Goal: Feedback & Contribution: Contribute content

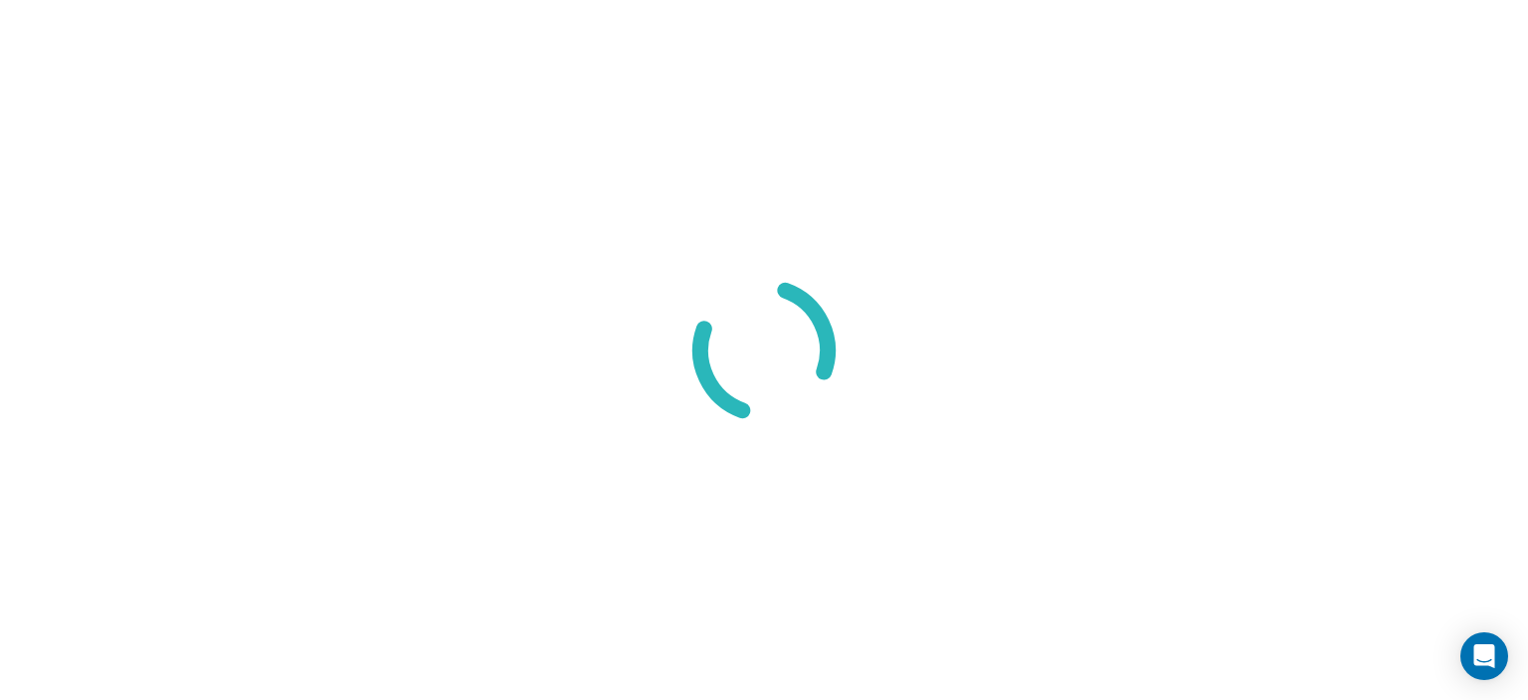
click at [415, 365] on div at bounding box center [764, 350] width 1528 height 700
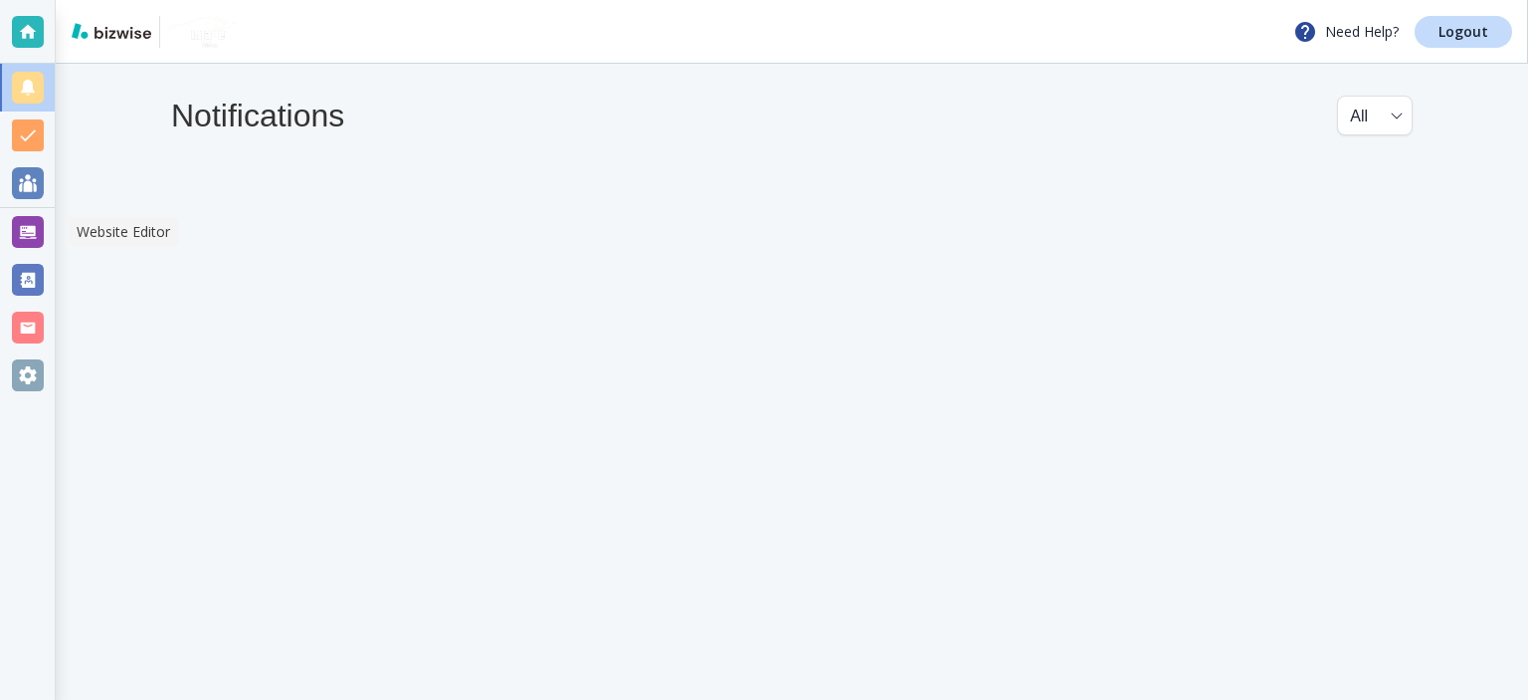
click at [31, 224] on div at bounding box center [28, 232] width 32 height 32
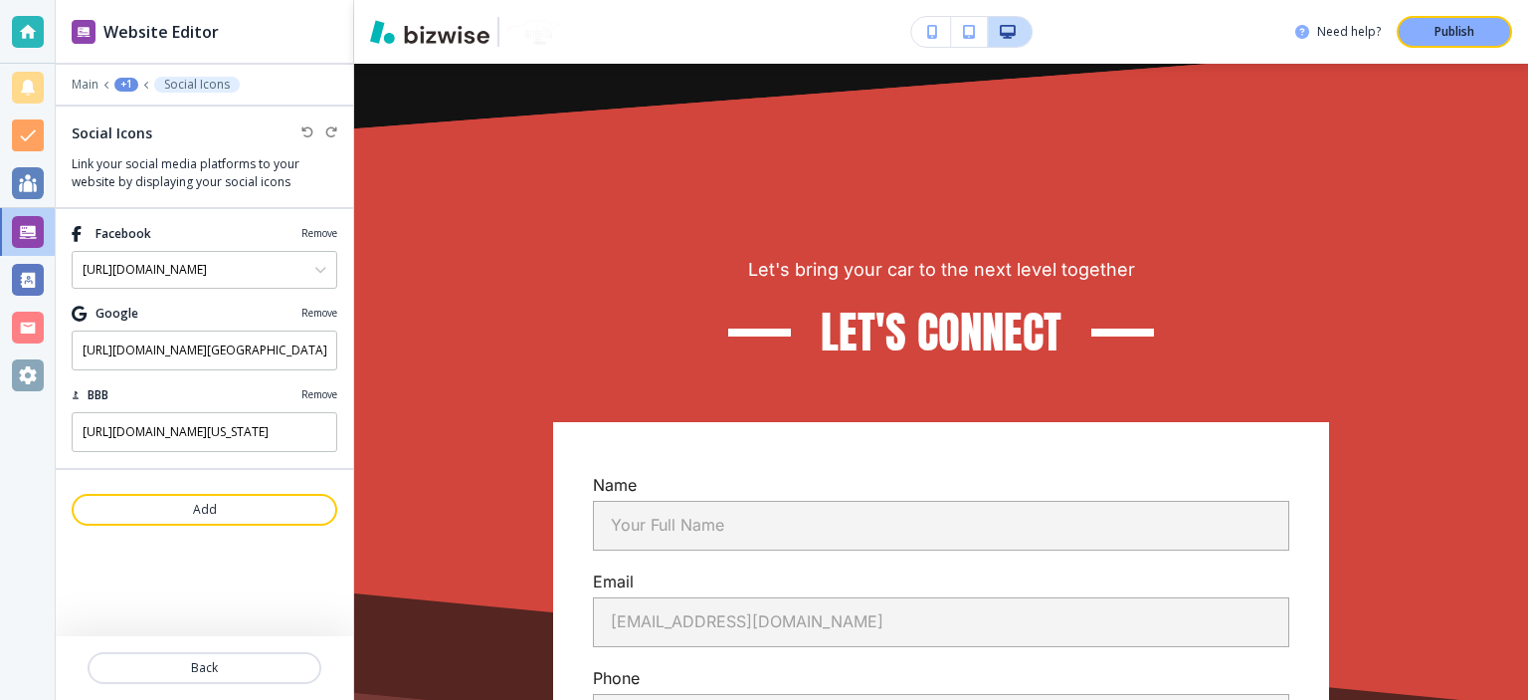
scroll to position [16539, 0]
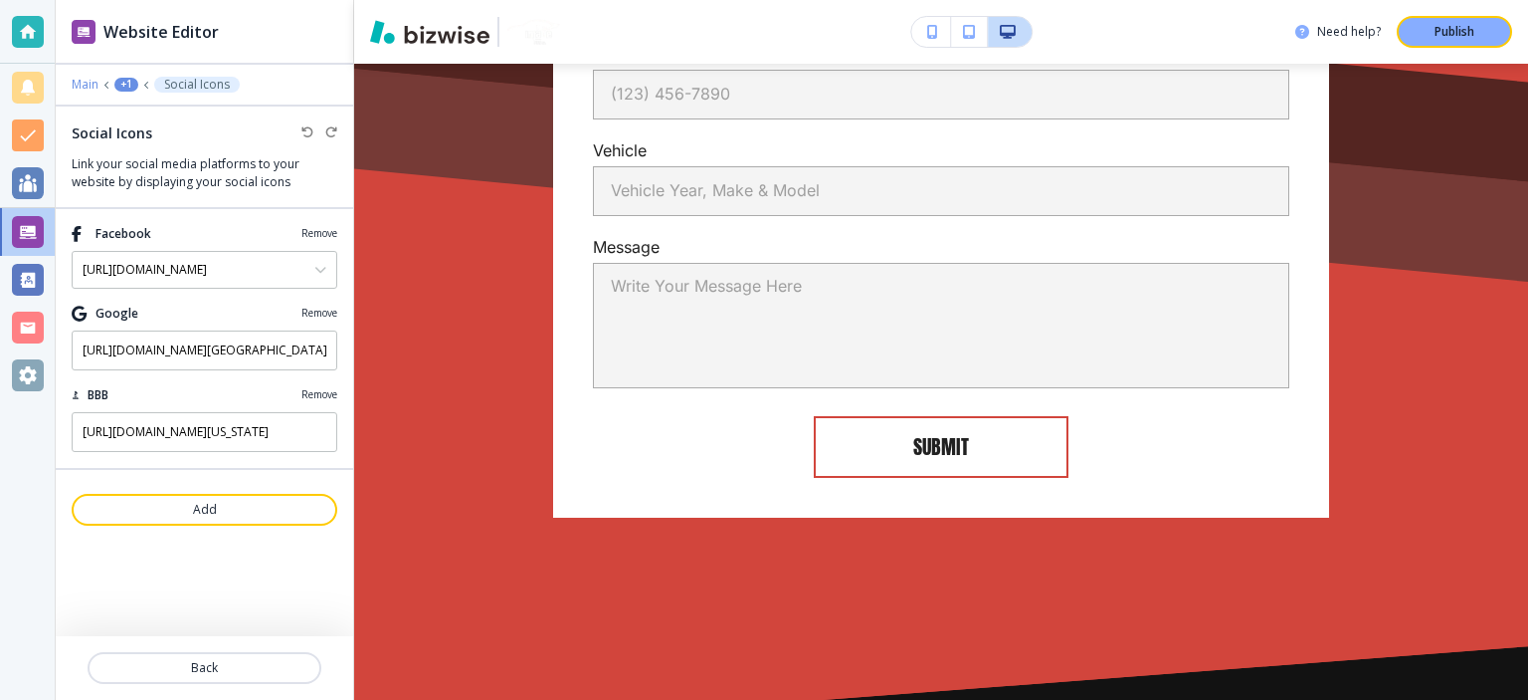
click at [92, 85] on p "Main" at bounding box center [85, 85] width 27 height 14
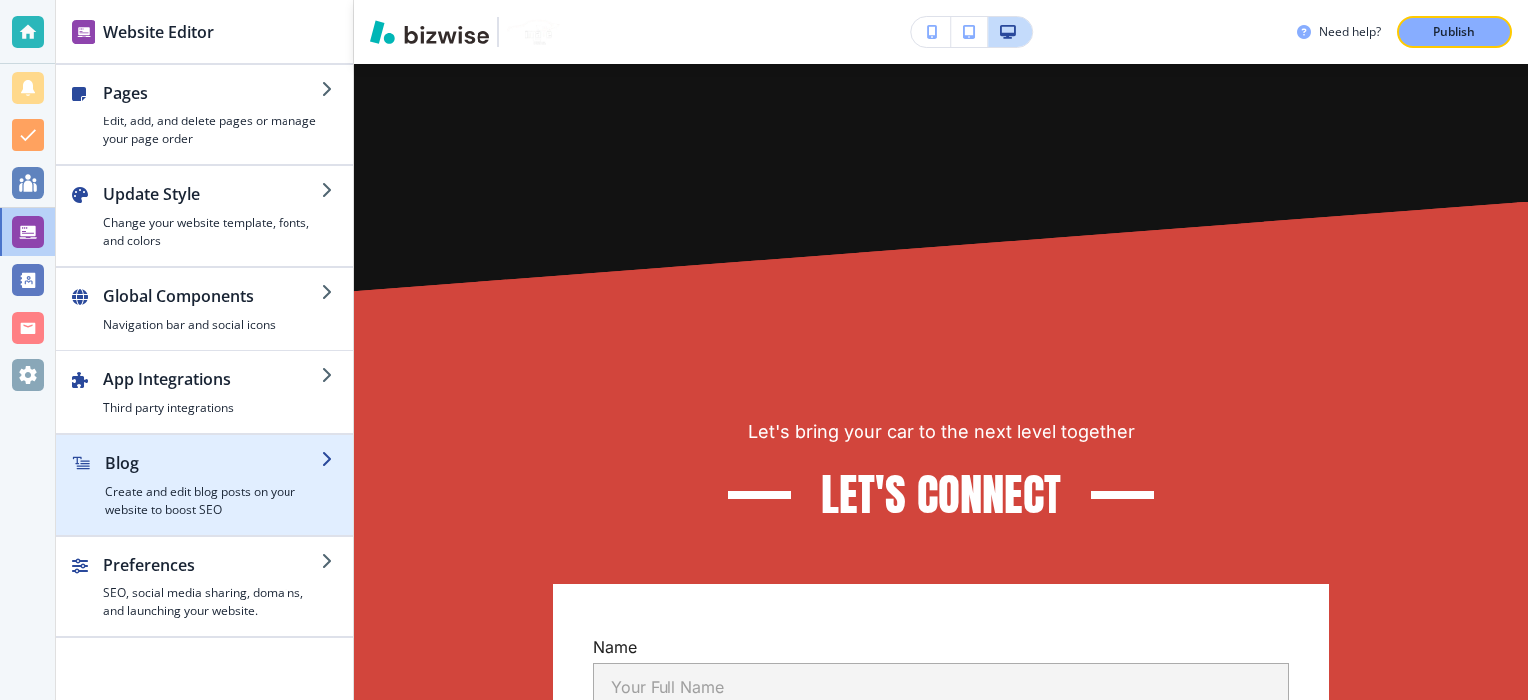
scroll to position [17554, 0]
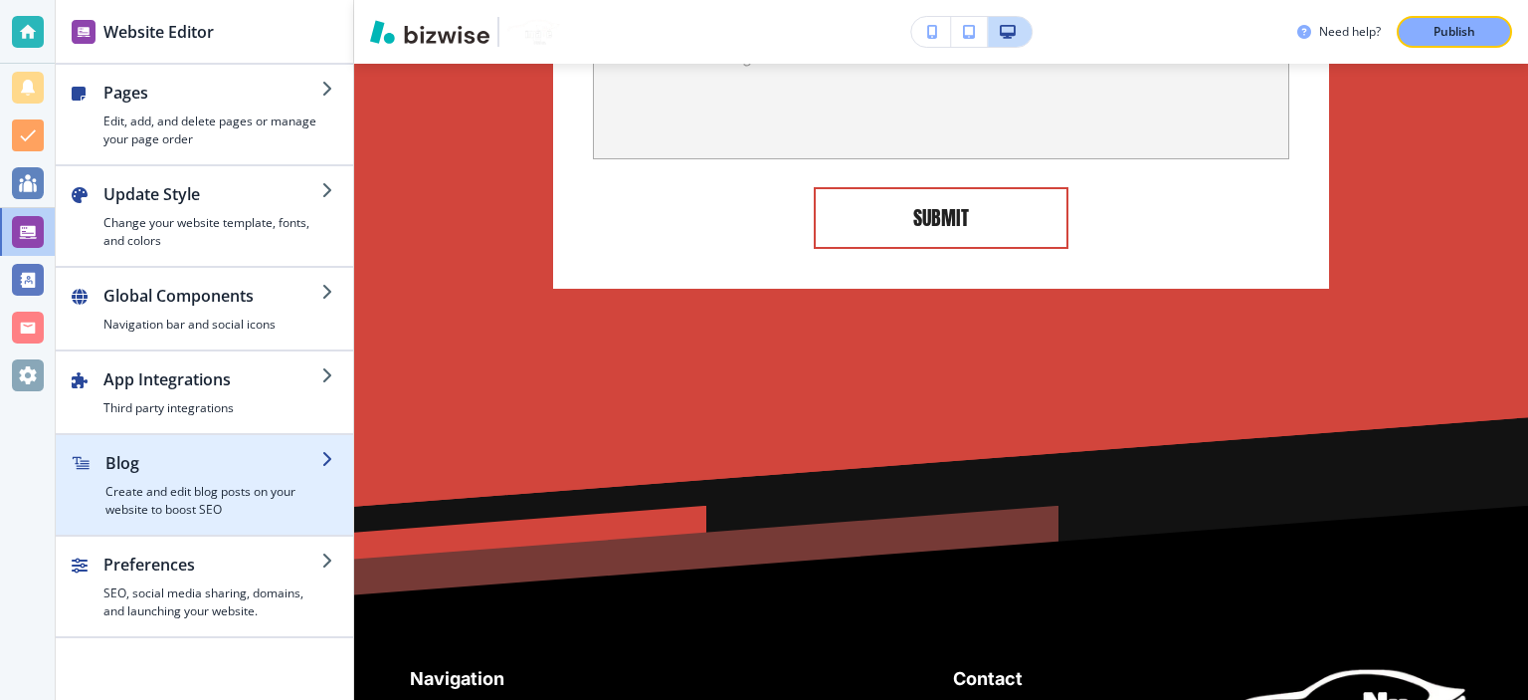
click at [192, 471] on h2 "Blog" at bounding box center [213, 463] width 216 height 24
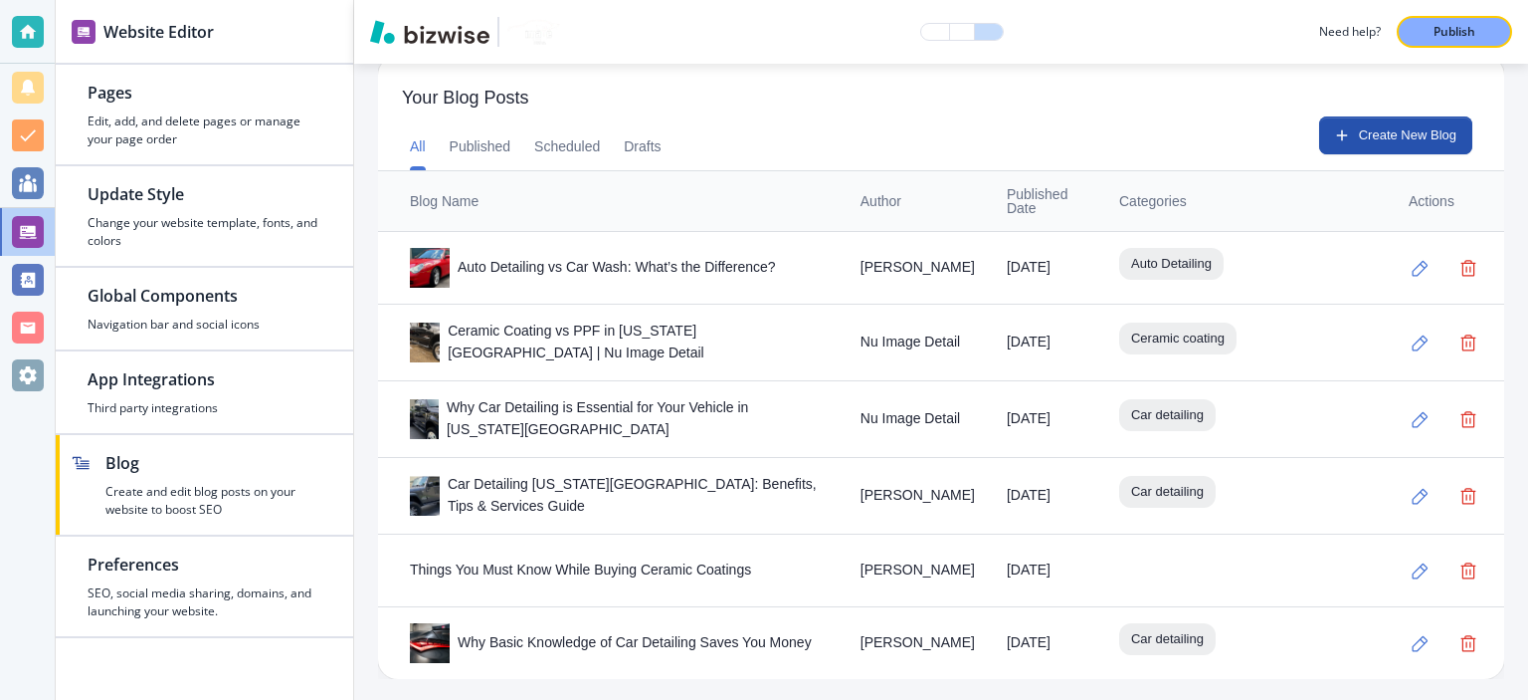
scroll to position [662, 0]
click at [1423, 141] on button "Create New Blog" at bounding box center [1396, 134] width 153 height 38
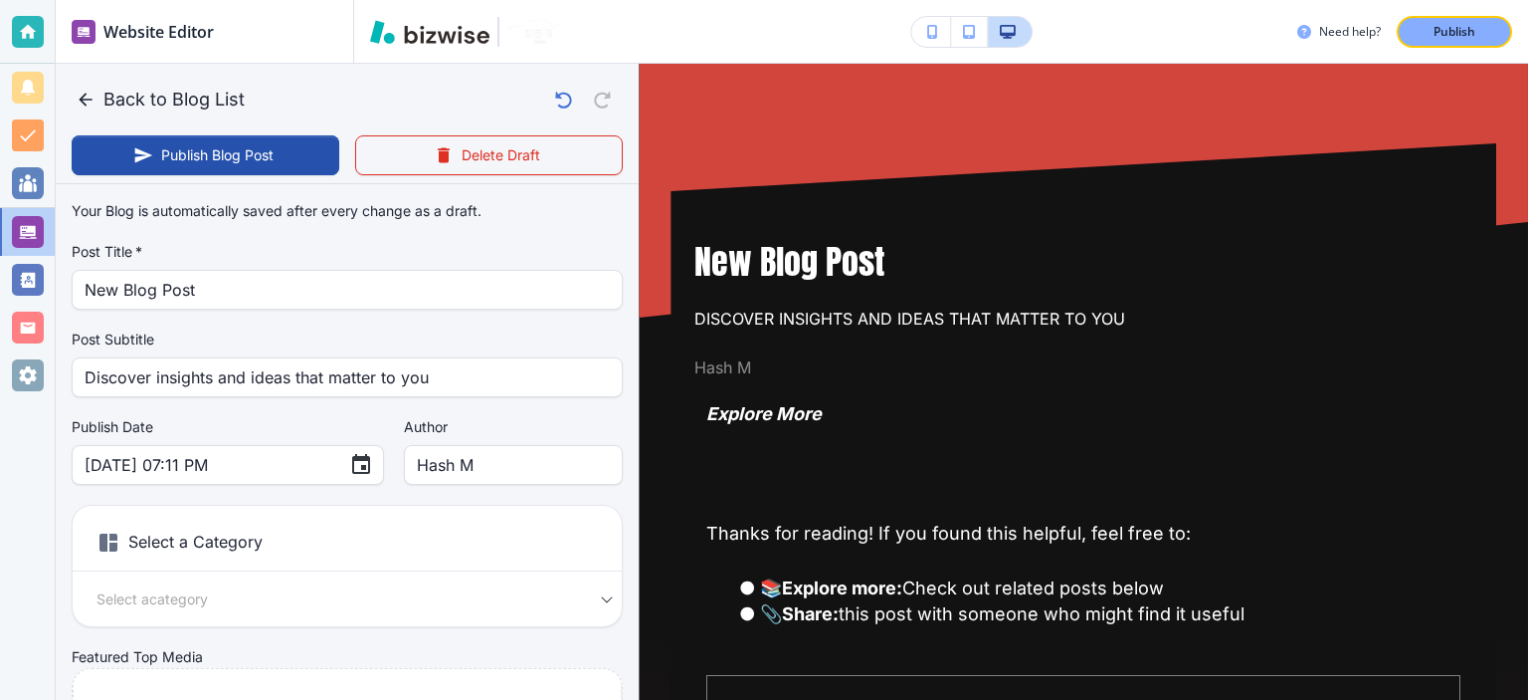
click at [1126, 255] on h1 "New Blog Post" at bounding box center [1084, 261] width 778 height 45
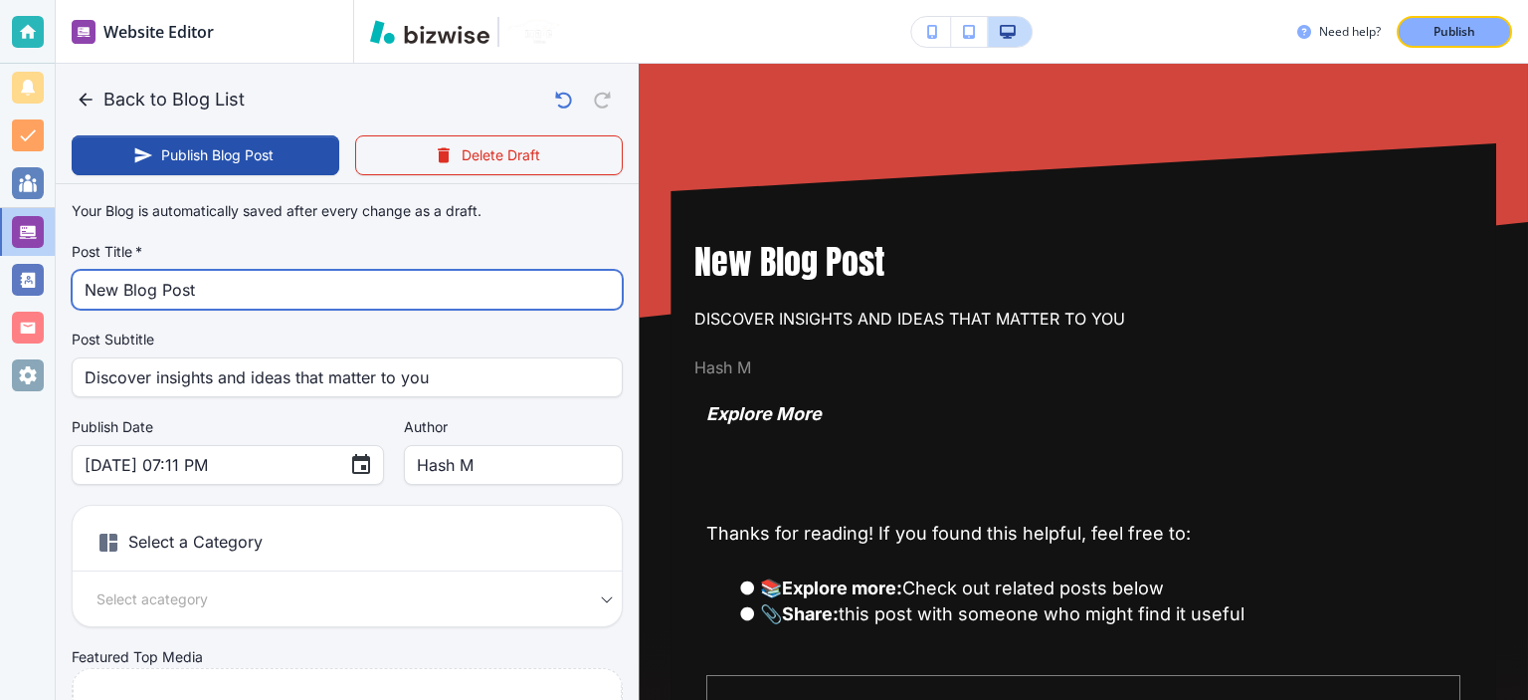
click at [412, 286] on input "New Blog Post" at bounding box center [347, 290] width 525 height 38
paste input "What Does Detailing a Car Involve? A Comprehensive Guide"
type input "What Does Detailing a Car Involve? A Comprehensive Guide"
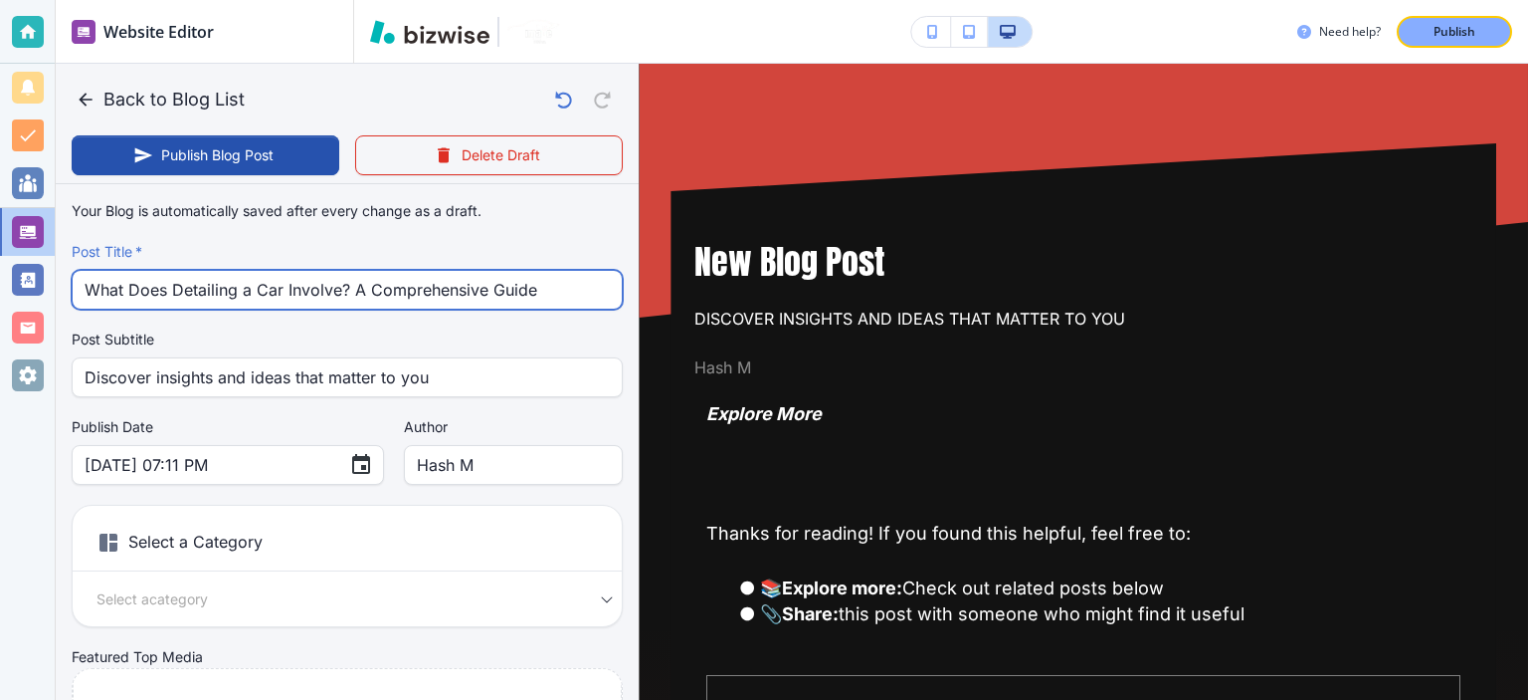
type input "[DATE] 07:12 PM"
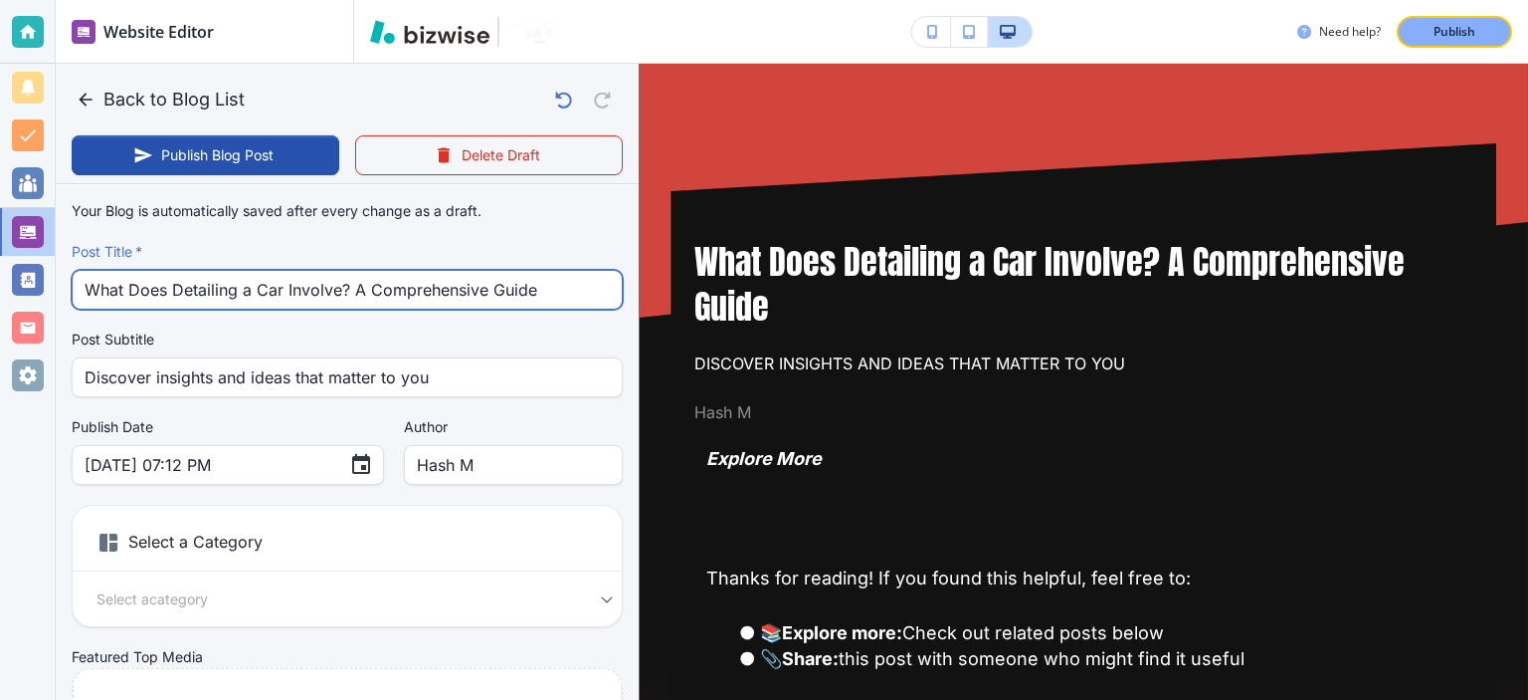
type input "What Does Detailing a Car Involve? A Comprehensive Guide"
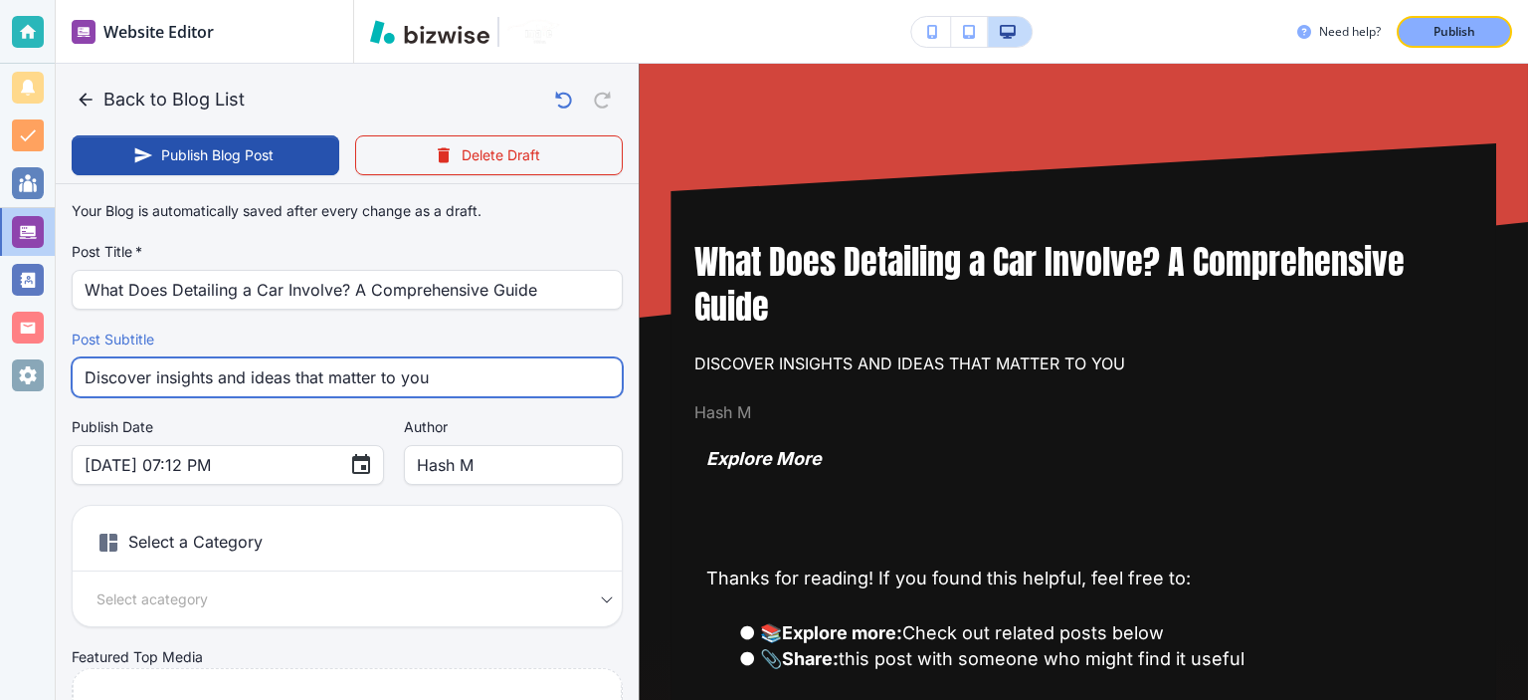
click at [293, 377] on input "Discover insights and ideas that matter to you" at bounding box center [347, 377] width 525 height 38
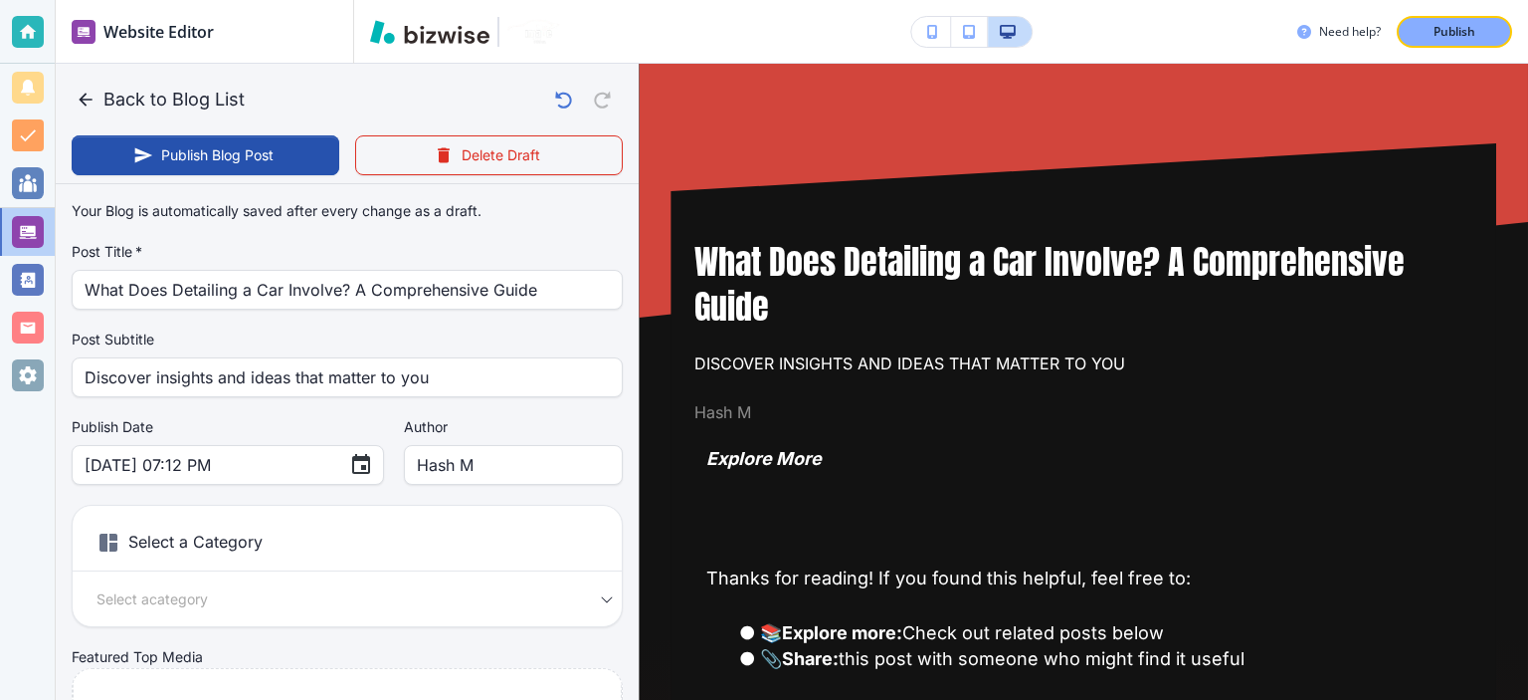
click at [400, 332] on label "Post Subtitle" at bounding box center [347, 339] width 551 height 20
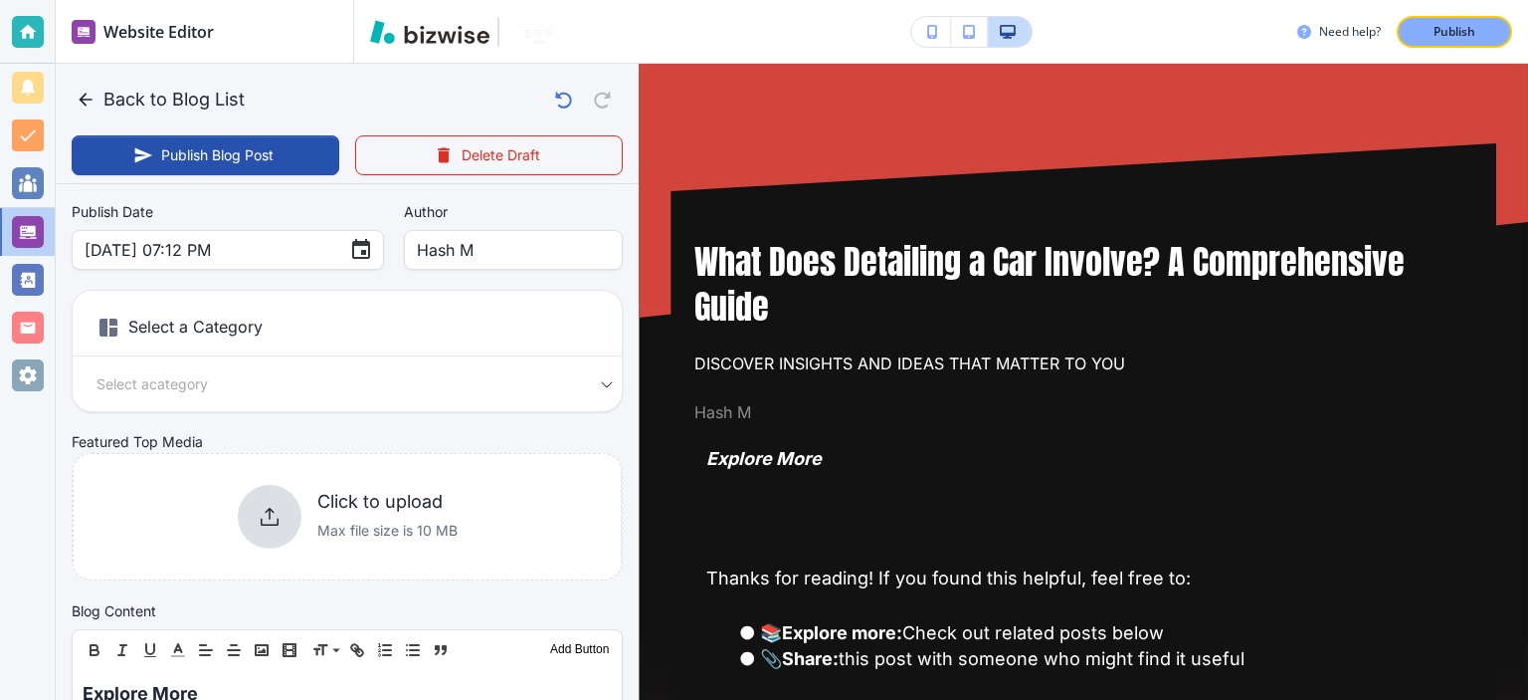
scroll to position [216, 0]
click at [400, 329] on h6 "Select a Category" at bounding box center [347, 330] width 549 height 50
click at [434, 366] on div "Select a Category Select a category Select a Category" at bounding box center [347, 350] width 551 height 122
click at [573, 0] on body "Website Editor Pages Edit, add, and delete pages or manage your page order Upda…" at bounding box center [764, 0] width 1528 height 0
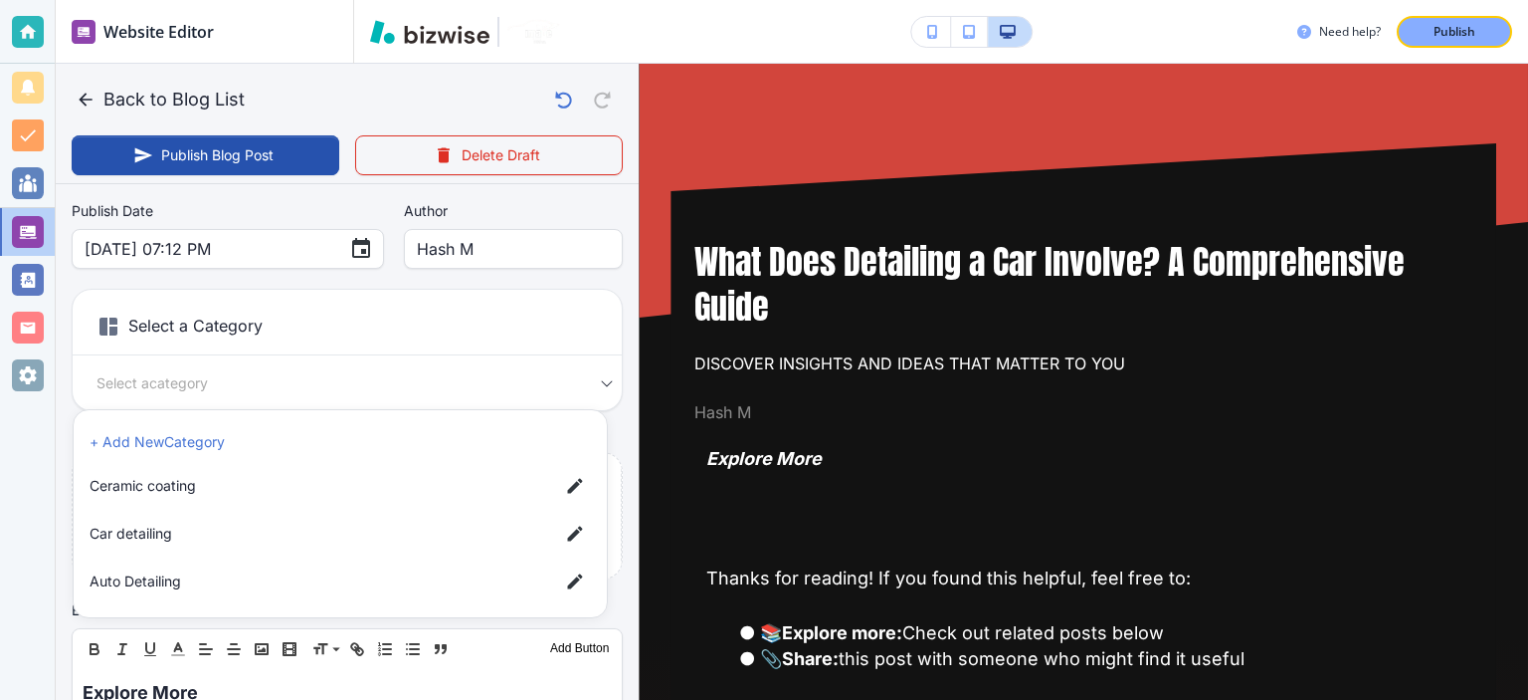
click at [573, 382] on div at bounding box center [764, 350] width 1528 height 700
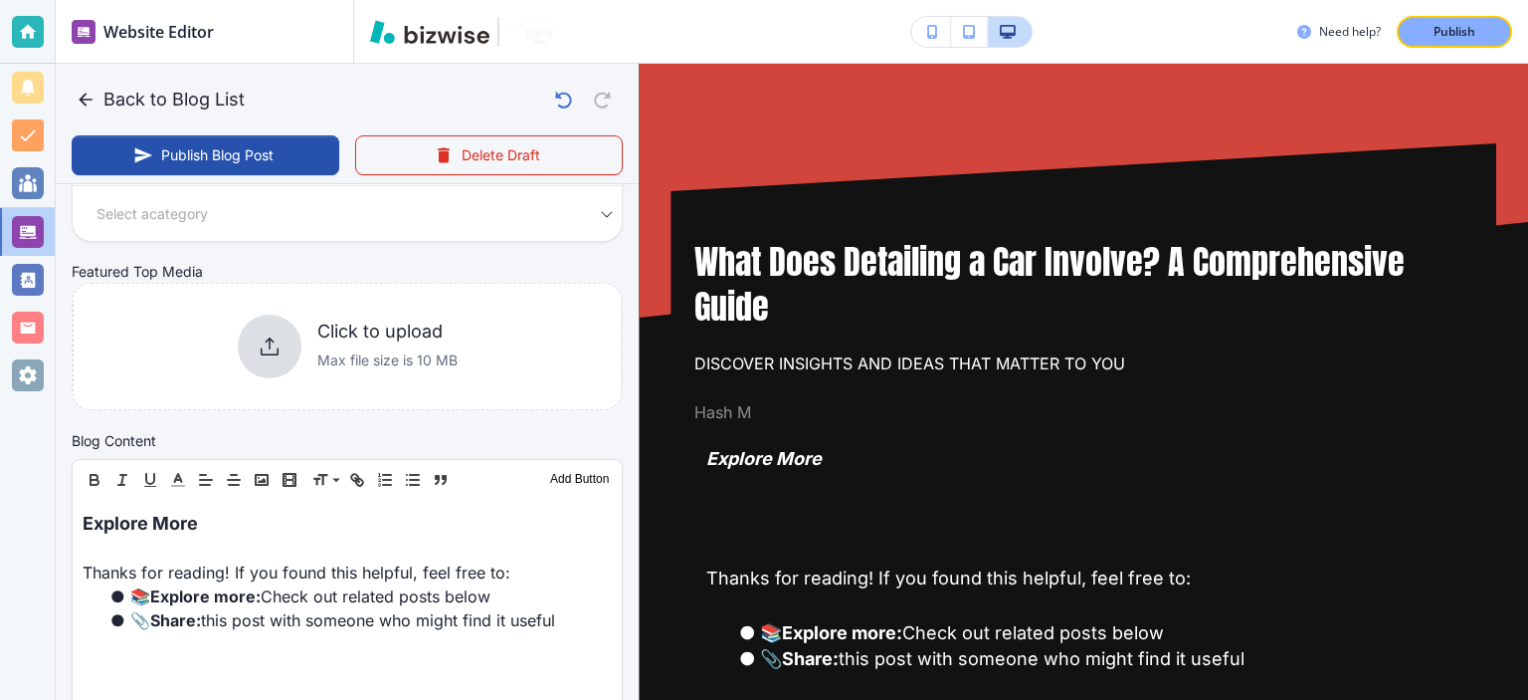
scroll to position [386, 0]
click at [581, 0] on body "Website Editor Pages Edit, add, and delete pages or manage your page order Upda…" at bounding box center [764, 0] width 1528 height 0
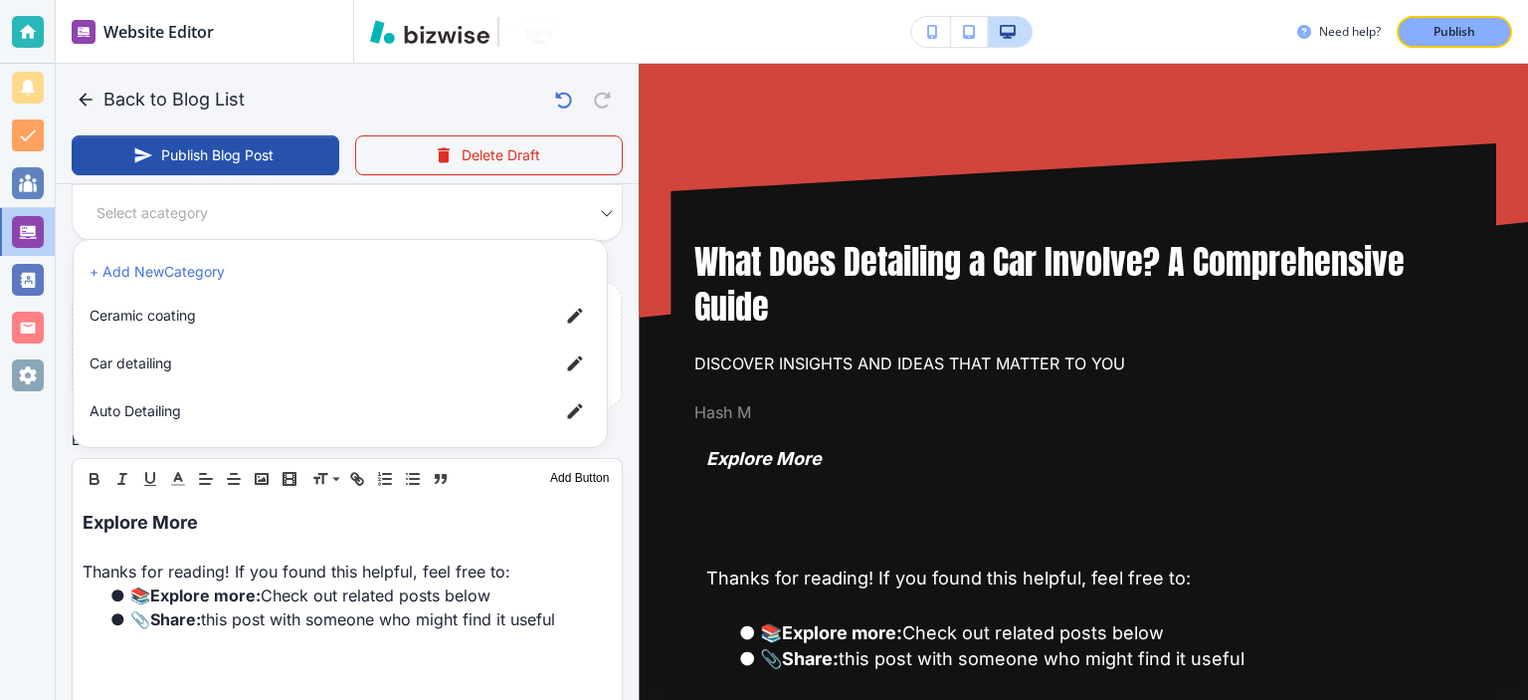
click at [263, 363] on span "Car detailing" at bounding box center [317, 363] width 454 height 22
type input "a17a567b9bc7206218ab9"
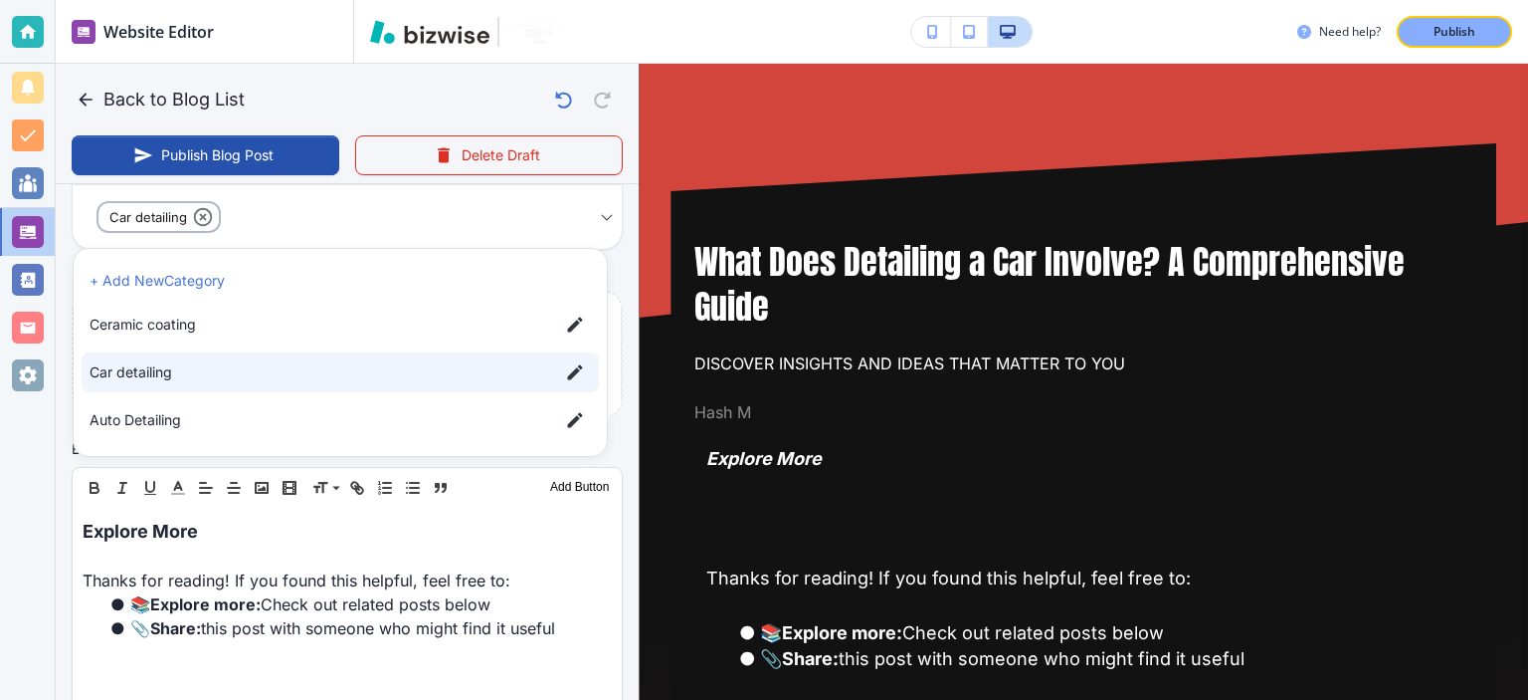
click at [611, 321] on div at bounding box center [764, 350] width 1528 height 700
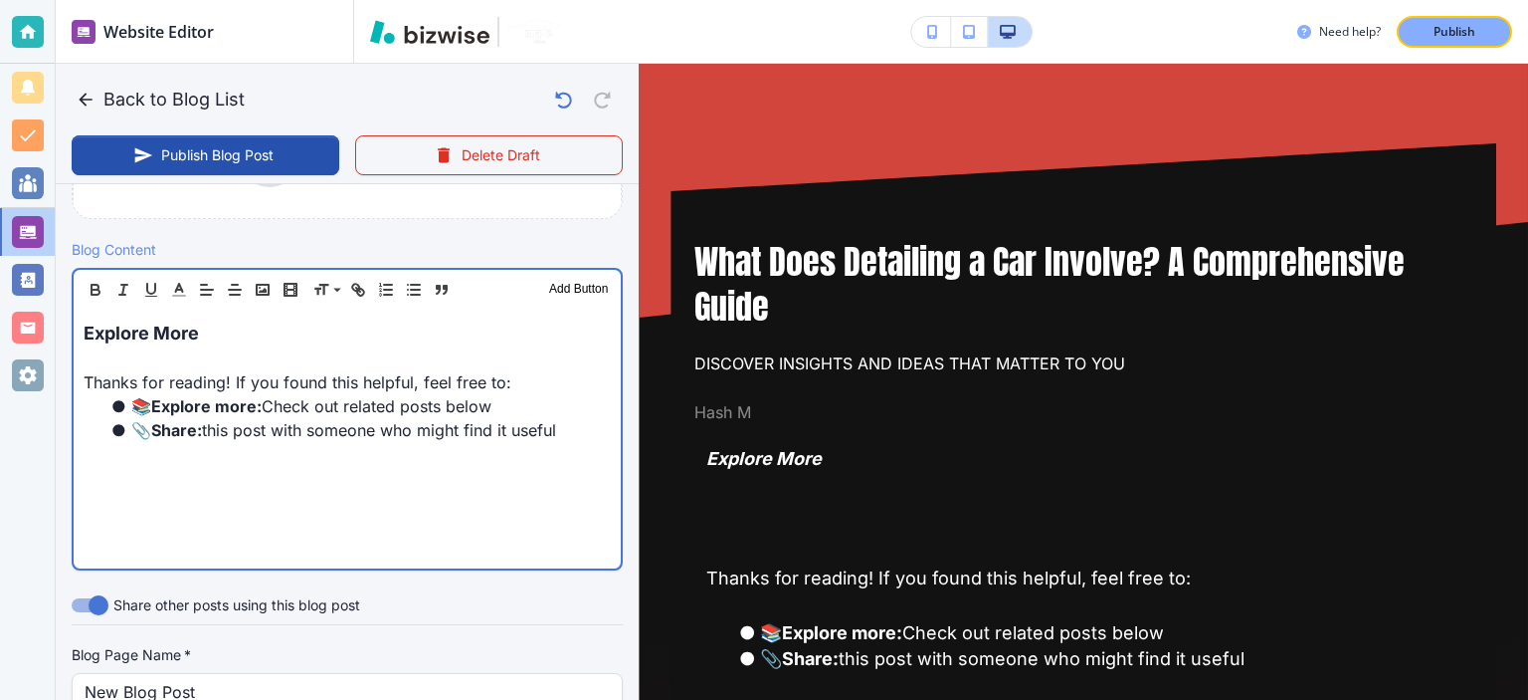
click at [514, 434] on li "📎 Share: this post with someone who might find it useful" at bounding box center [359, 430] width 504 height 24
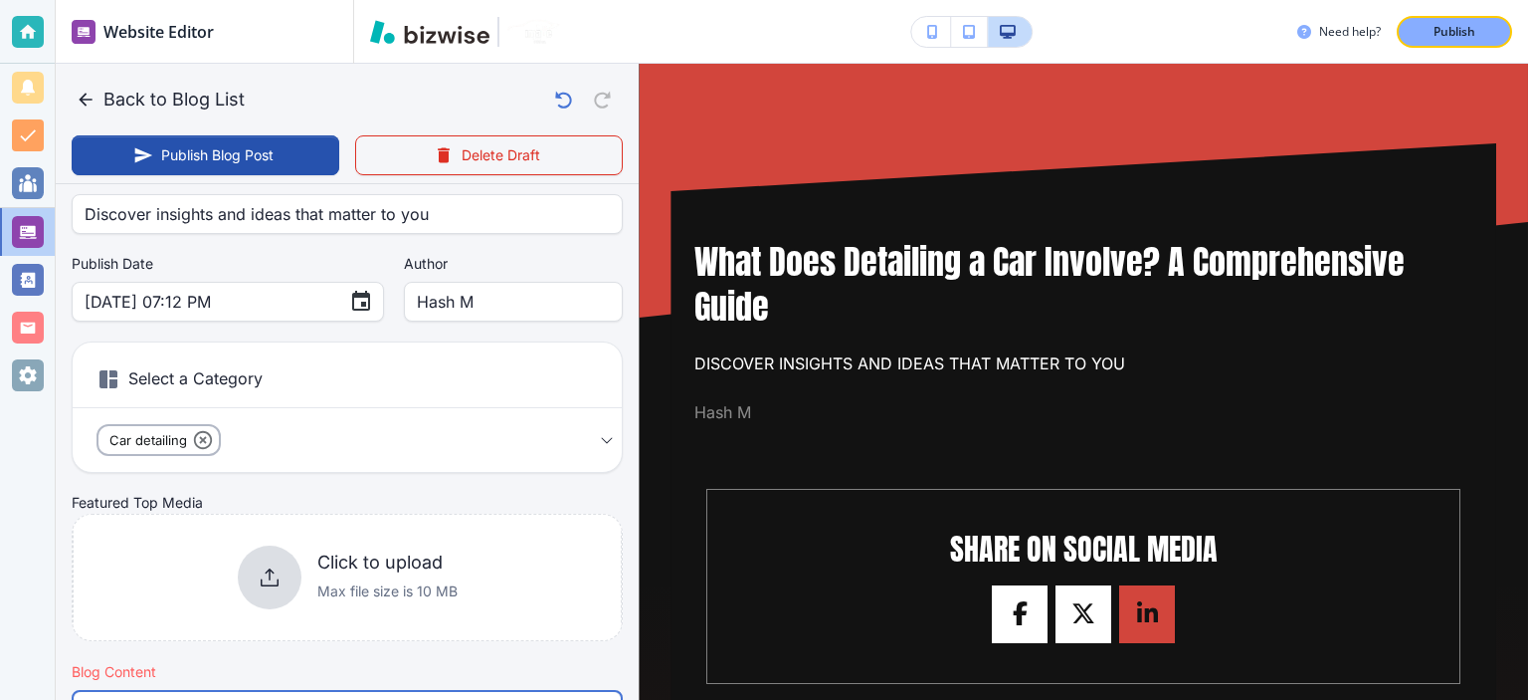
scroll to position [160, 0]
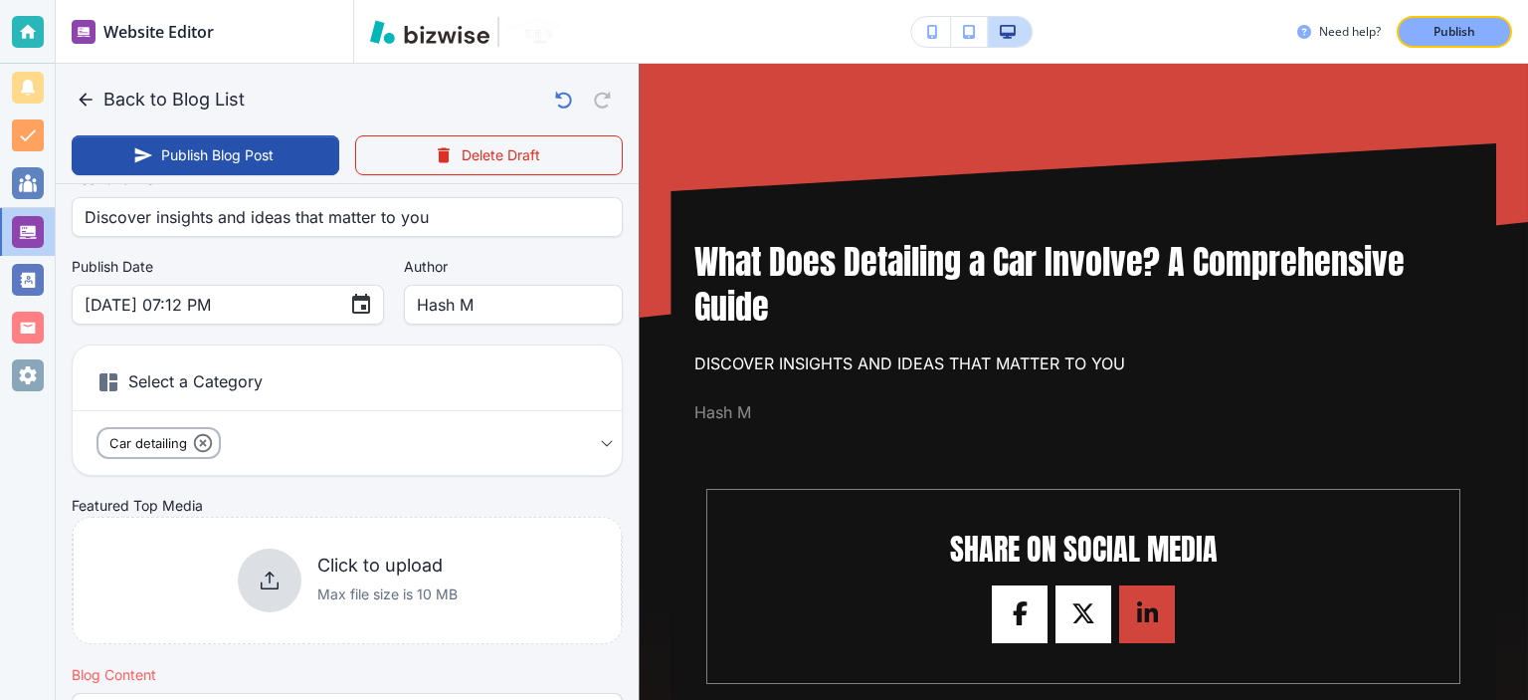
click at [503, 325] on div "Your Blog is automatically saved after every change as a draft. Post Title   * …" at bounding box center [347, 348] width 551 height 632
click at [486, 305] on input "Hash M" at bounding box center [513, 305] width 193 height 38
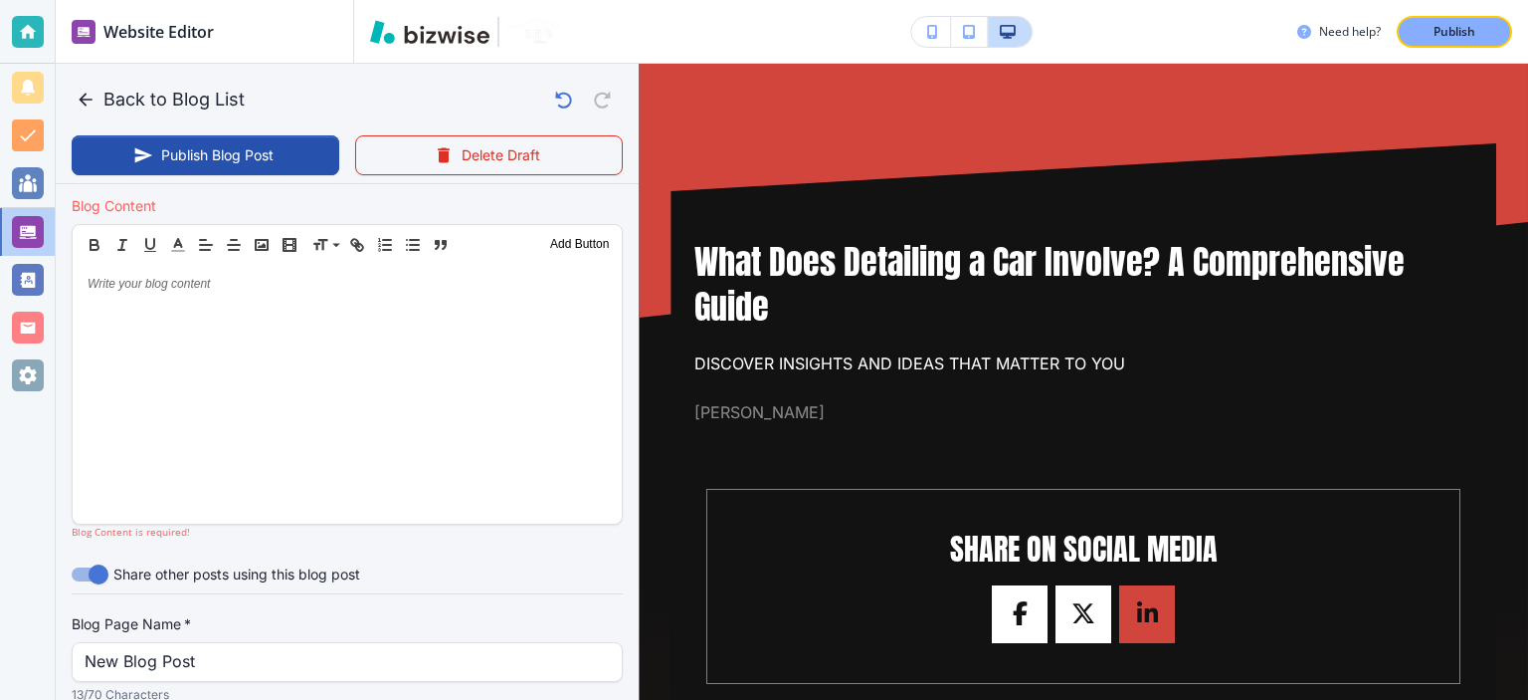
type input "[PERSON_NAME]"
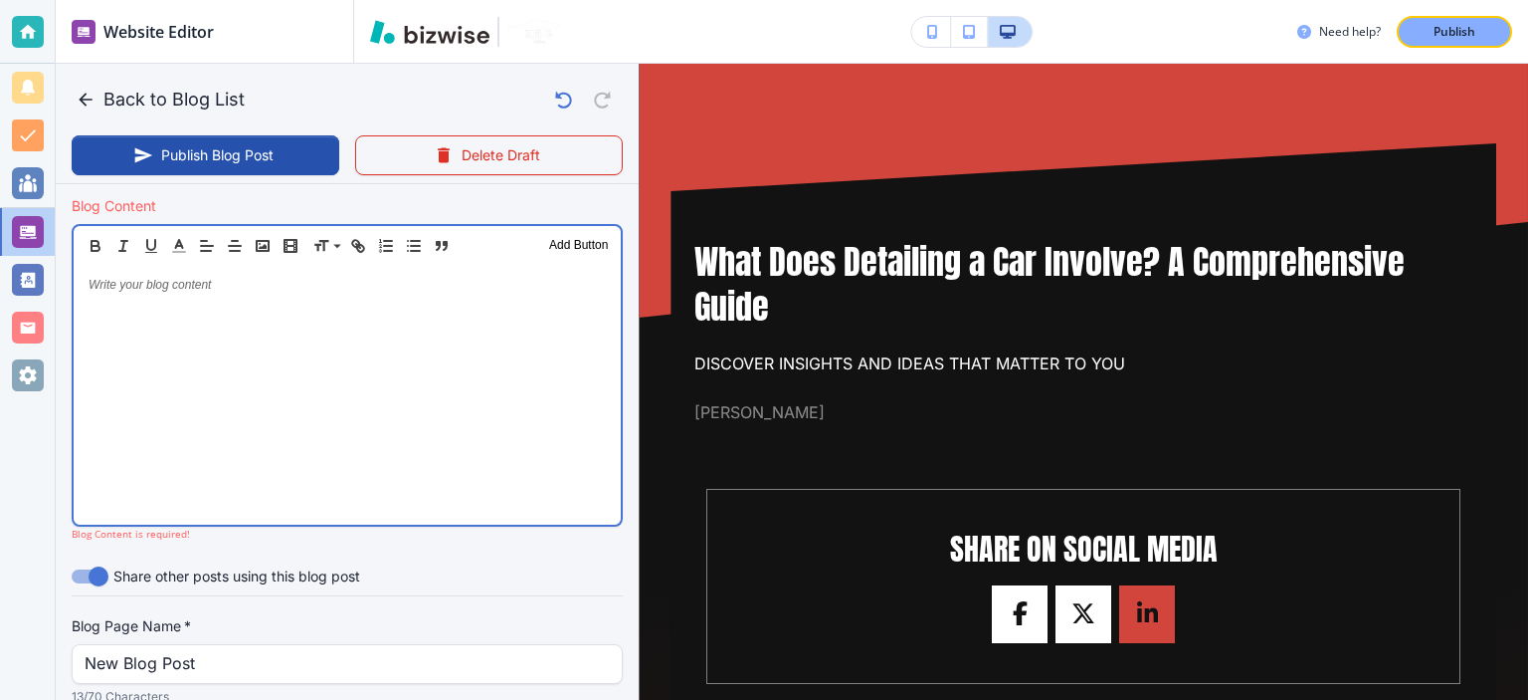
click at [513, 401] on div at bounding box center [347, 395] width 547 height 259
click at [534, 423] on div at bounding box center [347, 394] width 547 height 259
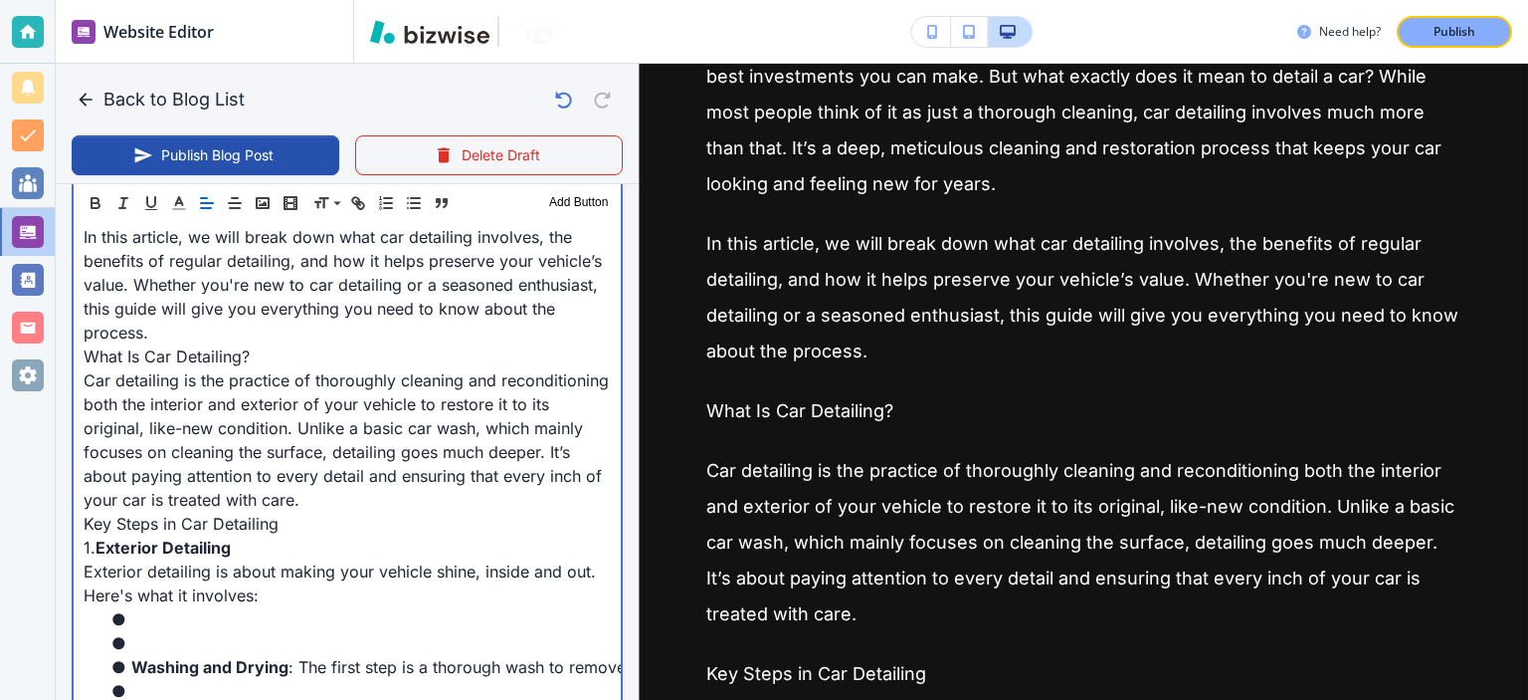
scroll to position [840, 0]
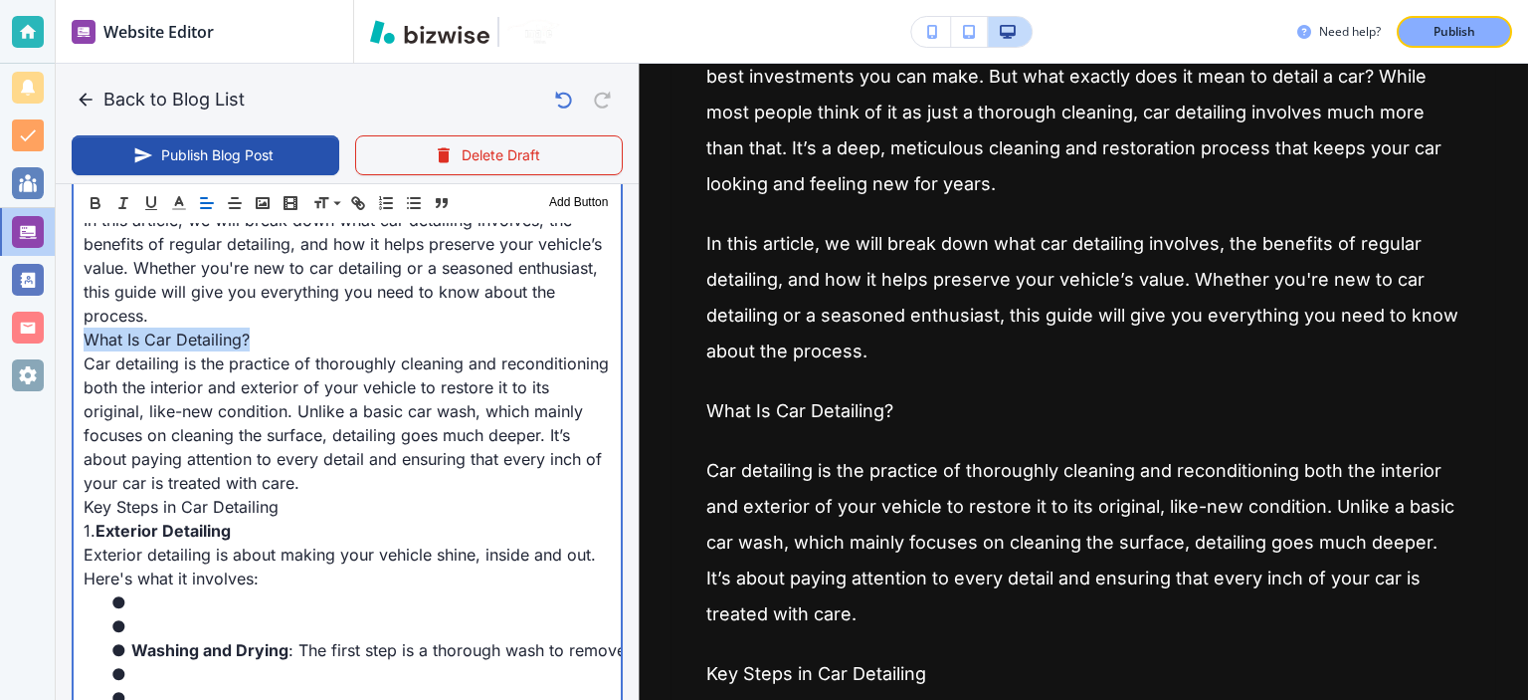
drag, startPoint x: 259, startPoint y: 341, endPoint x: 68, endPoint y: 337, distance: 191.1
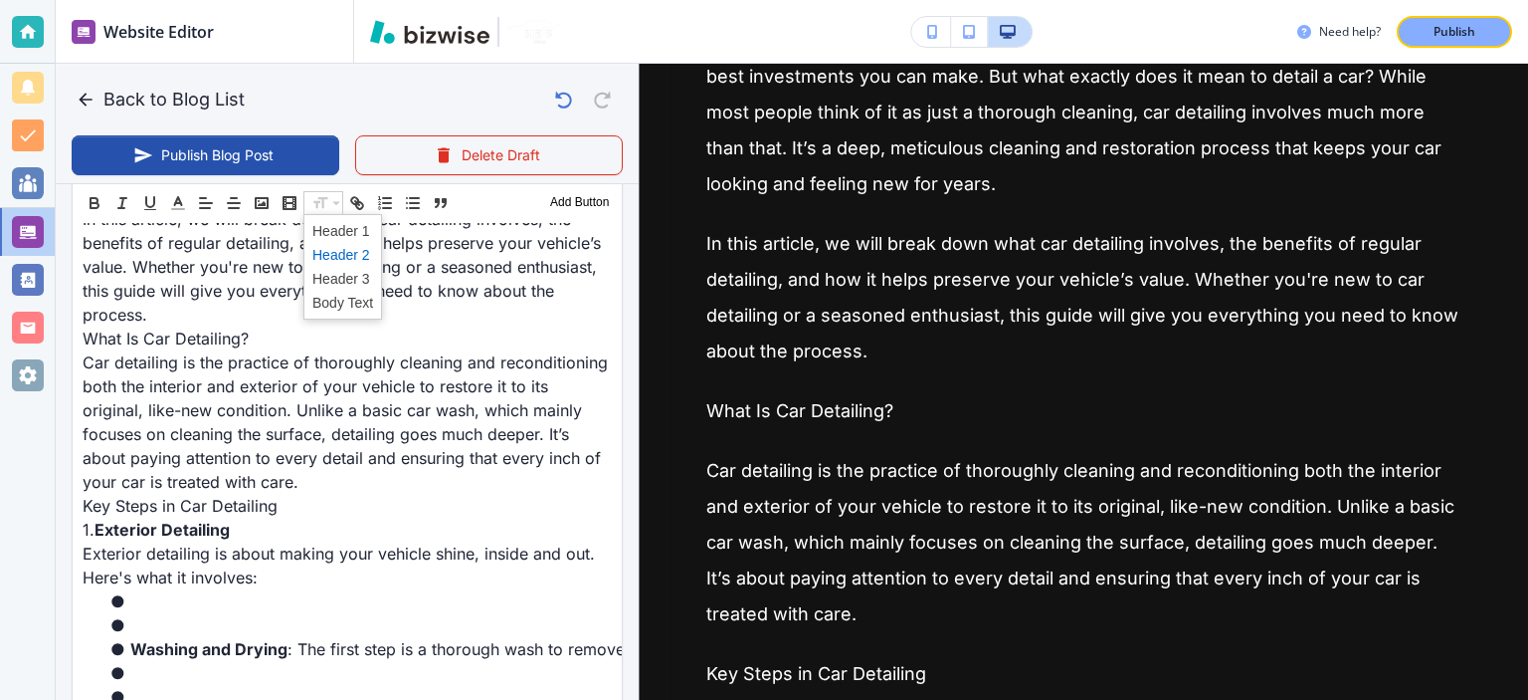
click at [346, 251] on span at bounding box center [342, 255] width 61 height 24
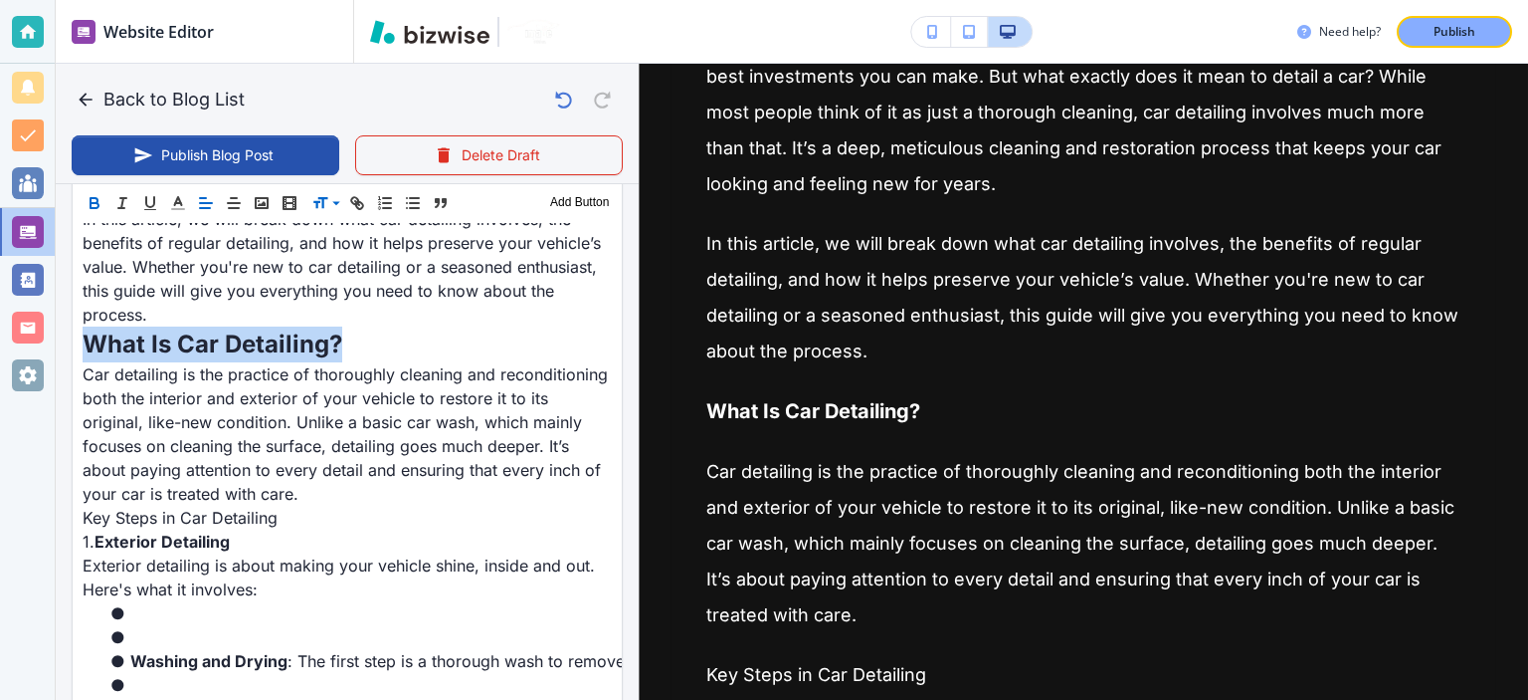
click at [96, 204] on icon "button" at bounding box center [95, 203] width 18 height 18
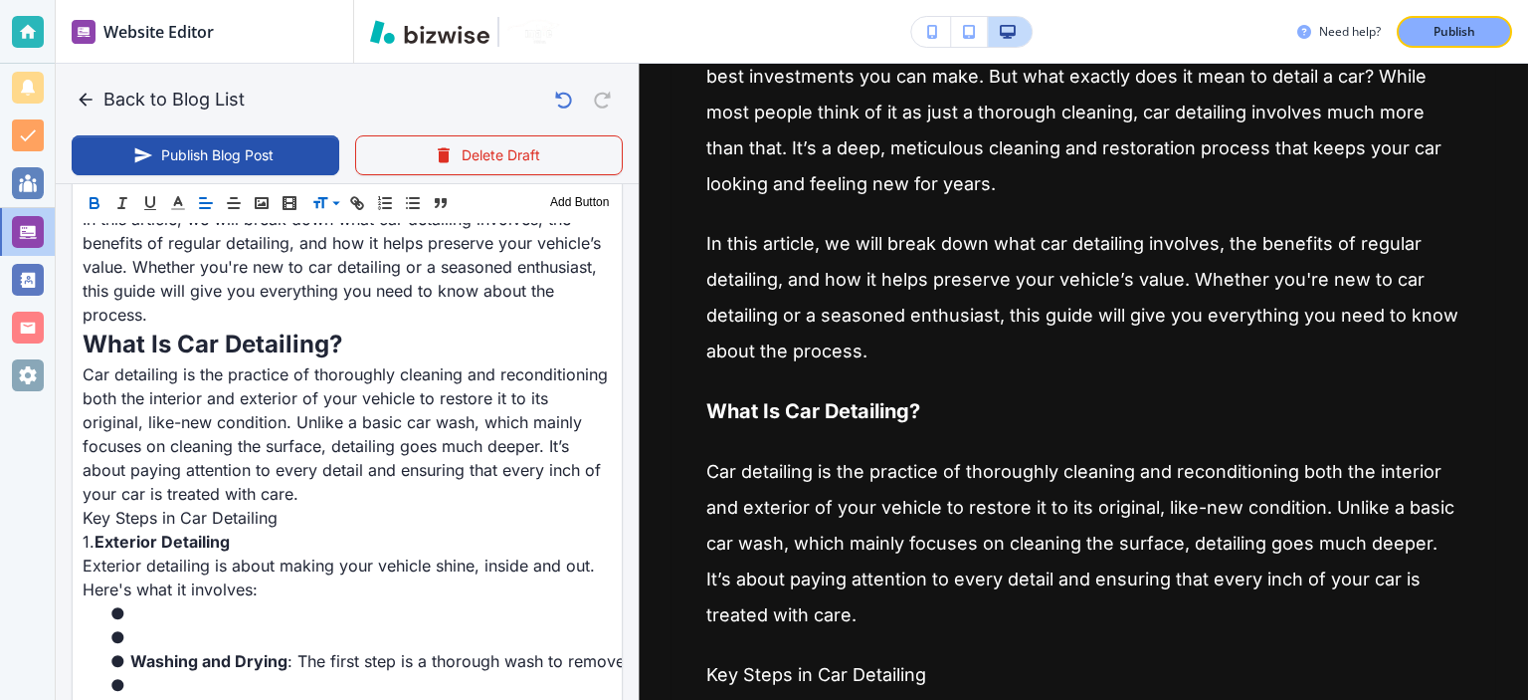
click at [96, 204] on icon "button" at bounding box center [95, 203] width 18 height 18
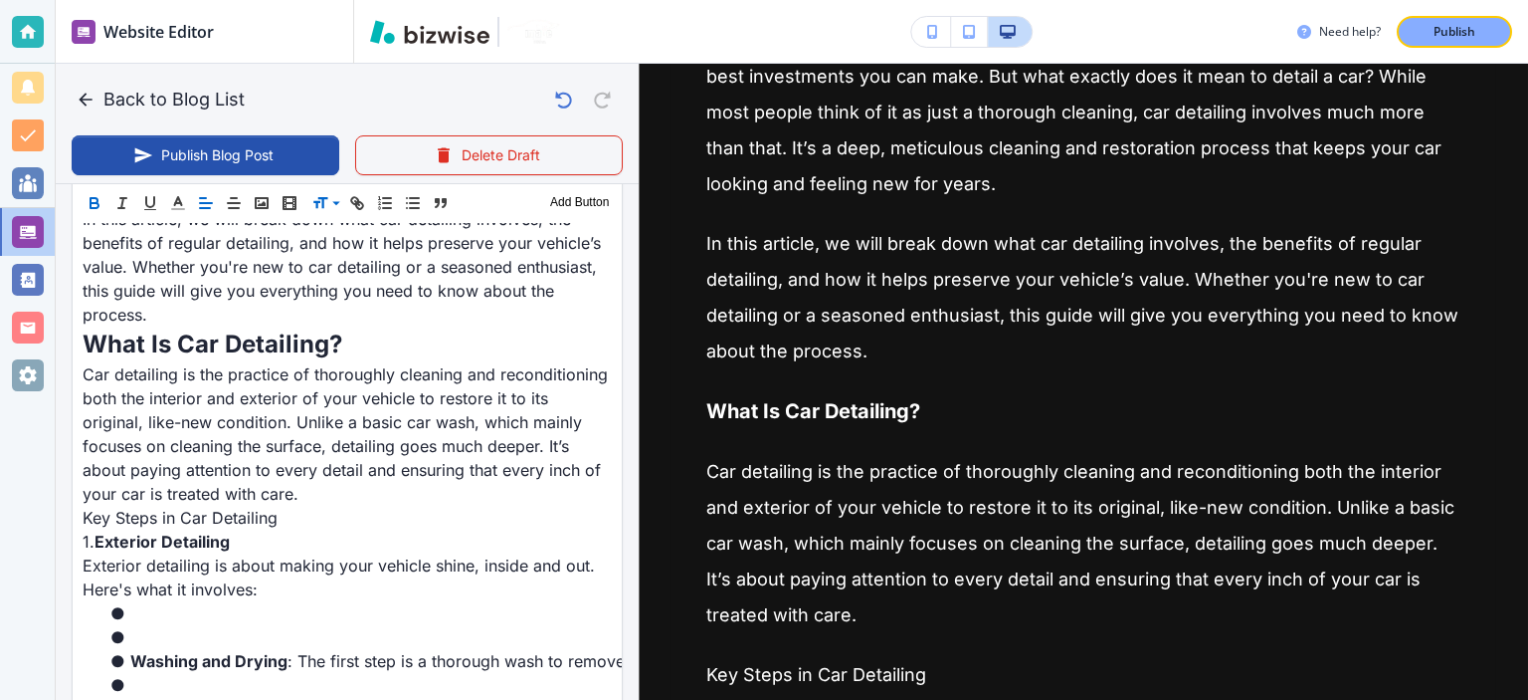
click at [96, 204] on icon "button" at bounding box center [95, 203] width 18 height 18
click at [97, 209] on icon "button" at bounding box center [95, 203] width 18 height 18
click at [87, 205] on icon "button" at bounding box center [95, 203] width 18 height 18
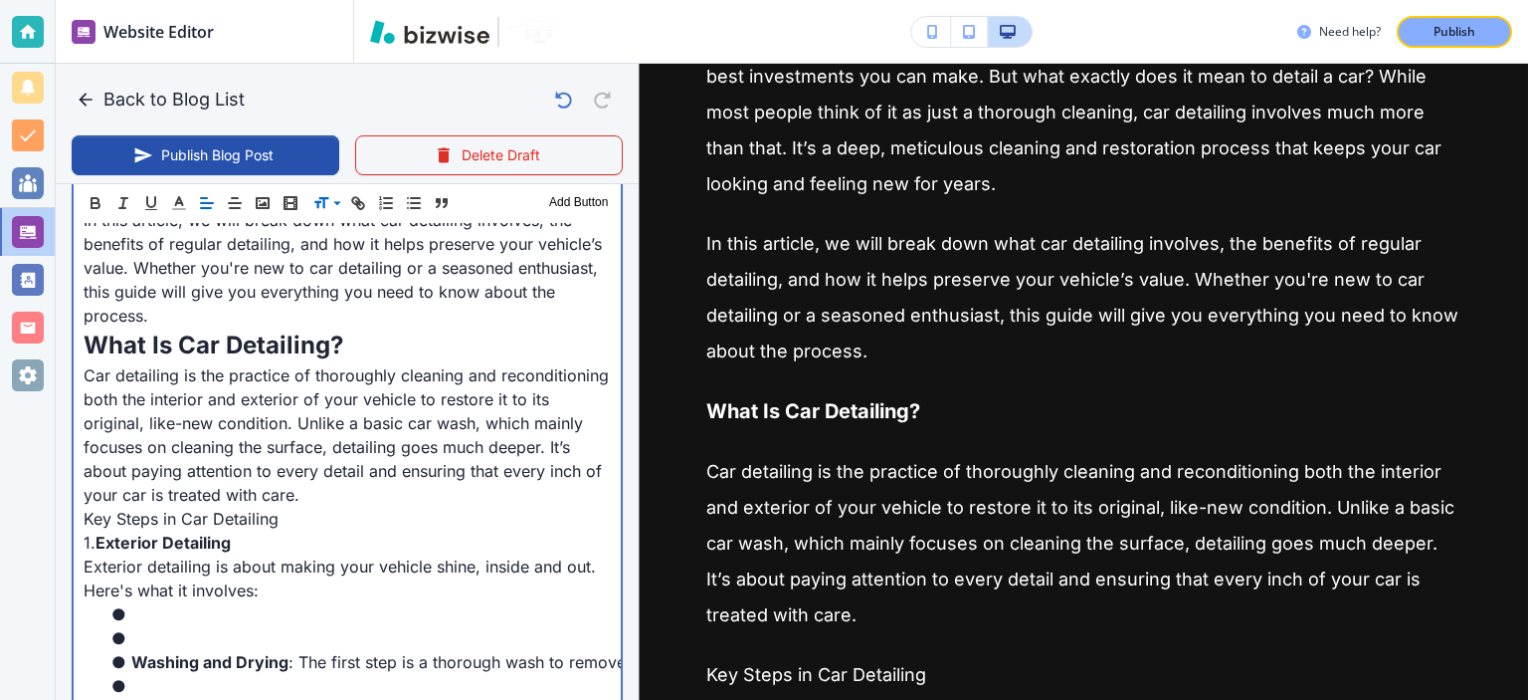
click at [374, 389] on p "Car detailing is the practice of thoroughly cleaning and reconditioning both th…" at bounding box center [347, 434] width 527 height 143
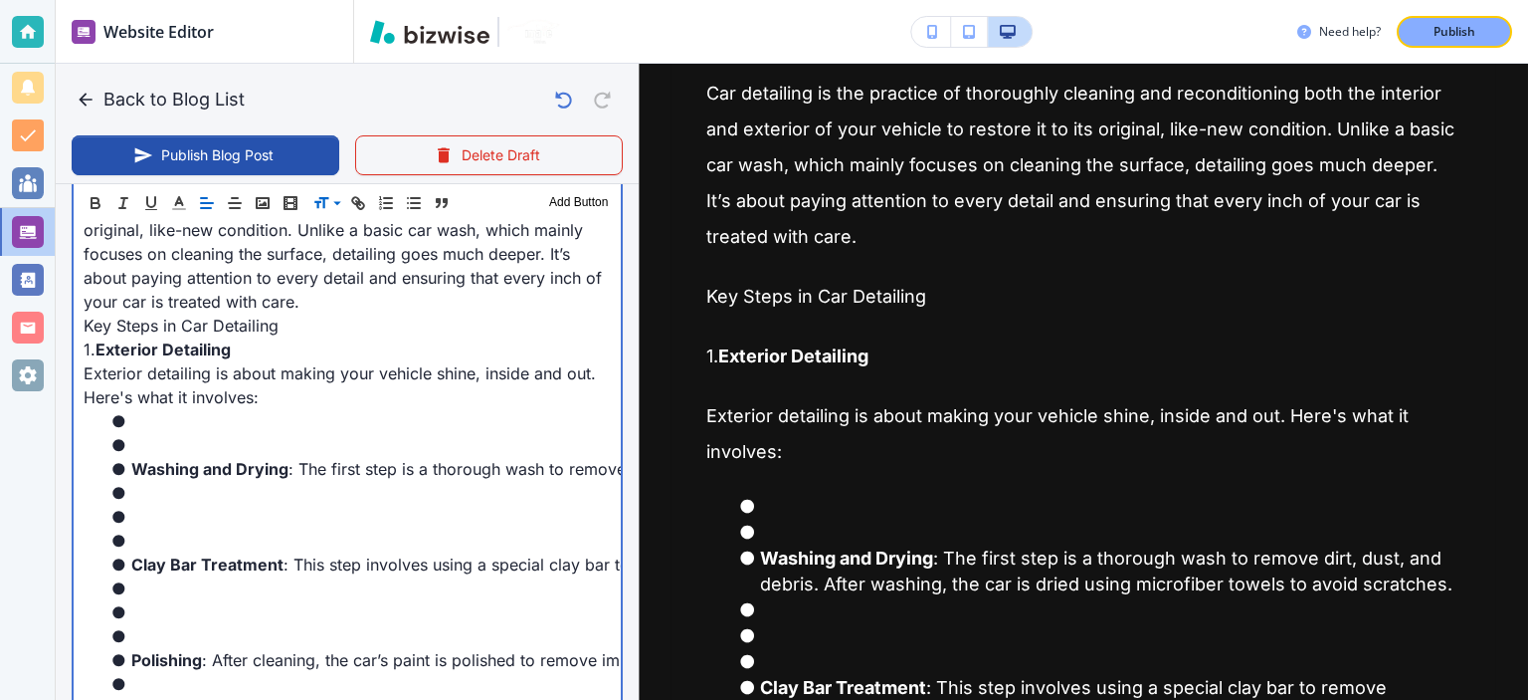
scroll to position [1034, 0]
drag, startPoint x: 307, startPoint y: 324, endPoint x: 74, endPoint y: 317, distance: 234.0
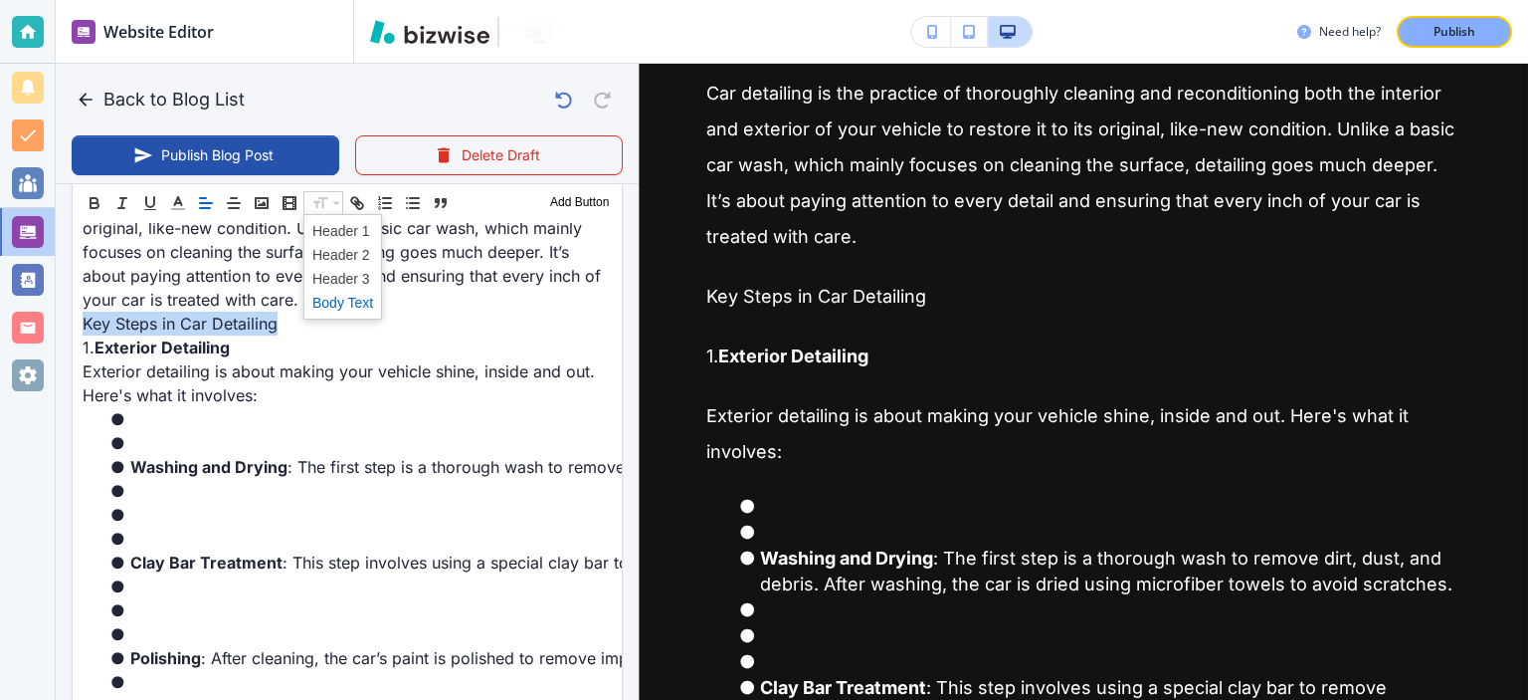
scroll to position [1033, 0]
click at [347, 246] on span at bounding box center [342, 255] width 61 height 24
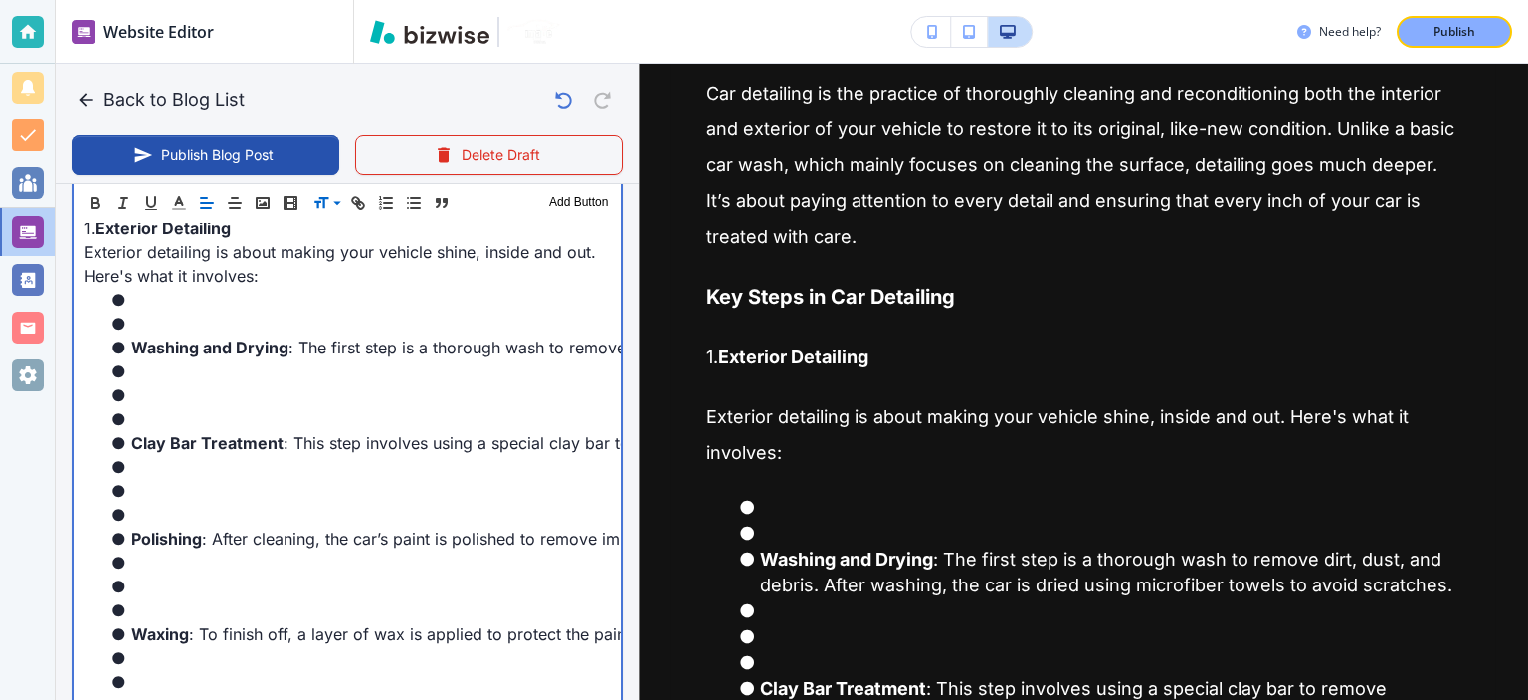
scroll to position [1183, 0]
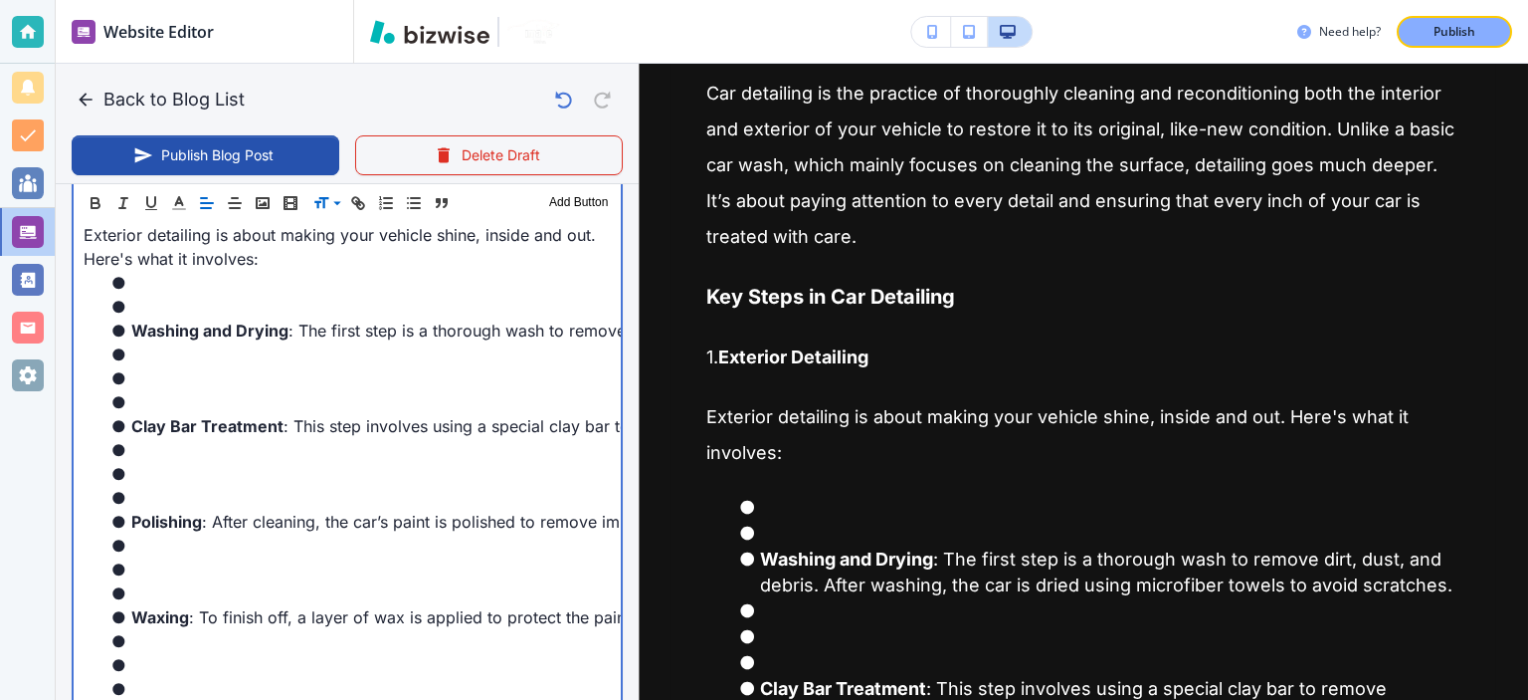
click at [191, 302] on li at bounding box center [359, 307] width 504 height 24
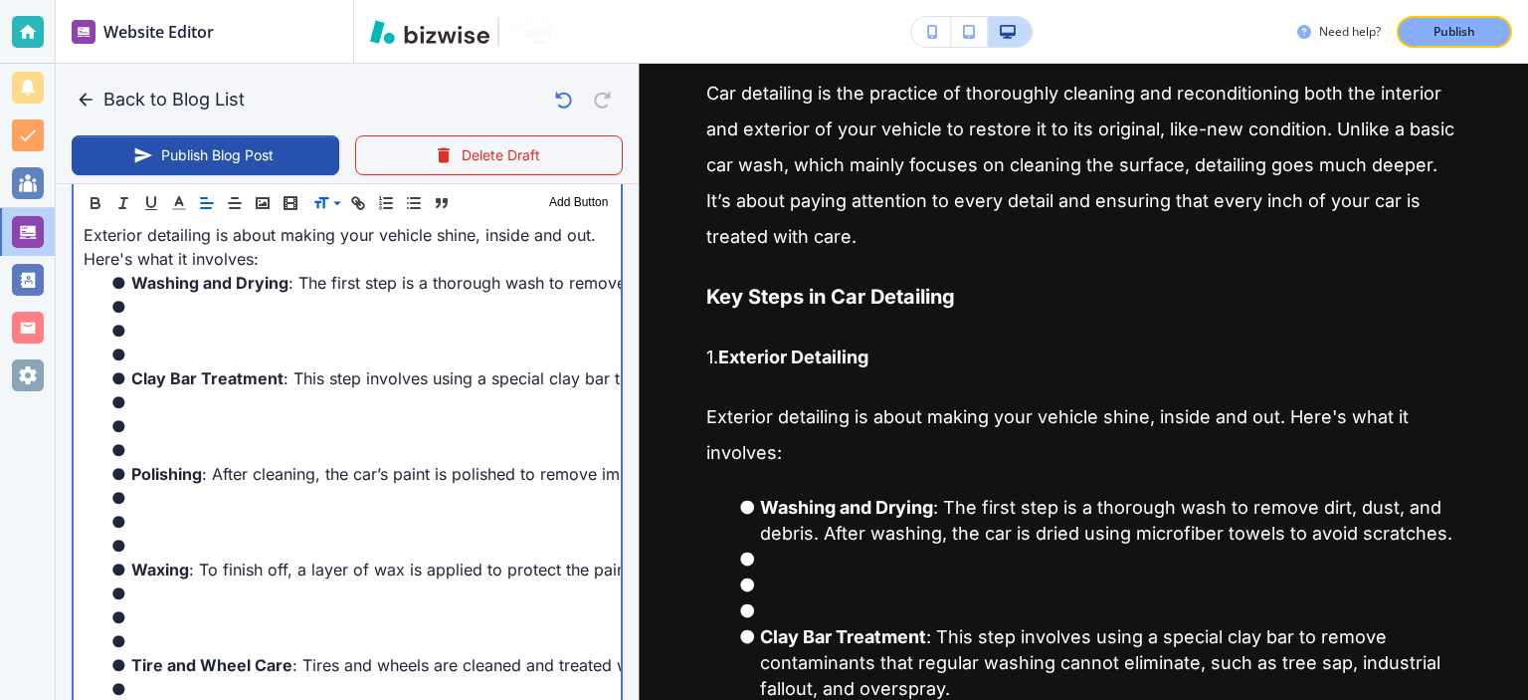
click at [192, 348] on li at bounding box center [359, 354] width 504 height 24
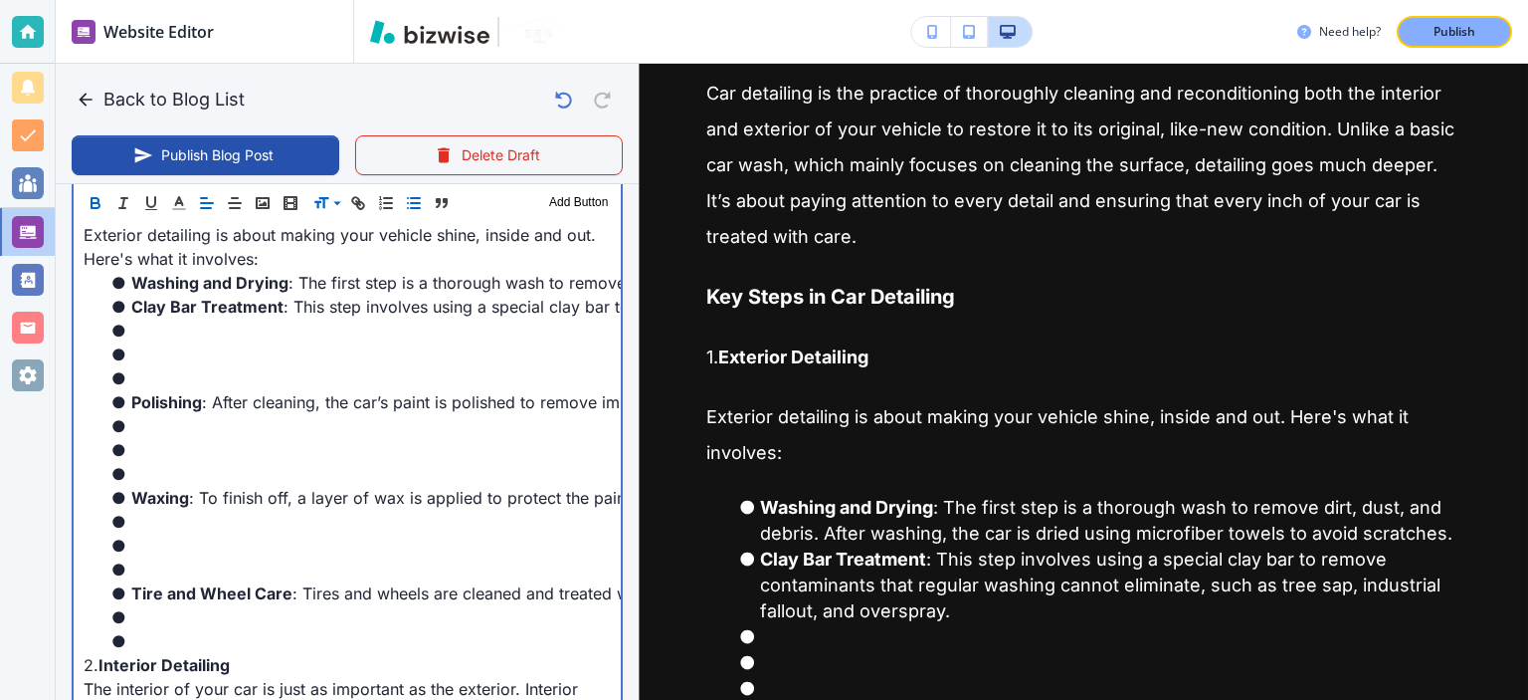
click at [192, 372] on li at bounding box center [359, 378] width 504 height 24
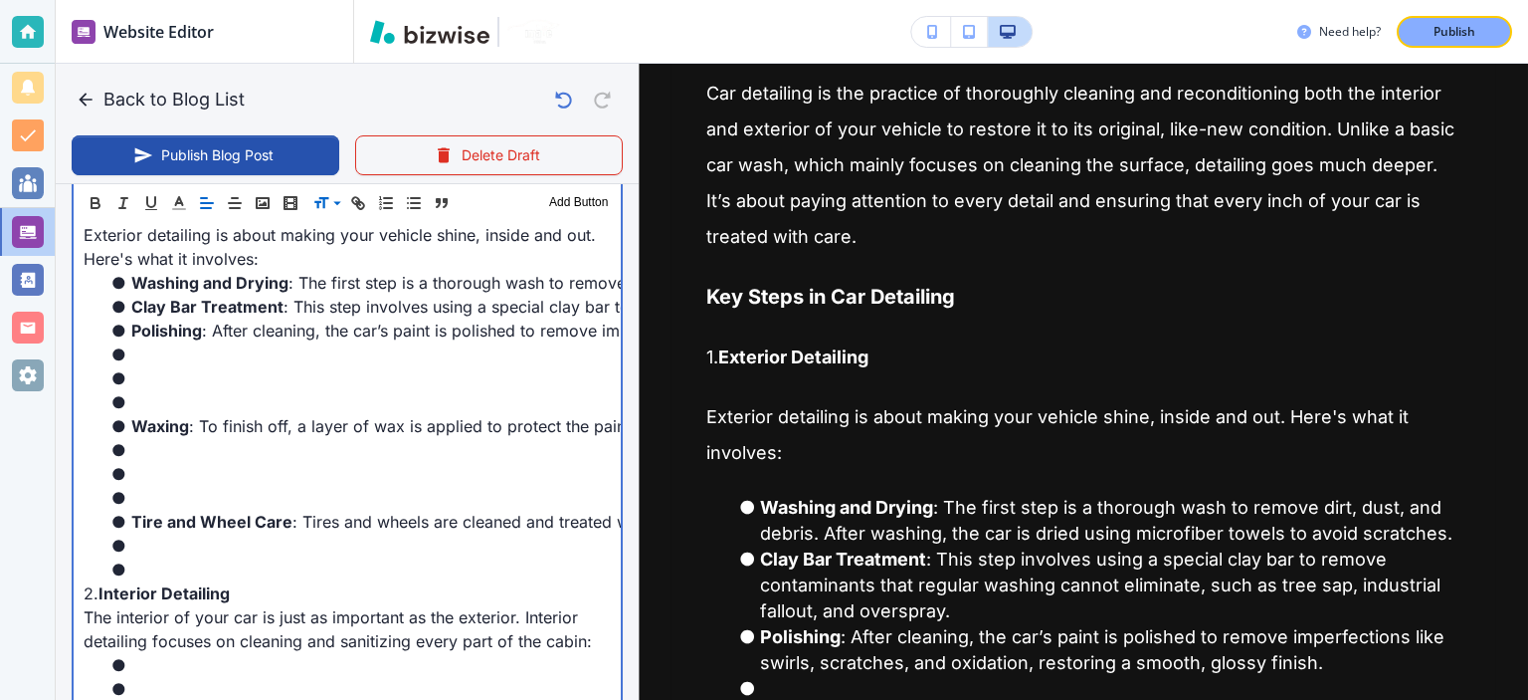
click at [189, 390] on li at bounding box center [359, 402] width 504 height 24
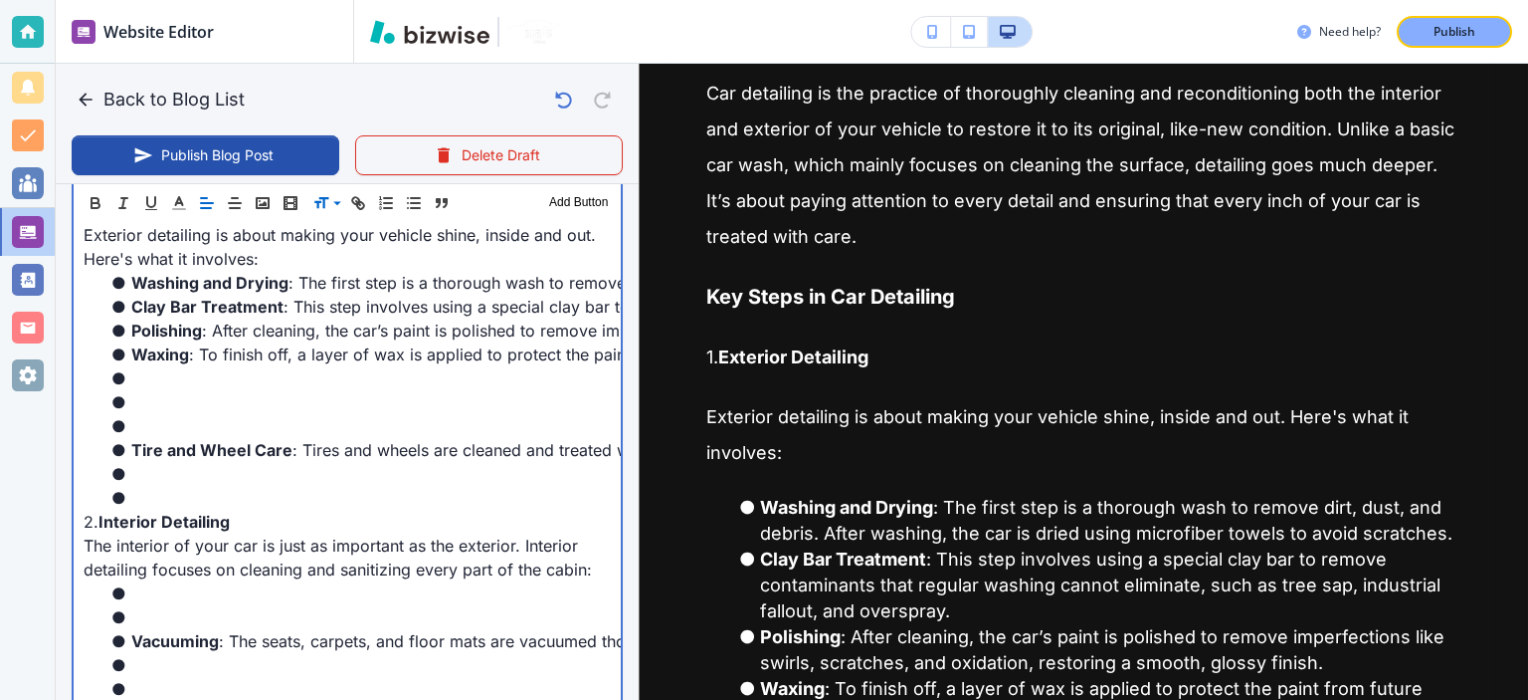
click at [195, 424] on li at bounding box center [359, 426] width 504 height 24
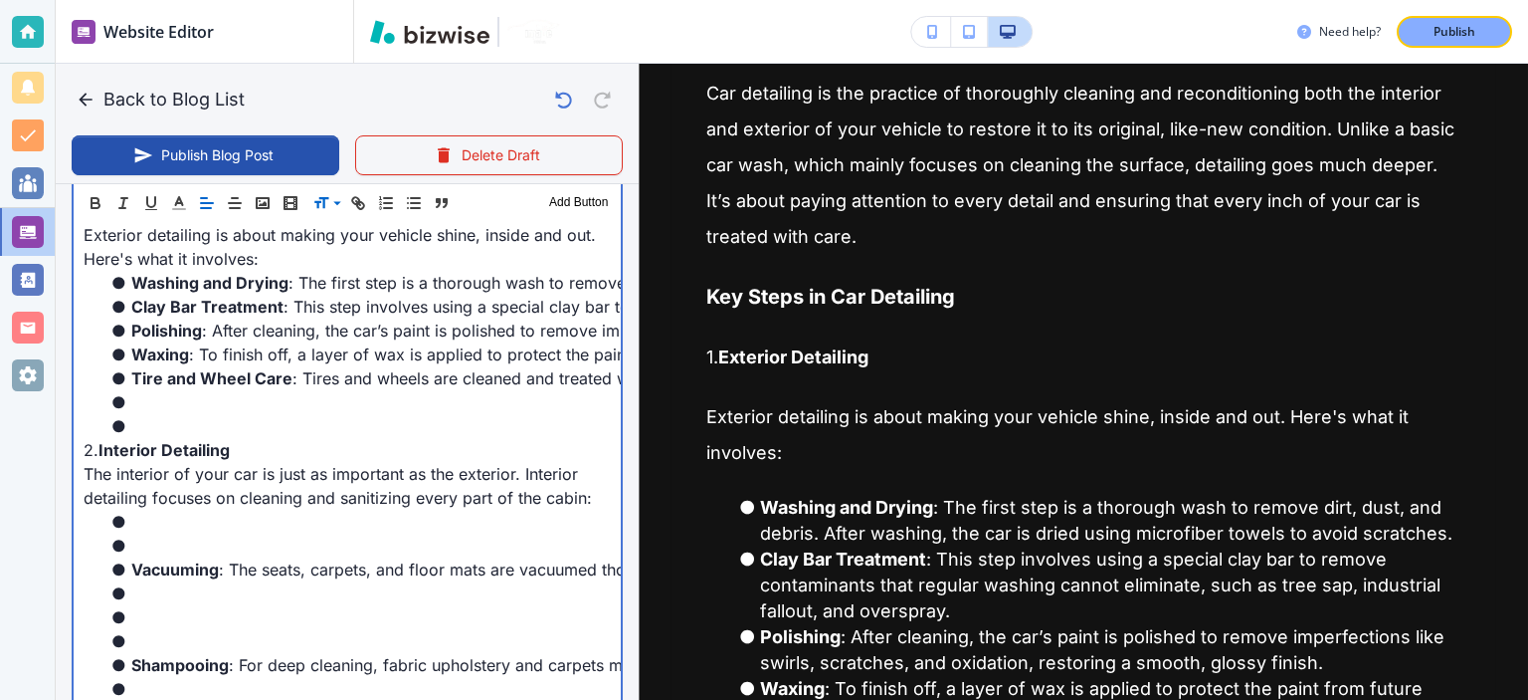
click at [195, 424] on li at bounding box center [359, 426] width 504 height 24
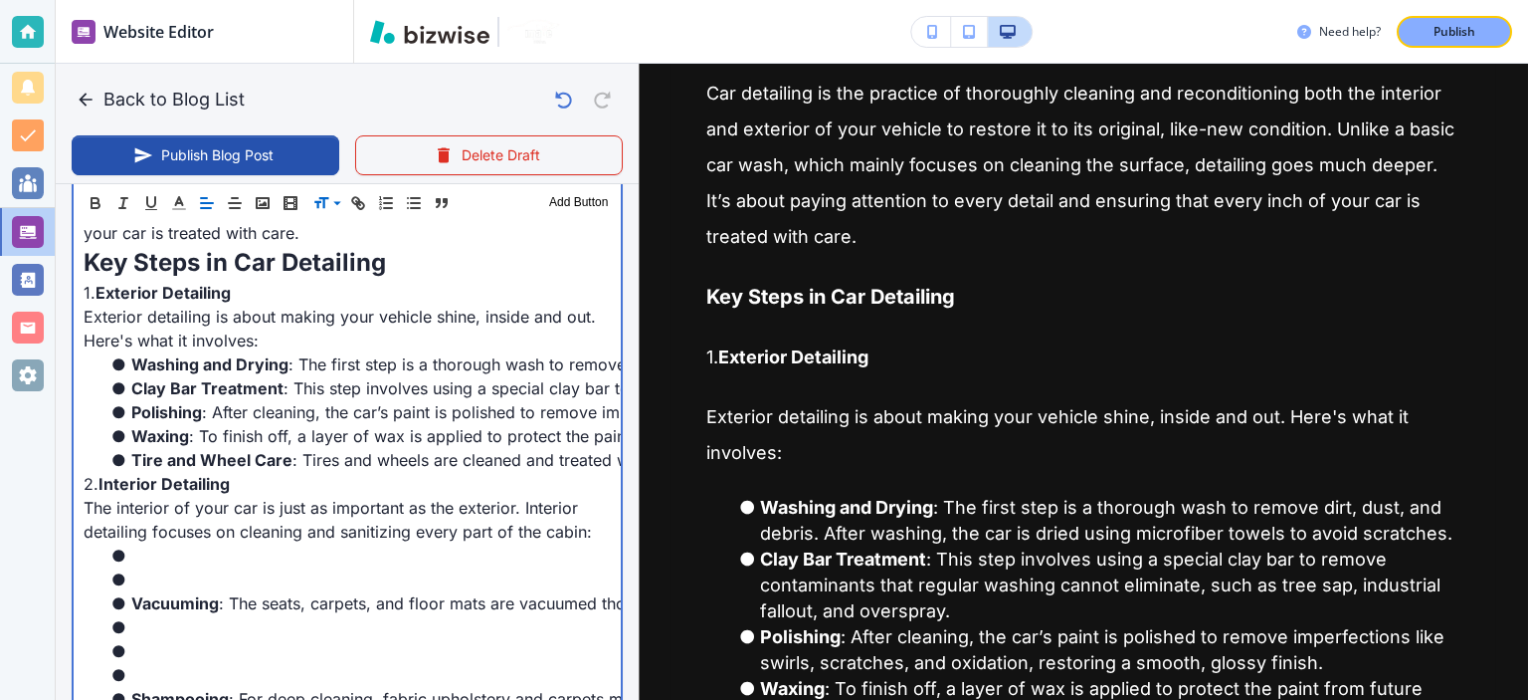
scroll to position [1091, 0]
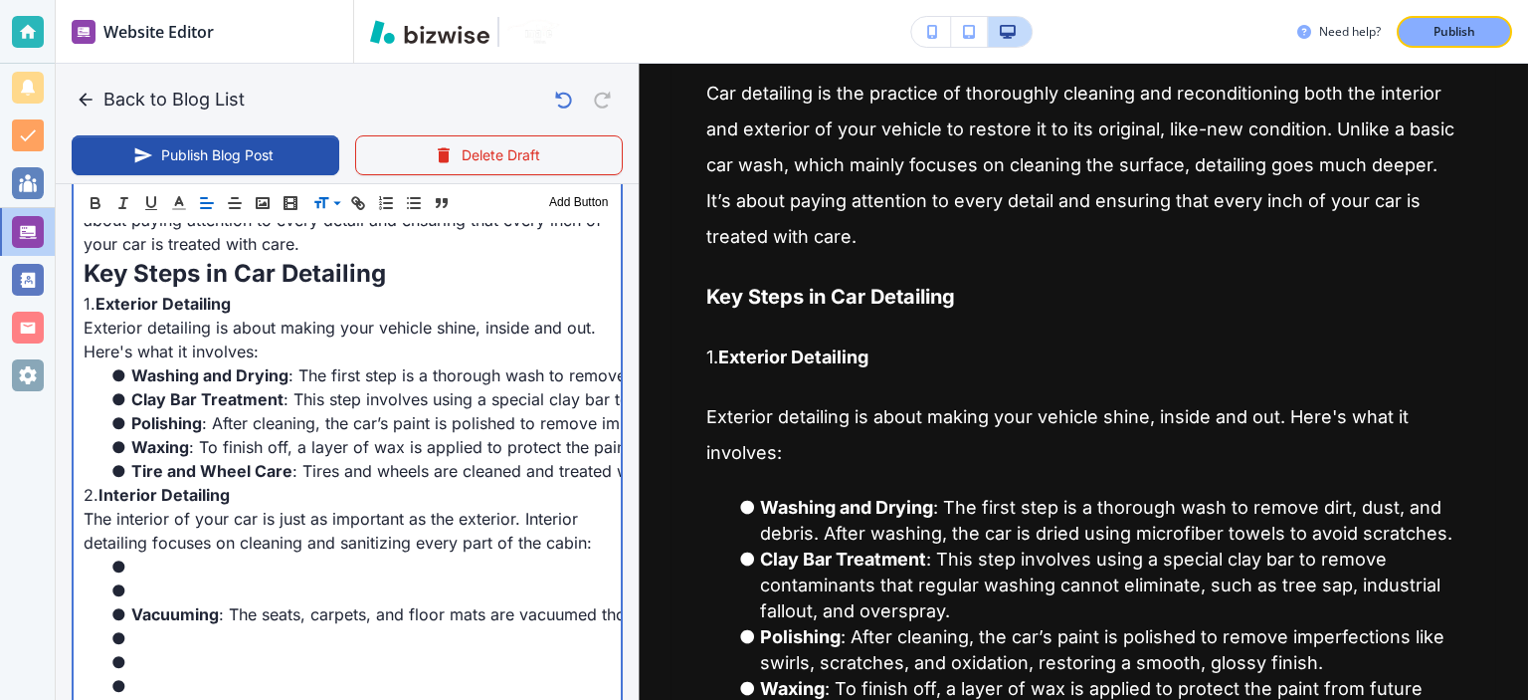
click at [229, 292] on p "1. Exterior Detailing" at bounding box center [347, 304] width 527 height 24
click at [219, 307] on strong "Exterior Detailing" at bounding box center [163, 304] width 135 height 20
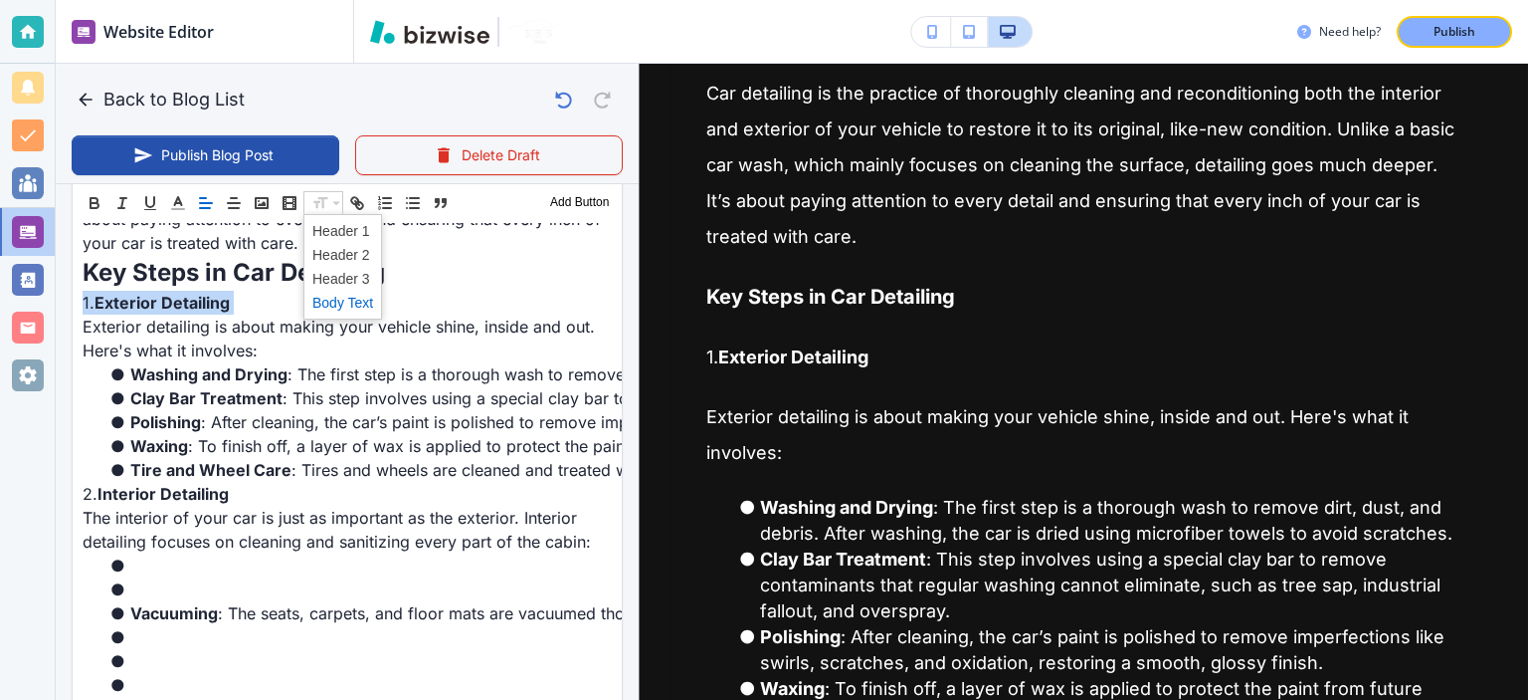
scroll to position [1090, 0]
click at [348, 274] on span at bounding box center [342, 279] width 61 height 24
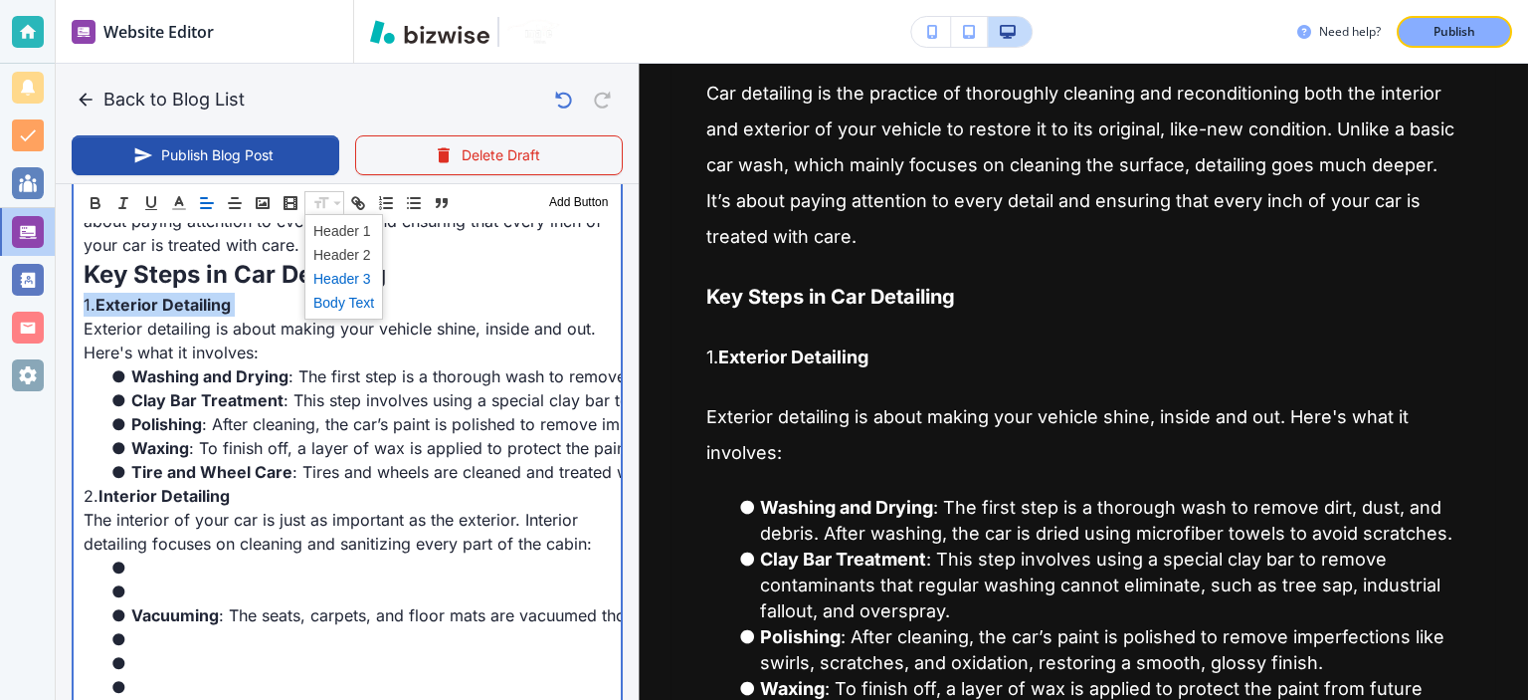
scroll to position [533, 0]
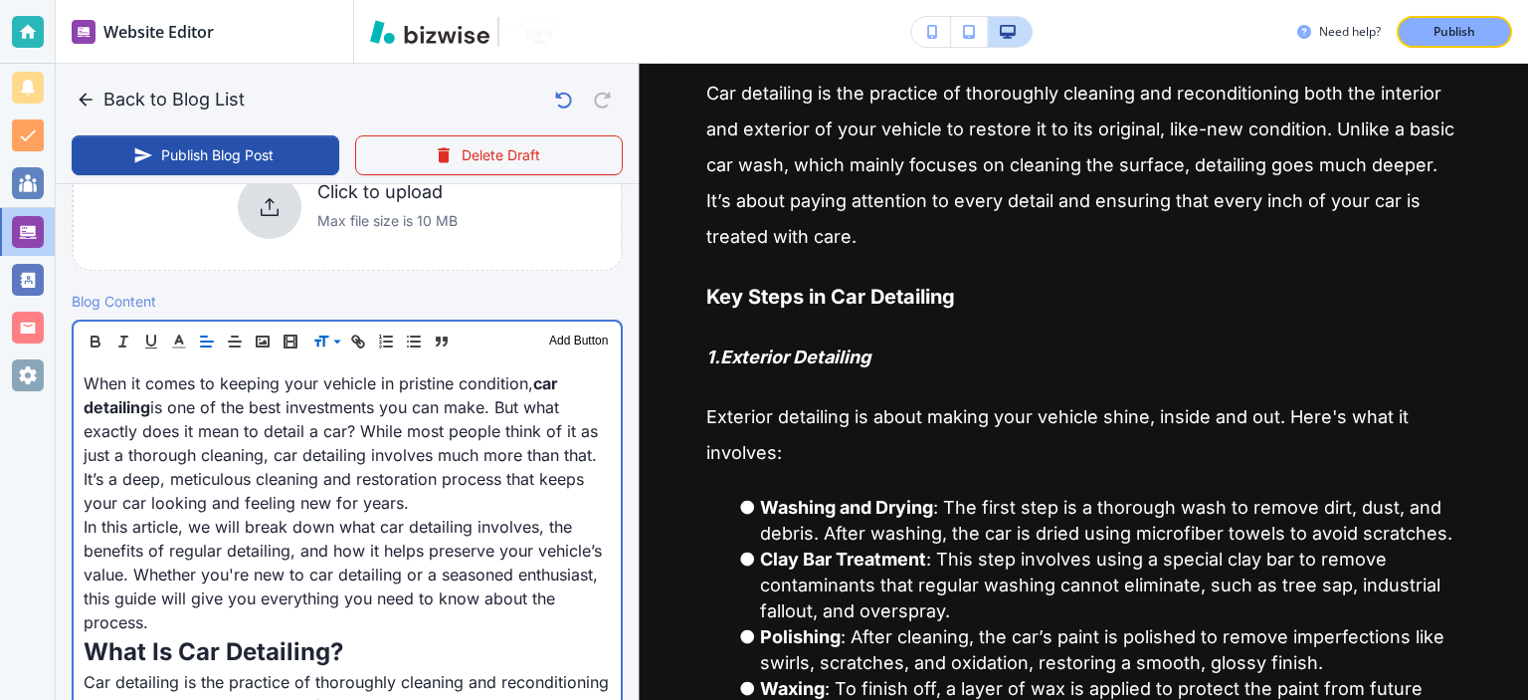
click at [465, 465] on p "When it comes to keeping your vehicle in pristine condition, car detailing is o…" at bounding box center [347, 442] width 527 height 143
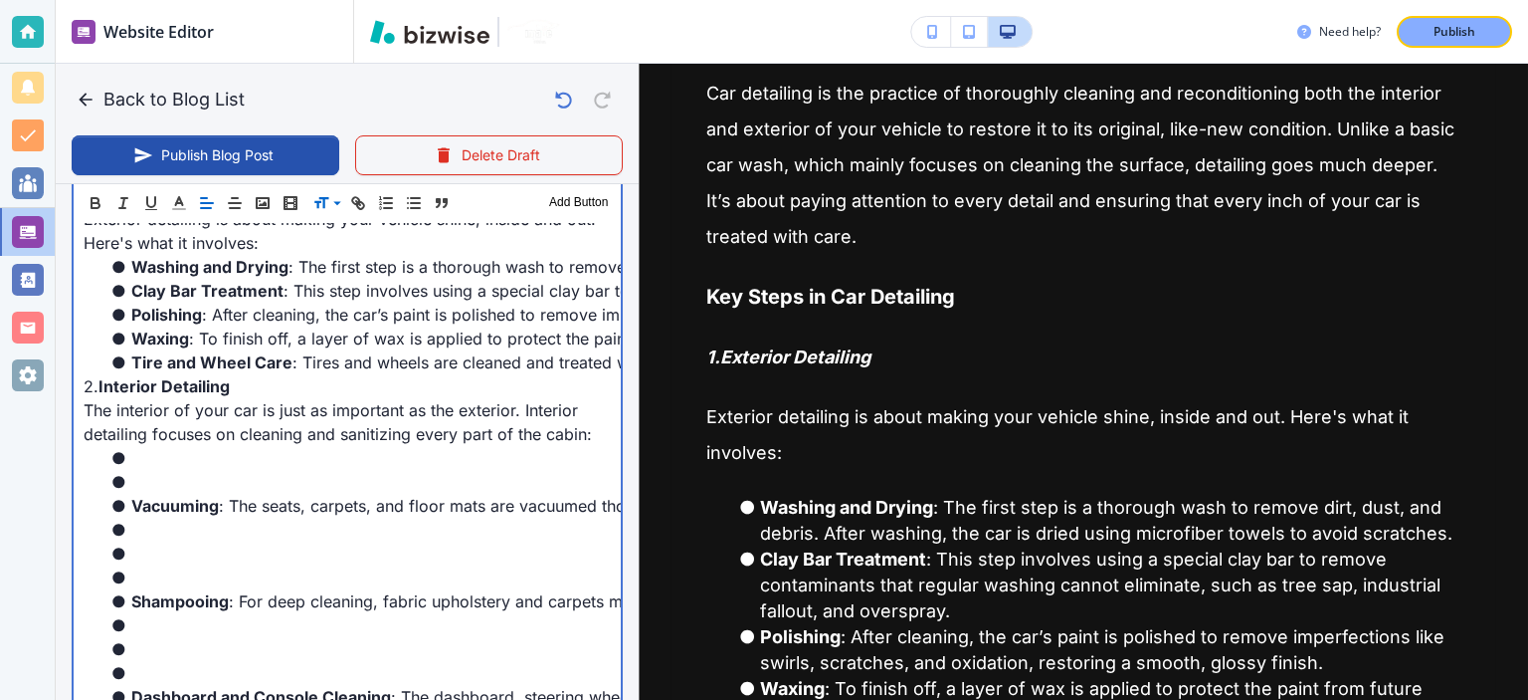
scroll to position [1199, 0]
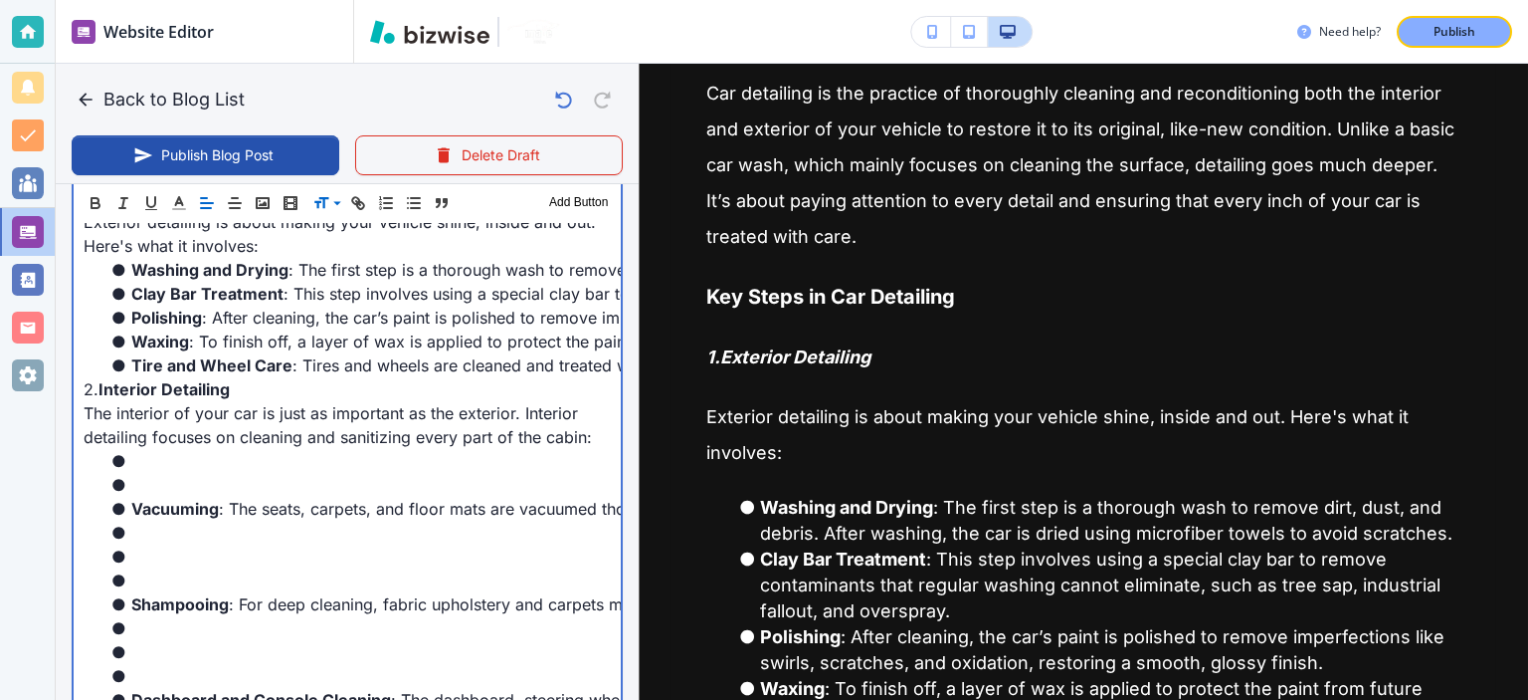
click at [220, 385] on strong "Interior Detailing" at bounding box center [164, 389] width 131 height 20
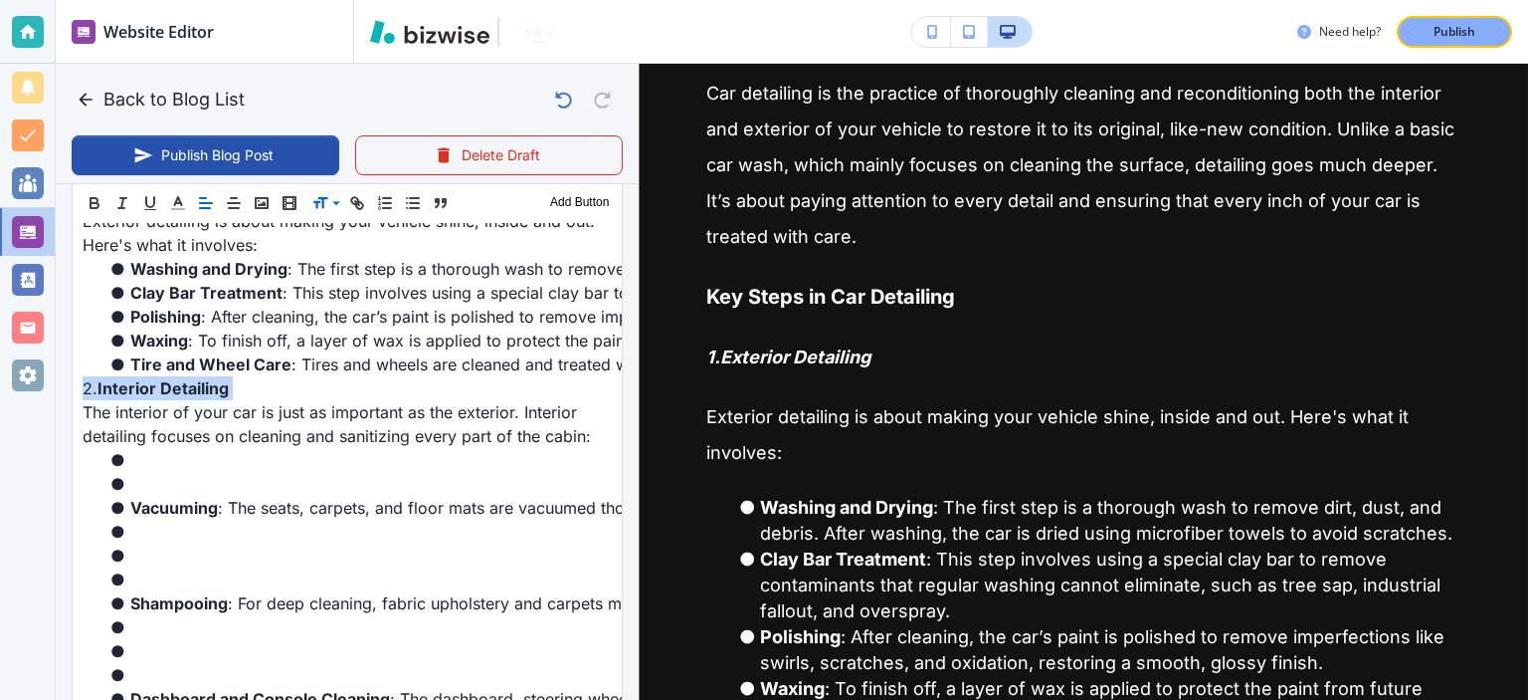
scroll to position [1198, 0]
click at [354, 274] on span at bounding box center [342, 279] width 61 height 24
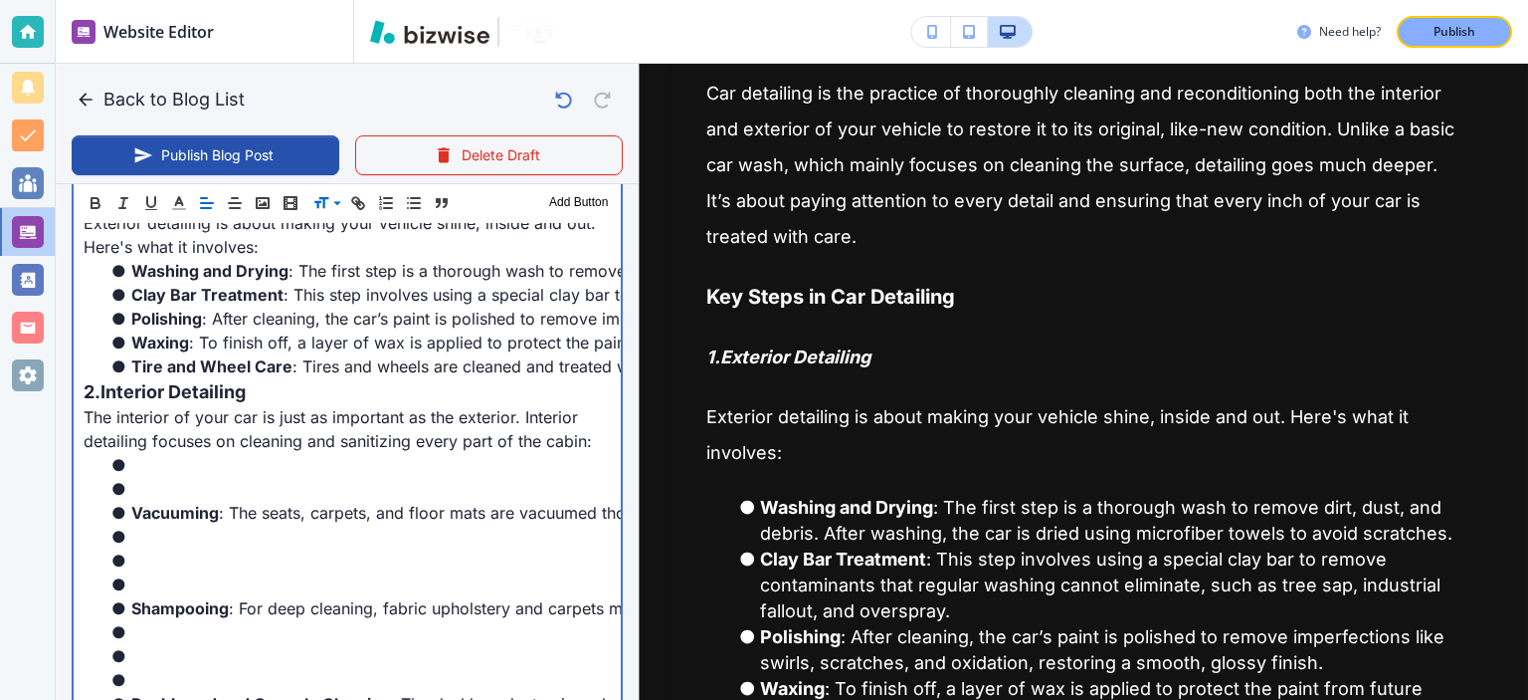
scroll to position [533, 0]
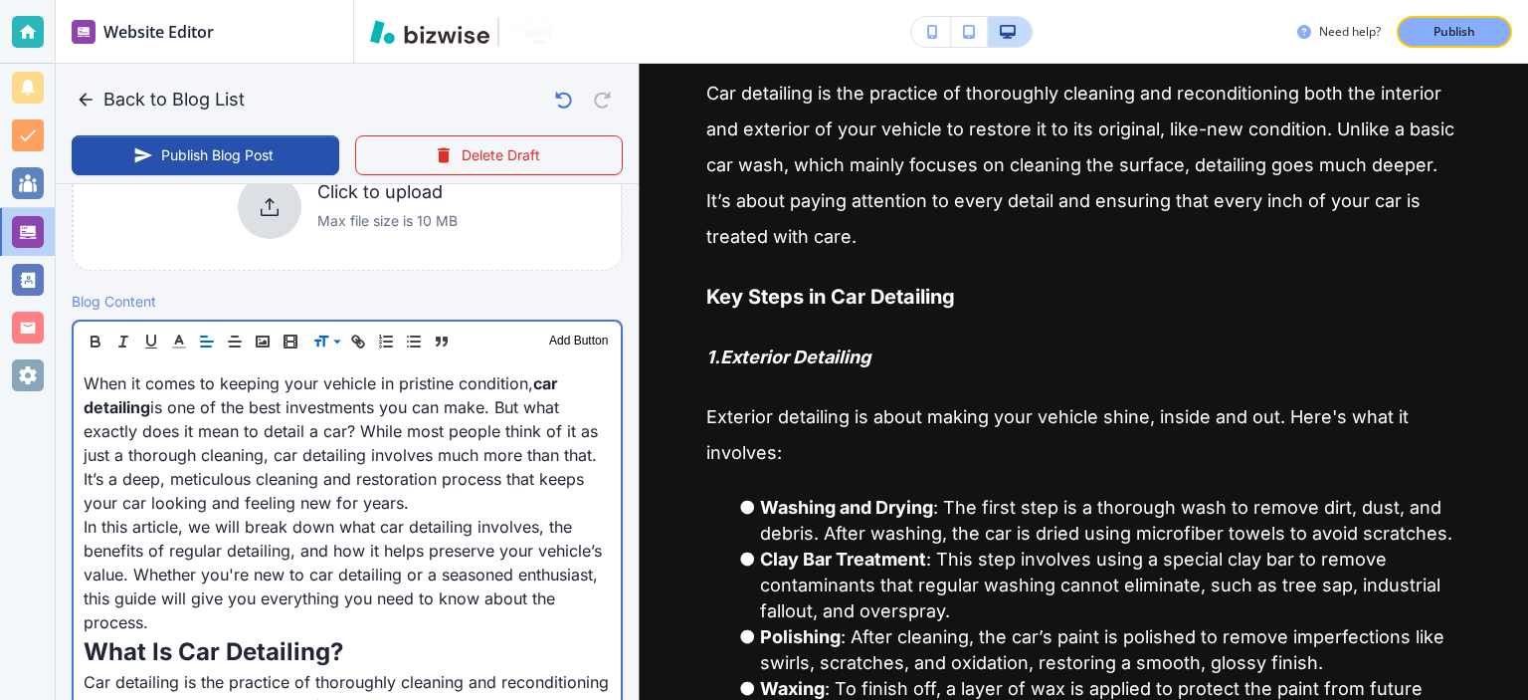
click at [407, 396] on p "When it comes to keeping your vehicle in pristine condition, car detailing is o…" at bounding box center [347, 442] width 527 height 143
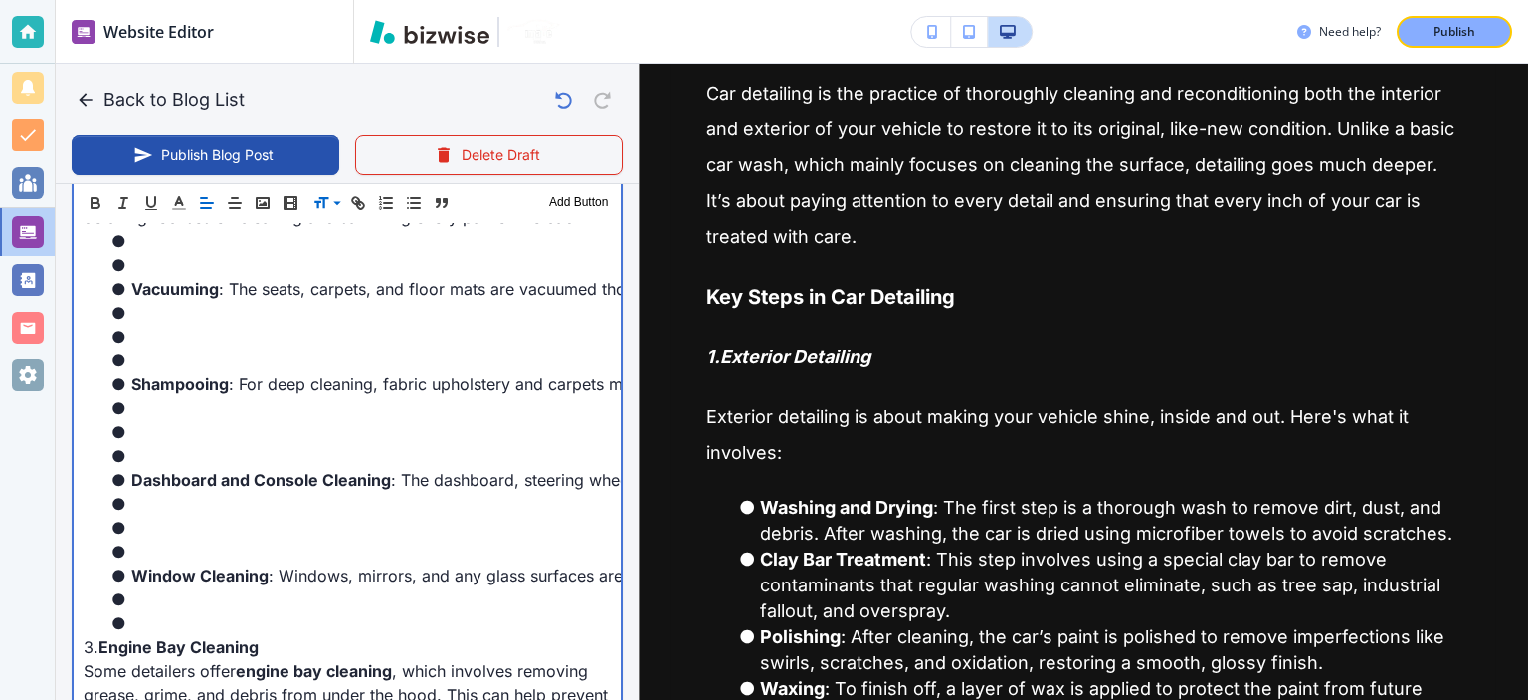
scroll to position [1423, 0]
click at [236, 302] on li at bounding box center [359, 312] width 504 height 24
click at [224, 267] on li at bounding box center [359, 264] width 504 height 24
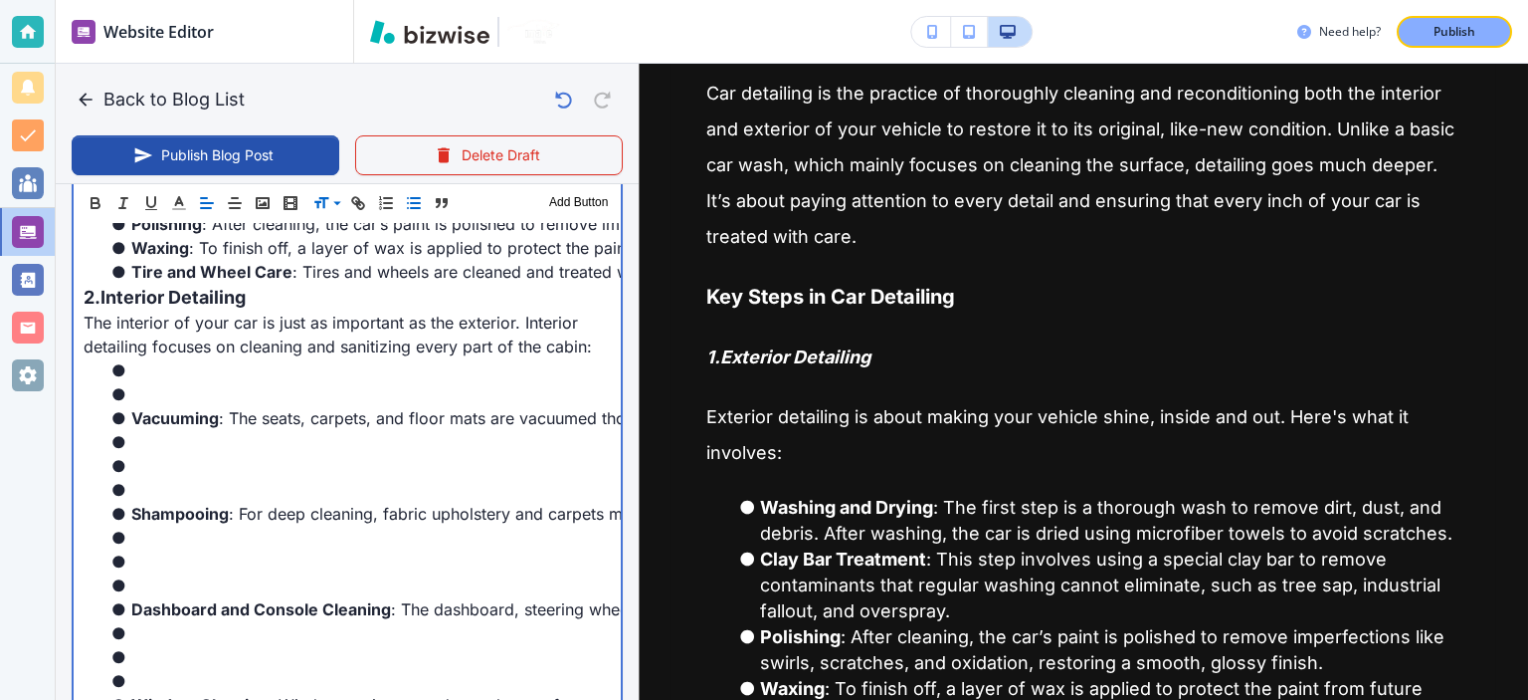
scroll to position [1284, 0]
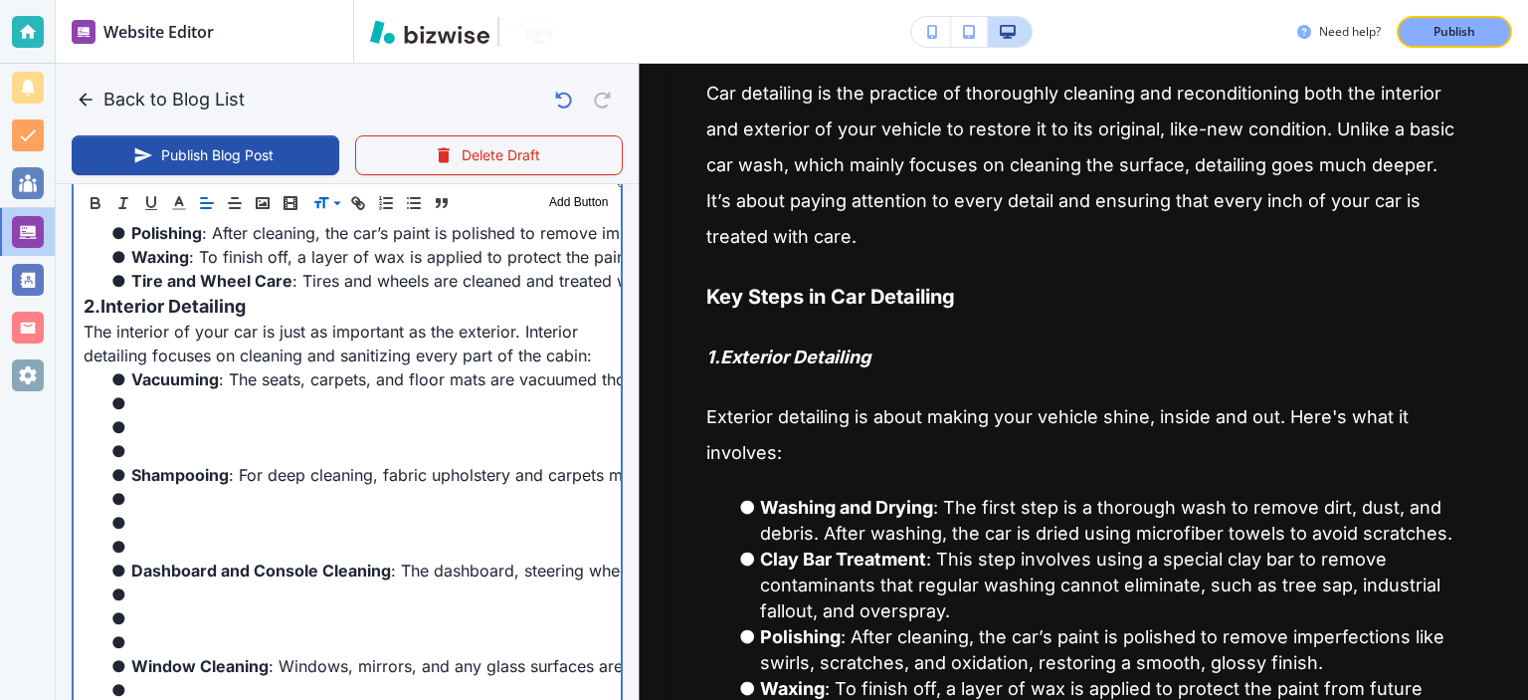
click at [175, 439] on li at bounding box center [359, 451] width 504 height 24
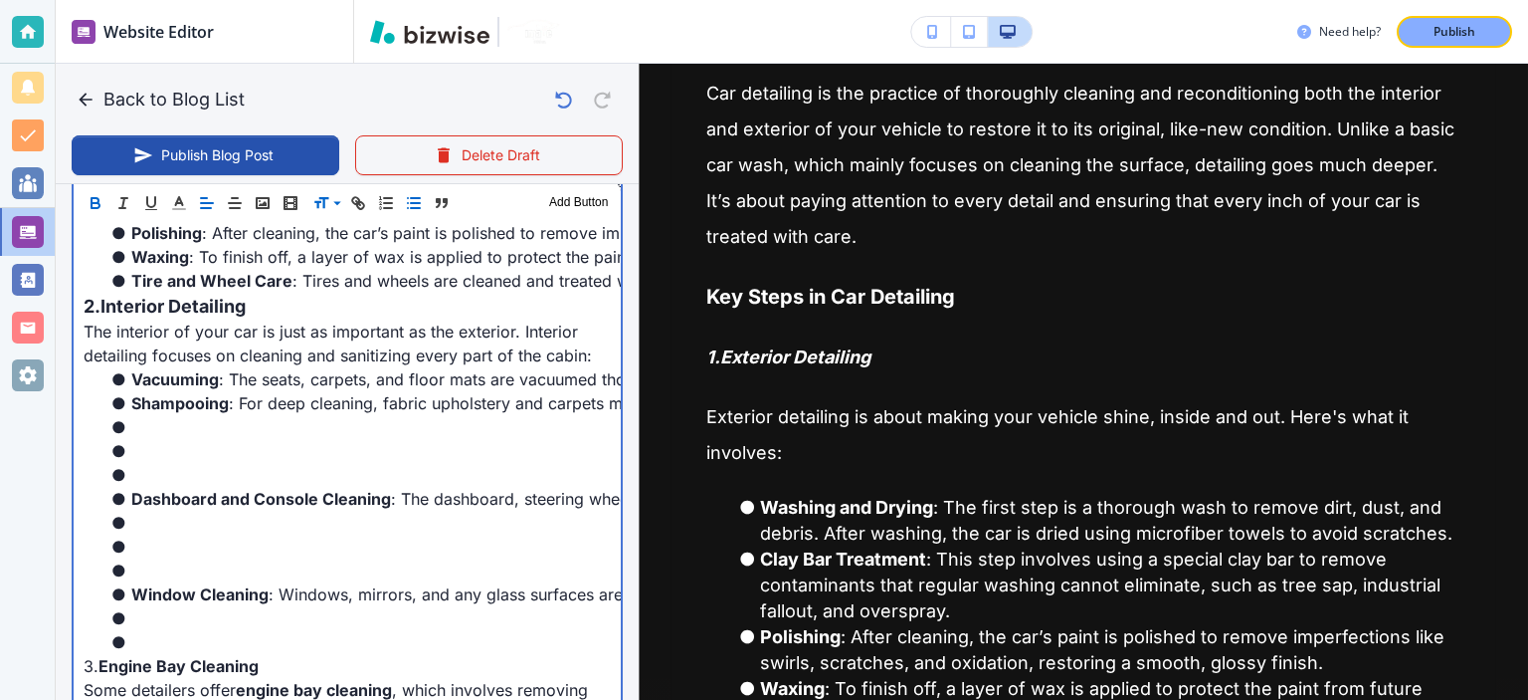
click at [175, 463] on li at bounding box center [359, 475] width 504 height 24
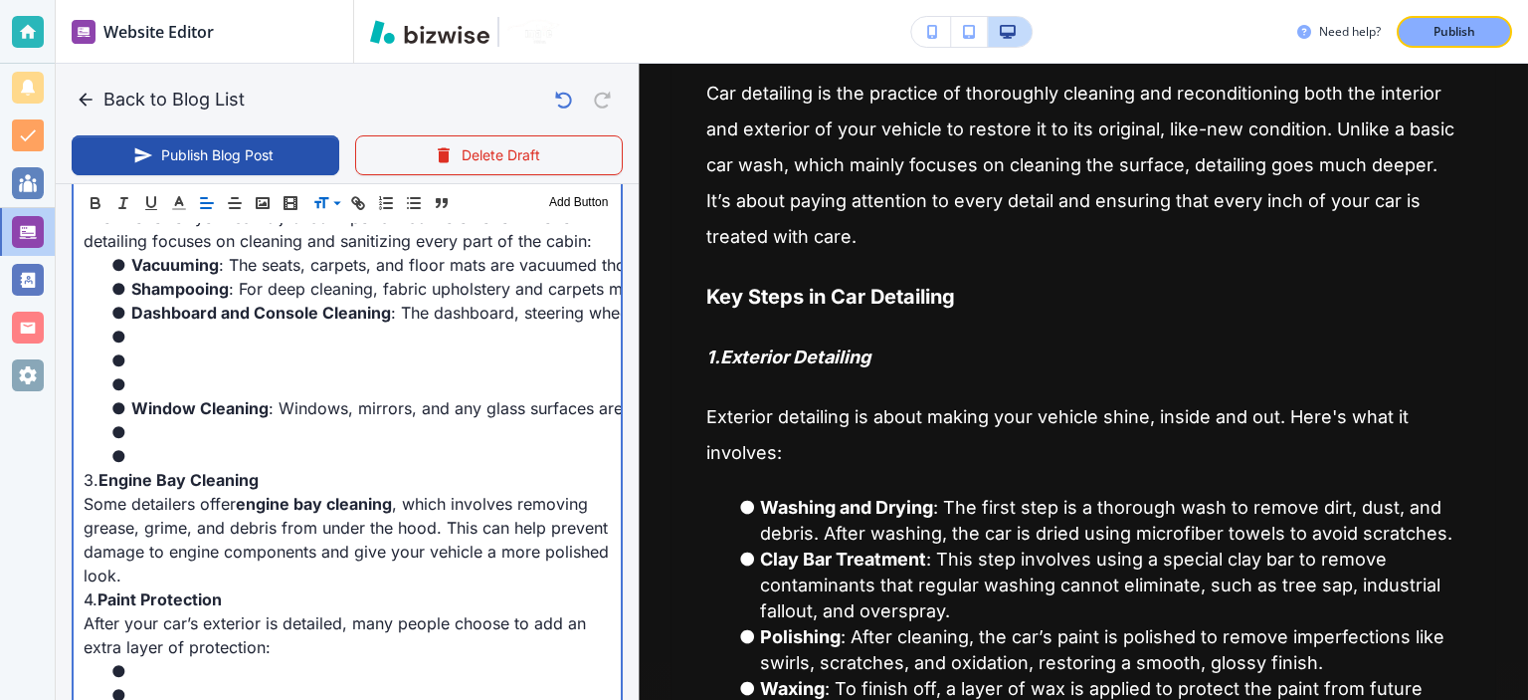
scroll to position [1399, 0]
drag, startPoint x: 174, startPoint y: 385, endPoint x: 76, endPoint y: 335, distance: 110.4
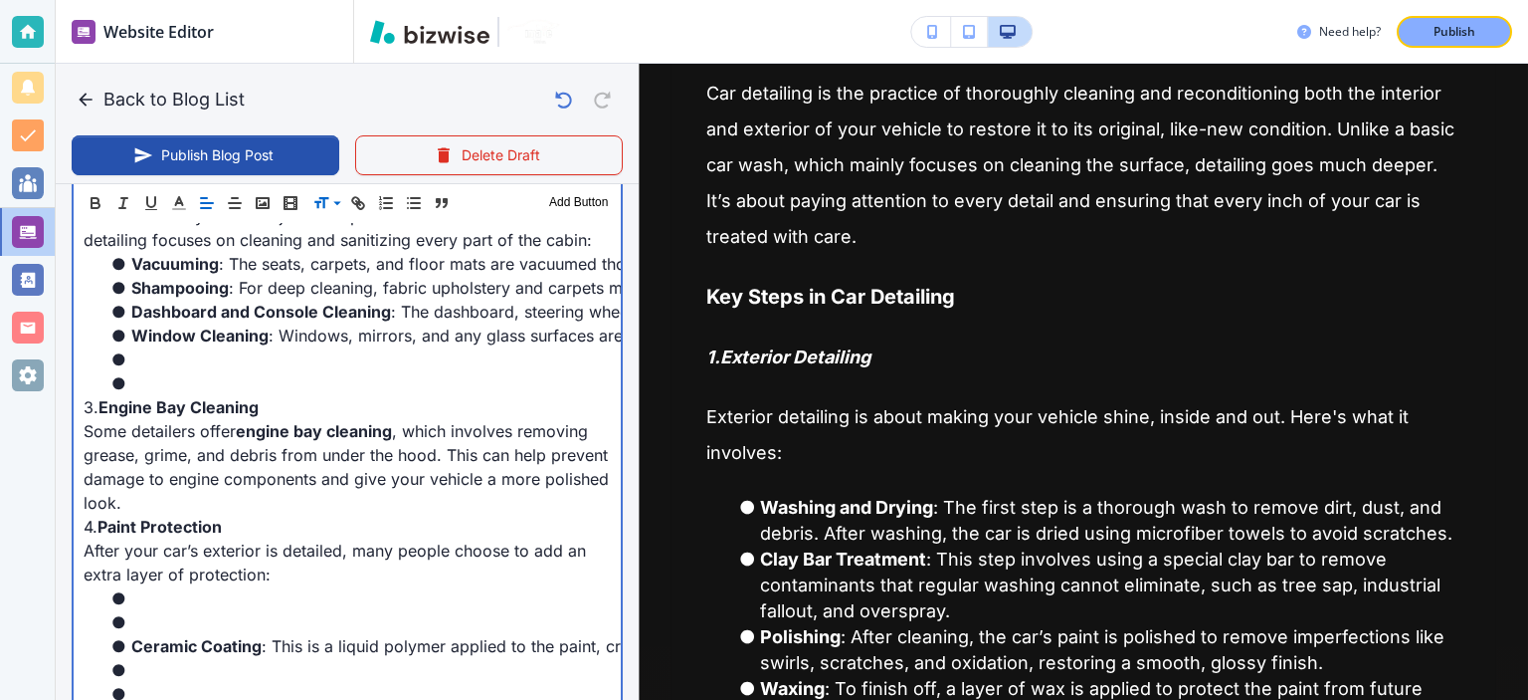
click at [168, 373] on li at bounding box center [359, 383] width 504 height 24
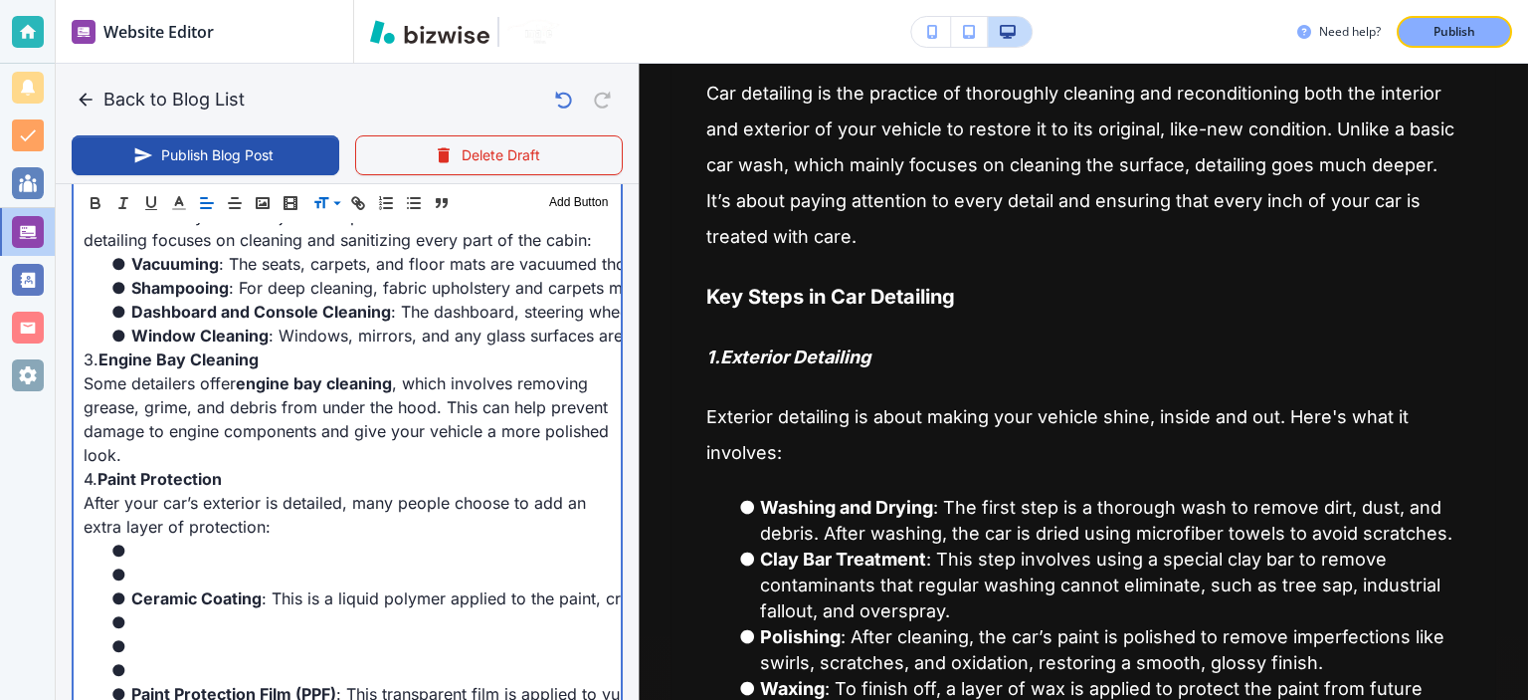
click at [168, 373] on p "Some detailers offer engine bay cleaning , which involves removing grease, grim…" at bounding box center [347, 419] width 527 height 96
click at [175, 349] on strong "Engine Bay Cleaning" at bounding box center [179, 359] width 160 height 20
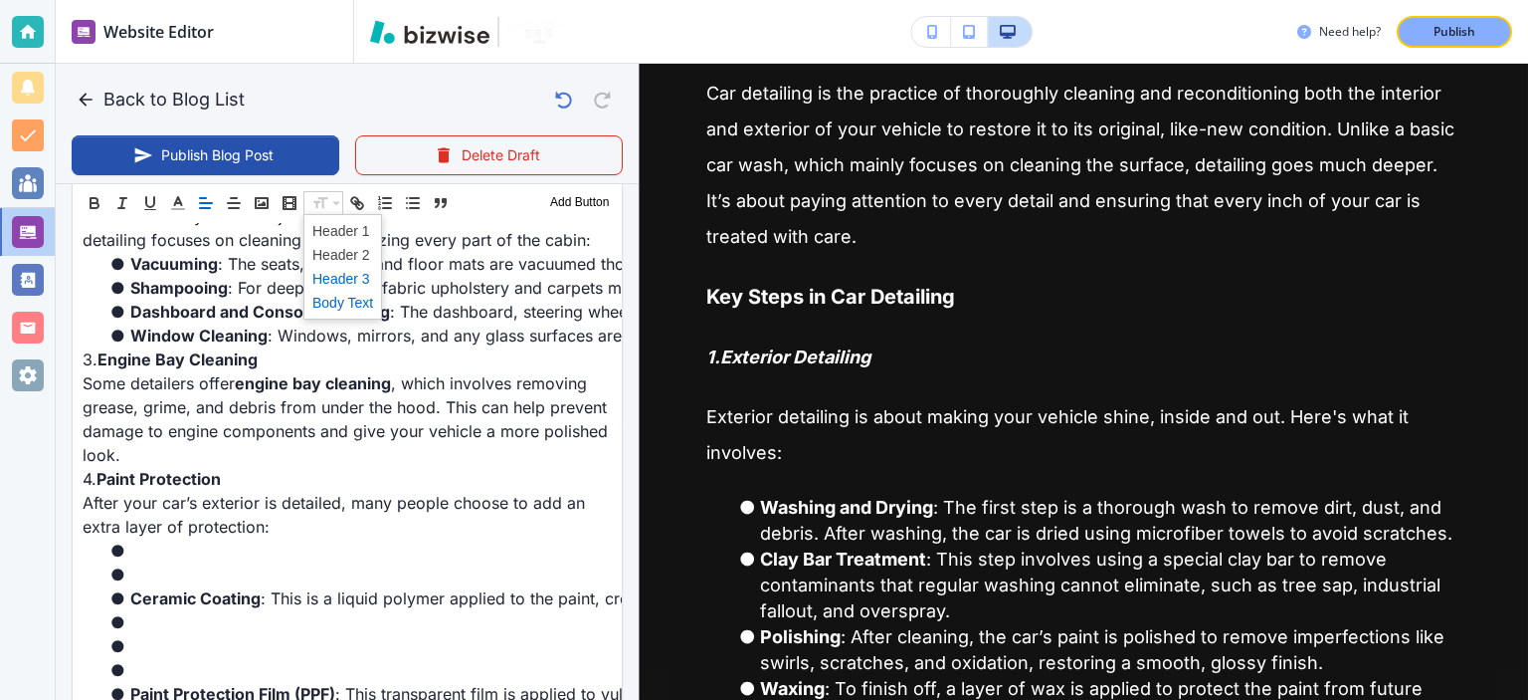
click at [348, 278] on span at bounding box center [342, 279] width 61 height 24
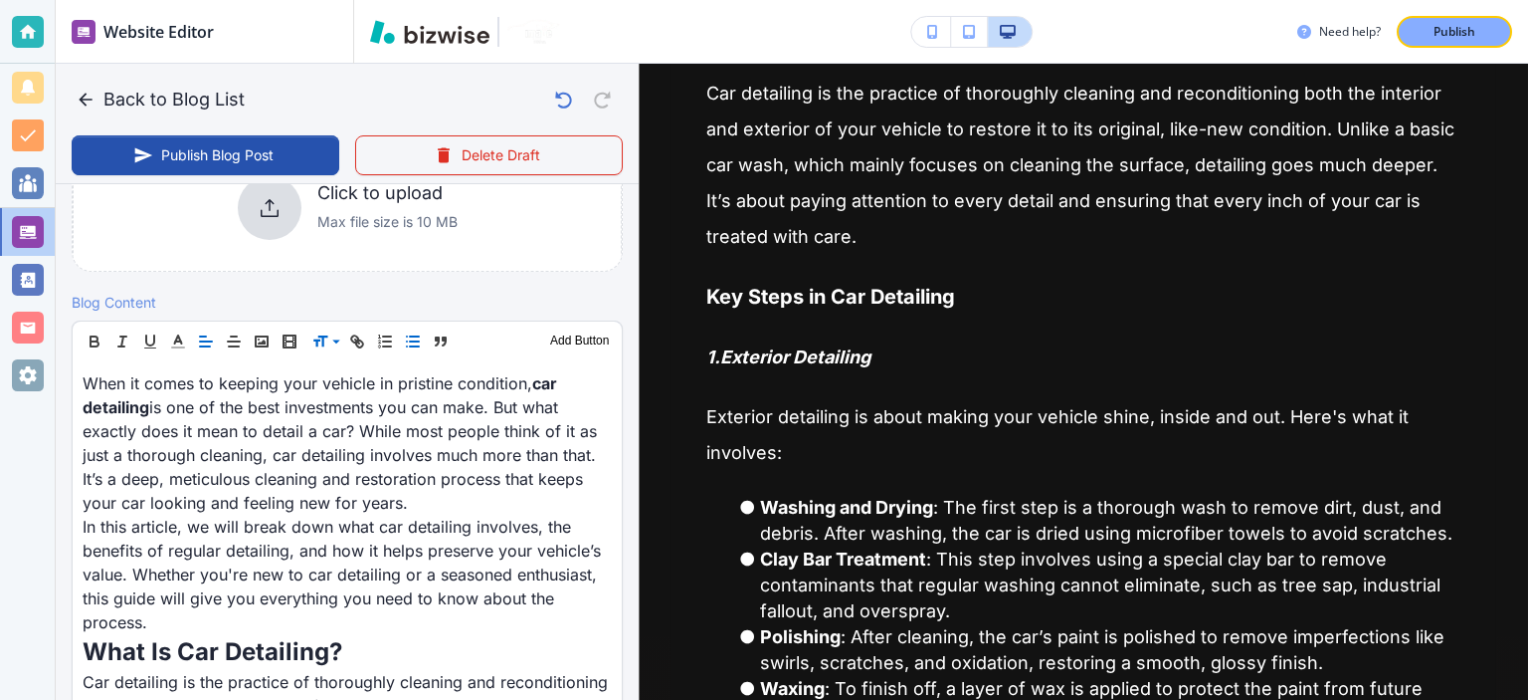
click at [422, 349] on button "button" at bounding box center [413, 341] width 28 height 24
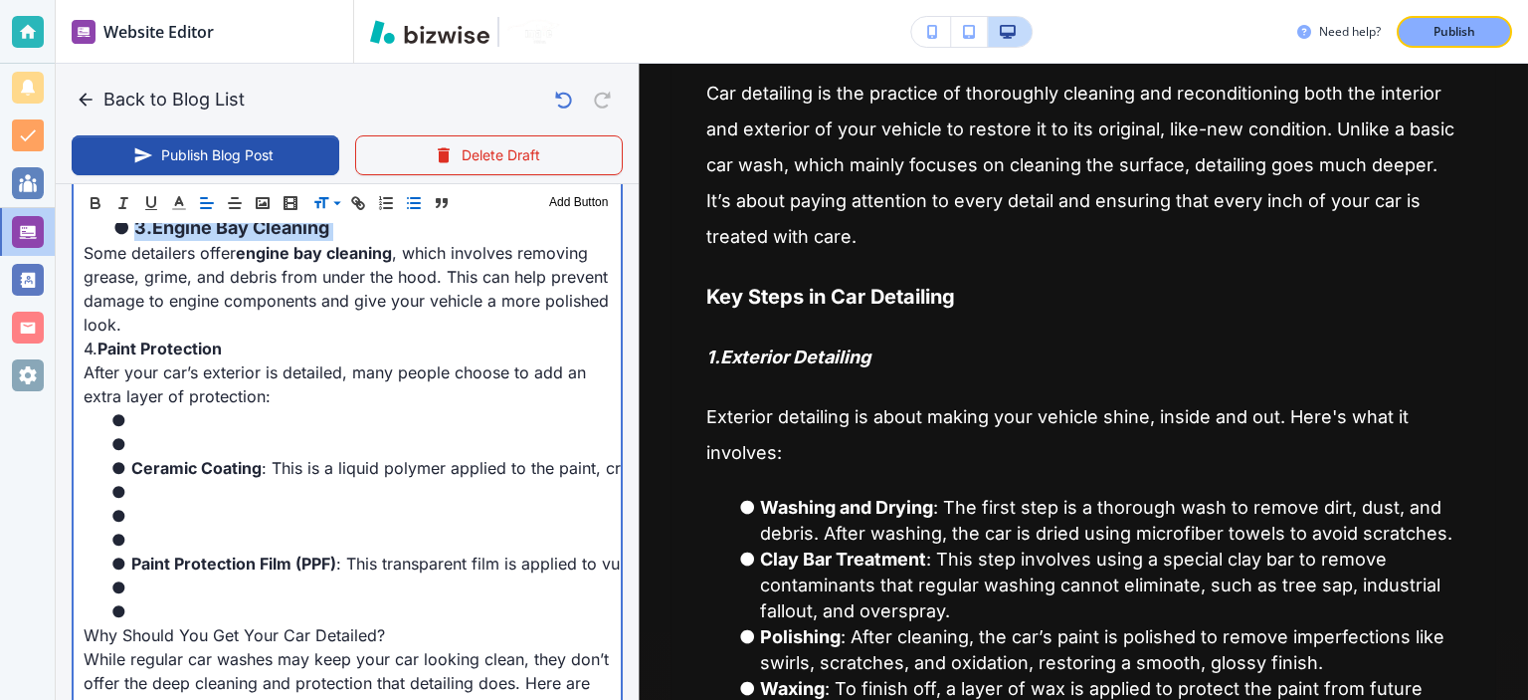
scroll to position [1501, 0]
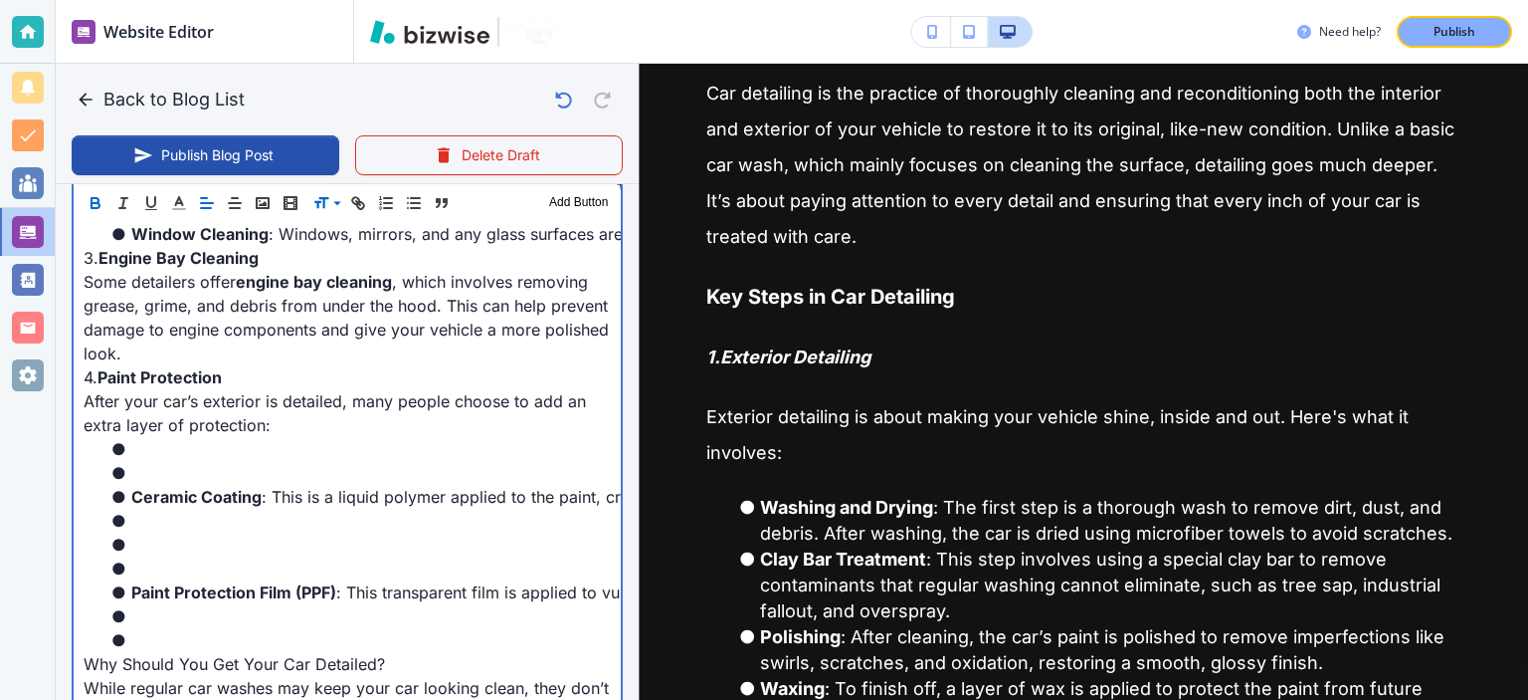
click at [127, 256] on strong "Engine Bay Cleaning" at bounding box center [179, 258] width 160 height 20
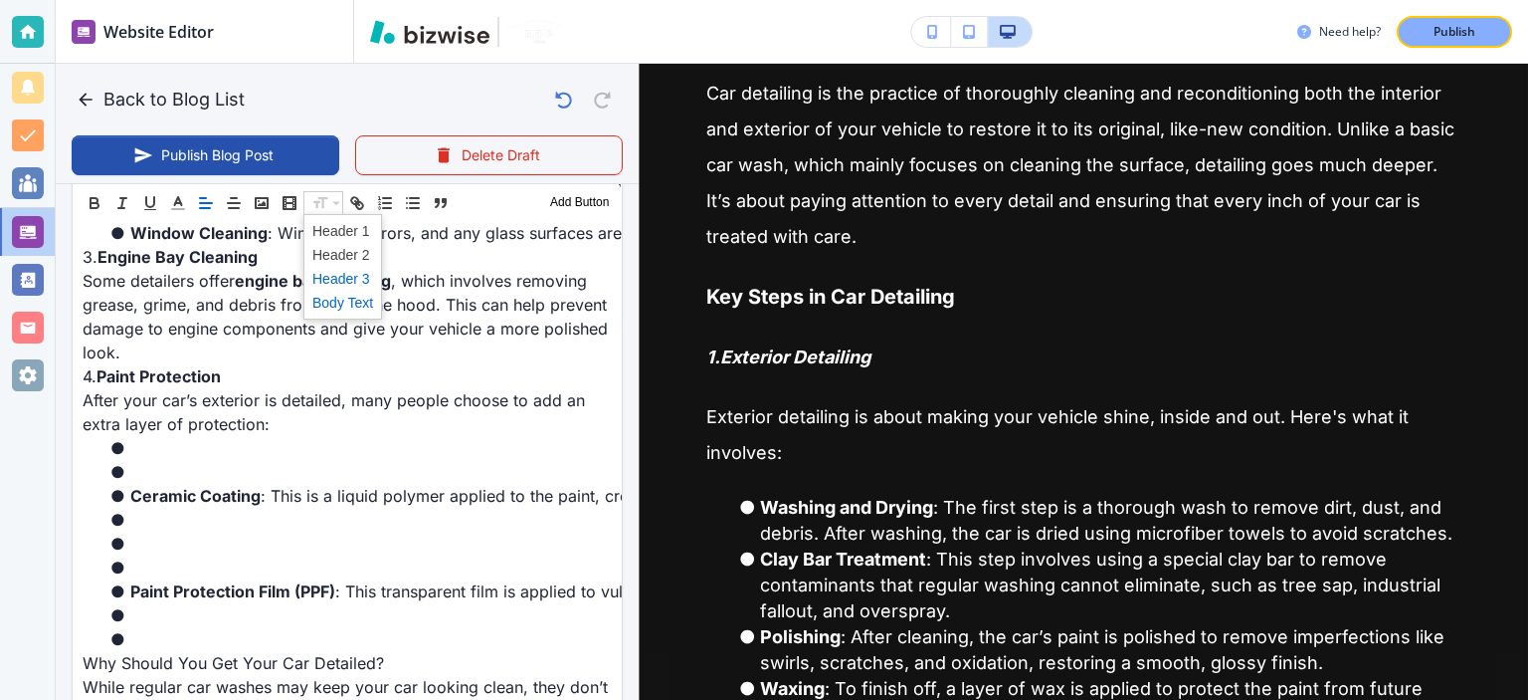
click at [346, 273] on span at bounding box center [342, 279] width 61 height 24
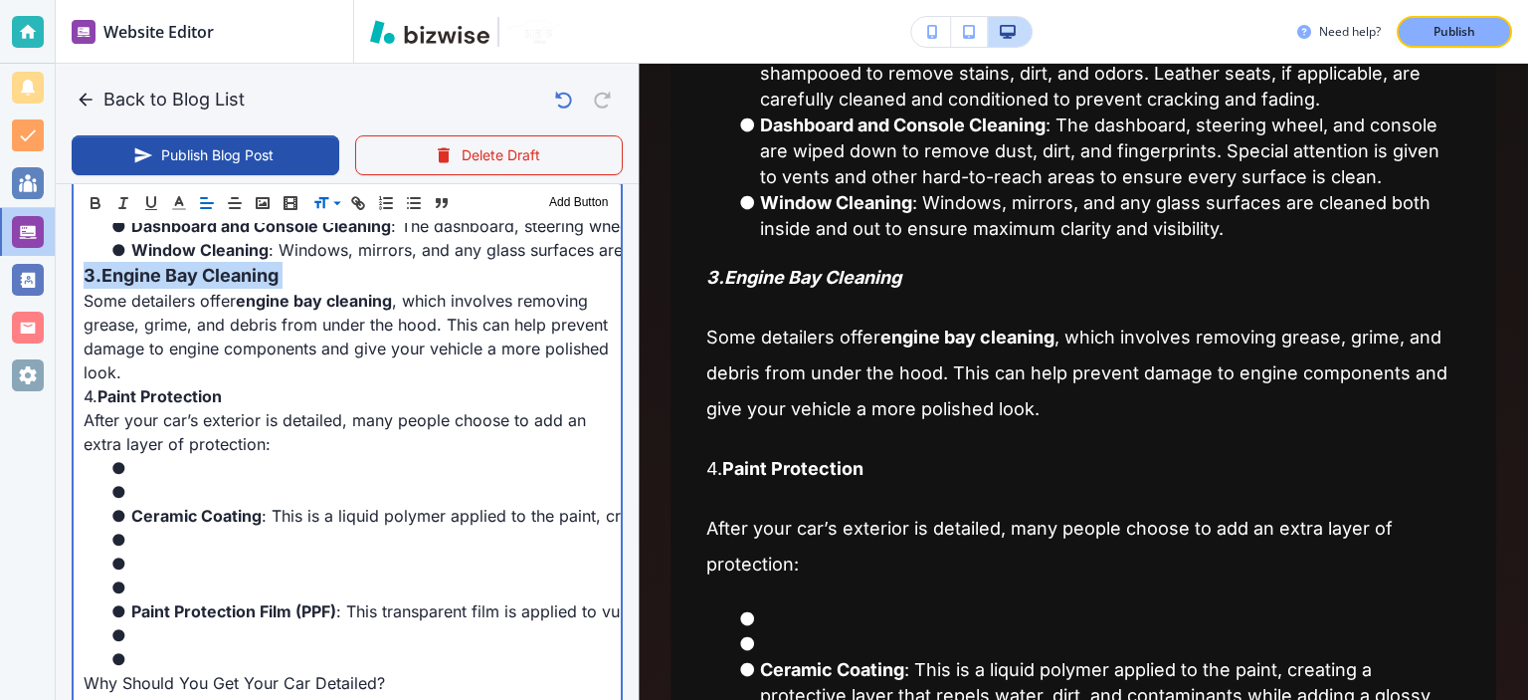
scroll to position [1771, 0]
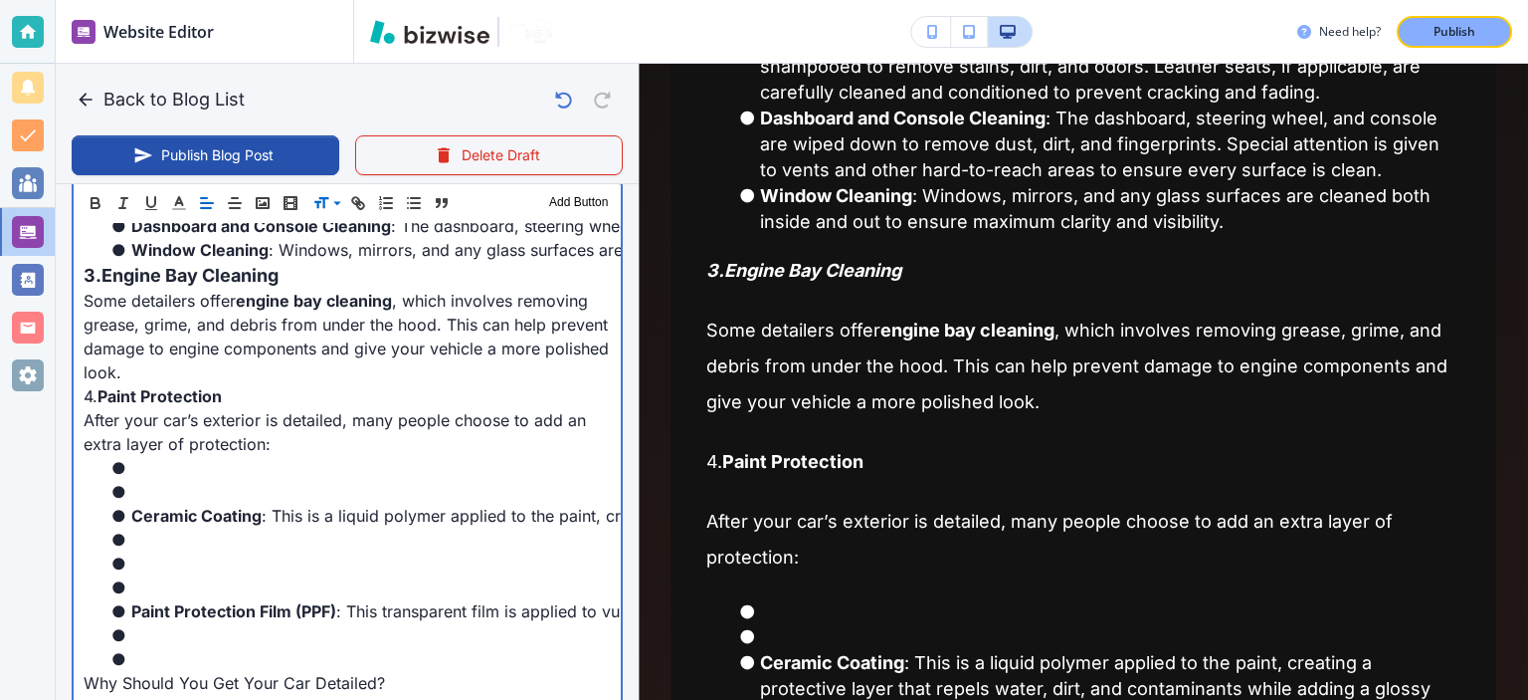
click at [236, 393] on p "4. Paint Protection" at bounding box center [347, 396] width 527 height 24
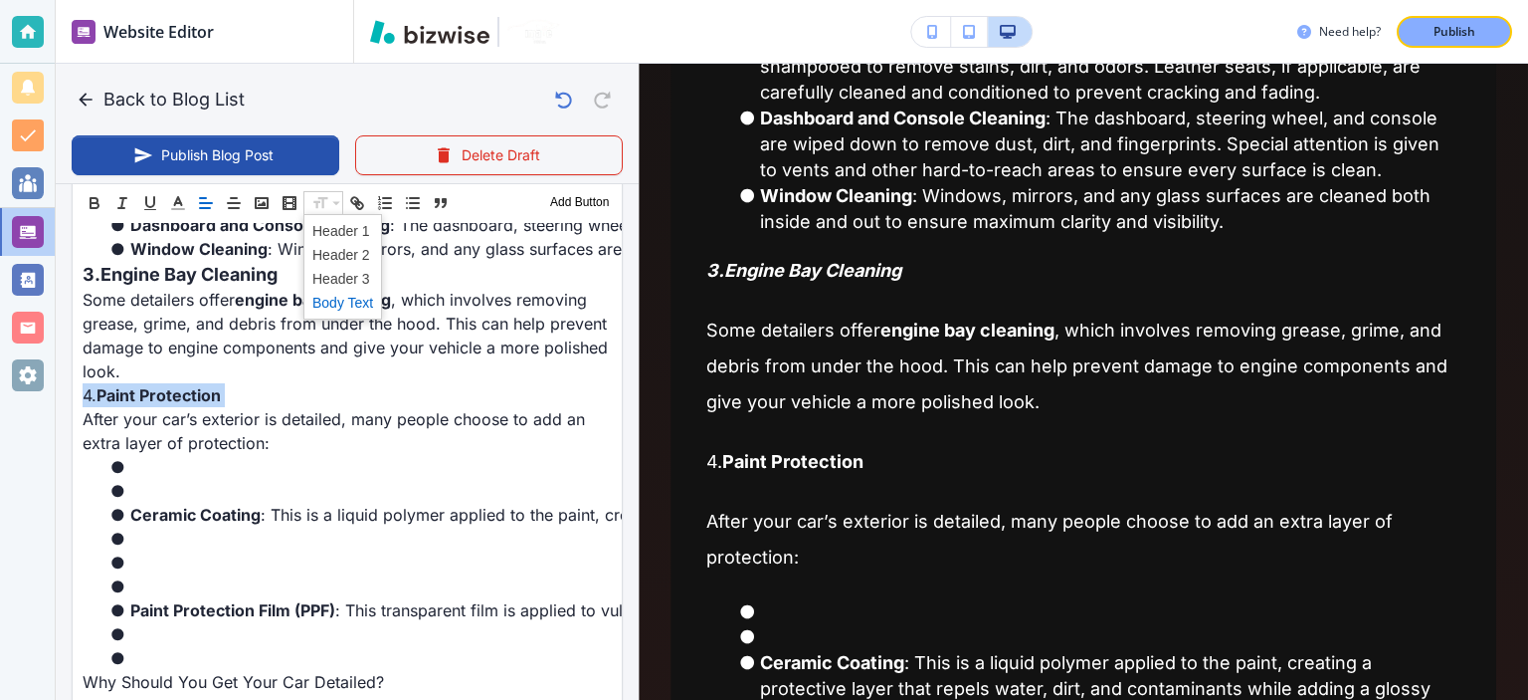
scroll to position [1485, 0]
click at [351, 270] on span at bounding box center [342, 279] width 61 height 24
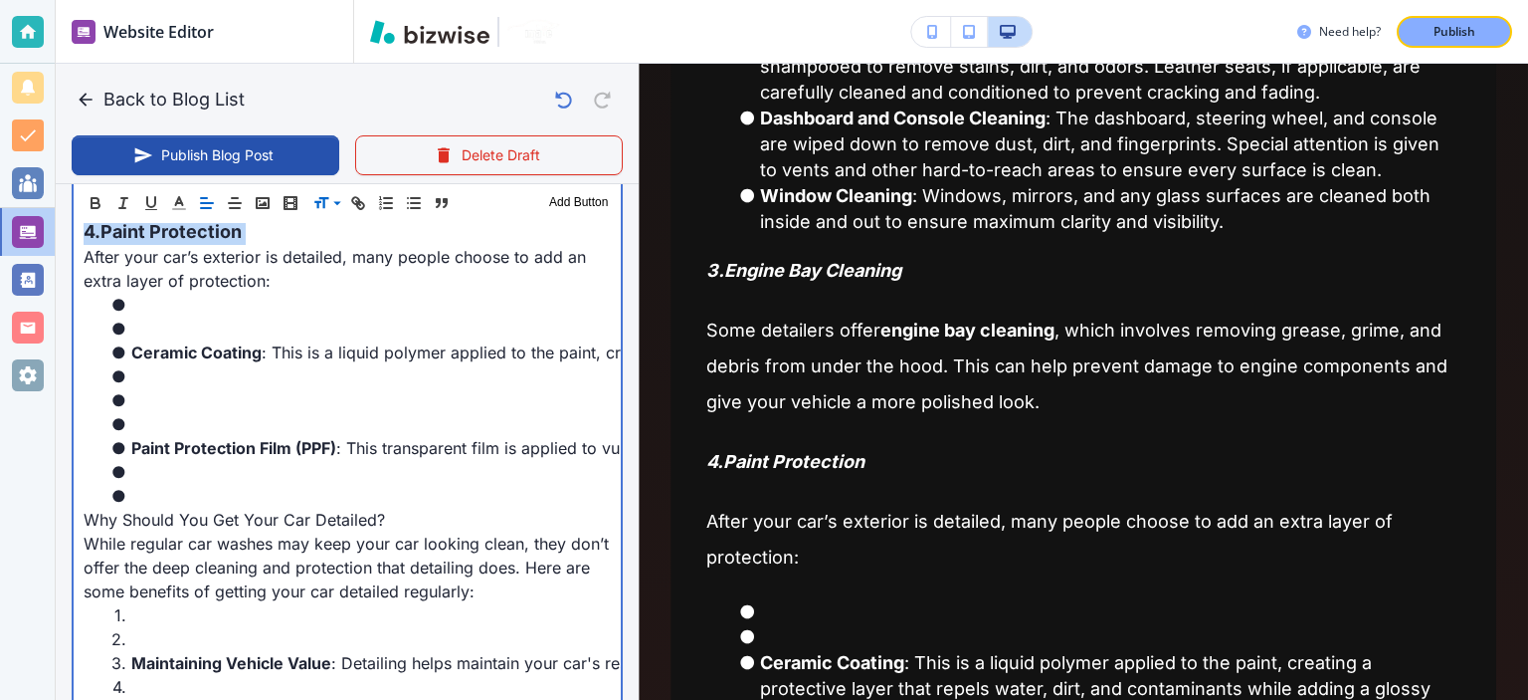
scroll to position [1640, 0]
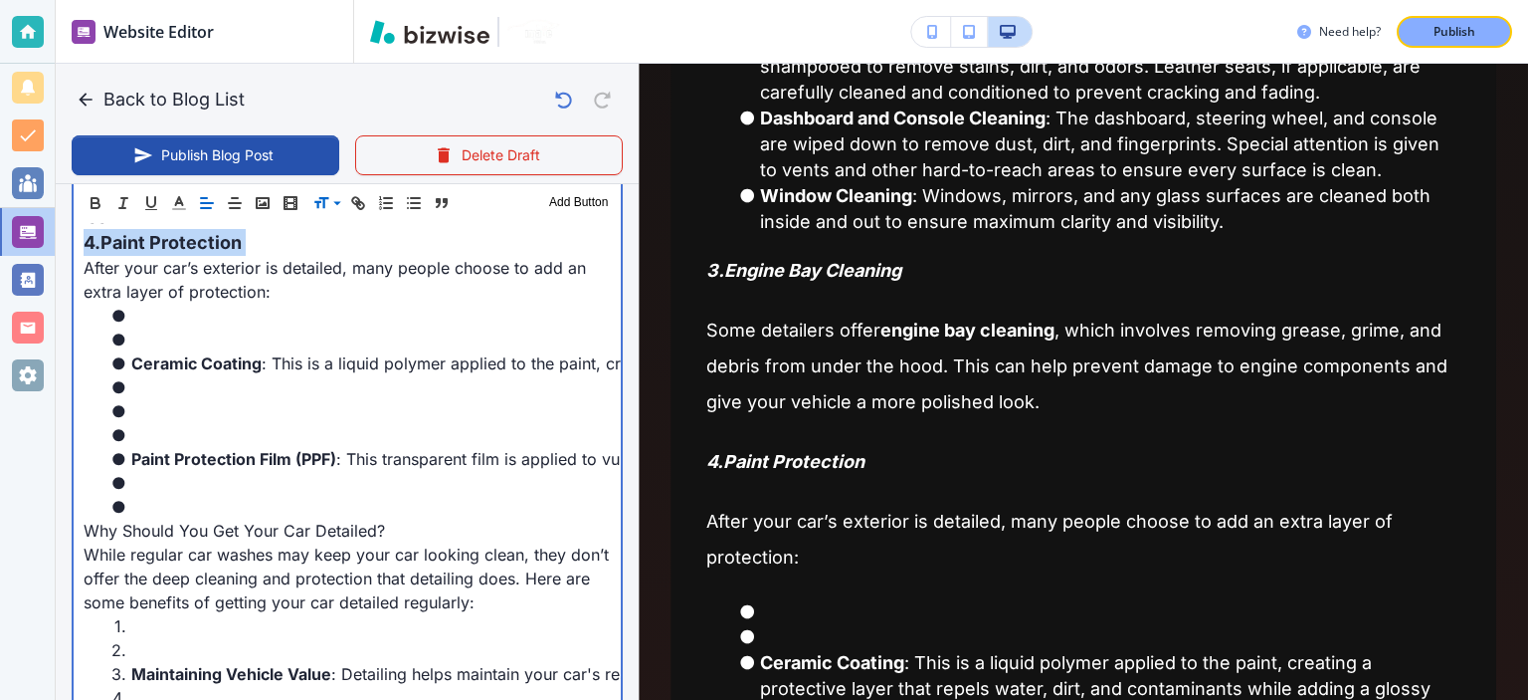
click at [499, 353] on li "Ceramic Coating : This is a liquid polymer applied to the paint, creating a pro…" at bounding box center [359, 363] width 504 height 24
click at [493, 342] on li at bounding box center [359, 339] width 504 height 24
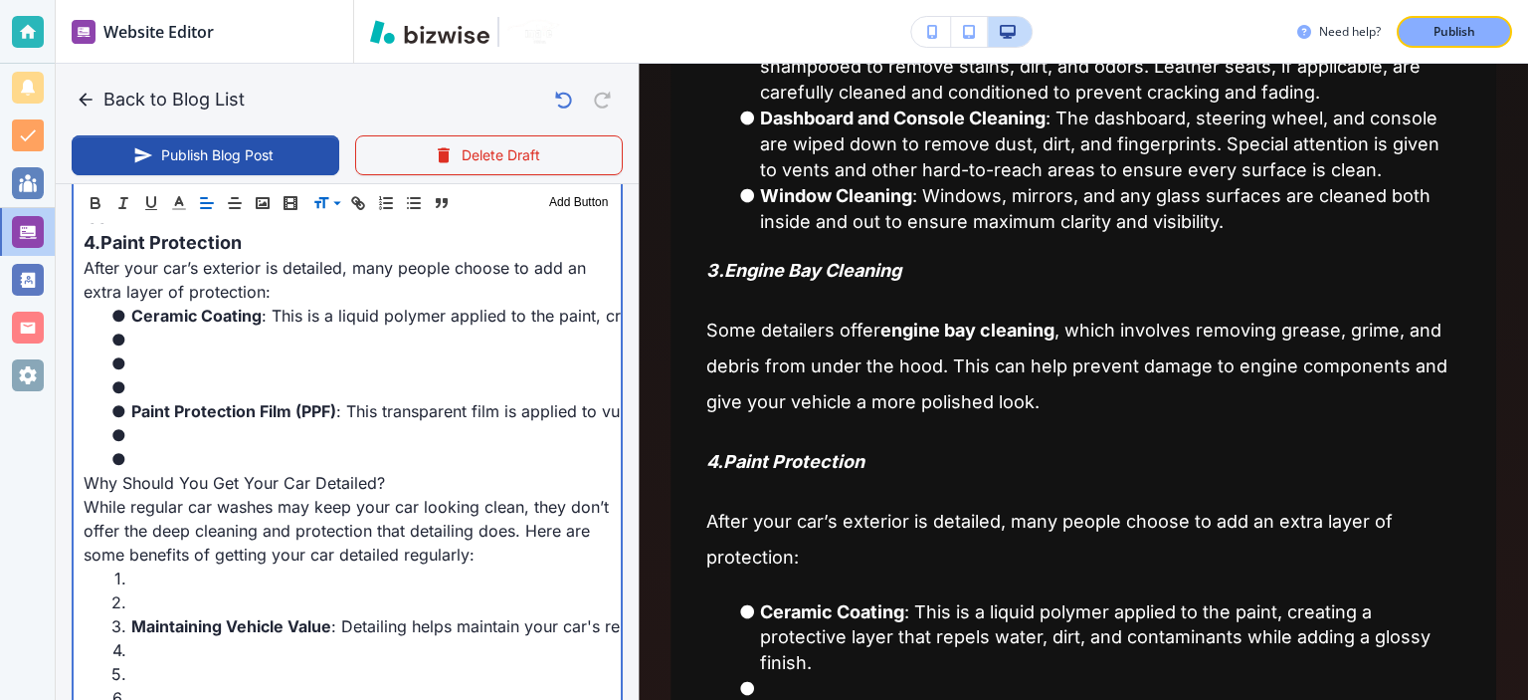
click at [486, 383] on li at bounding box center [359, 387] width 504 height 24
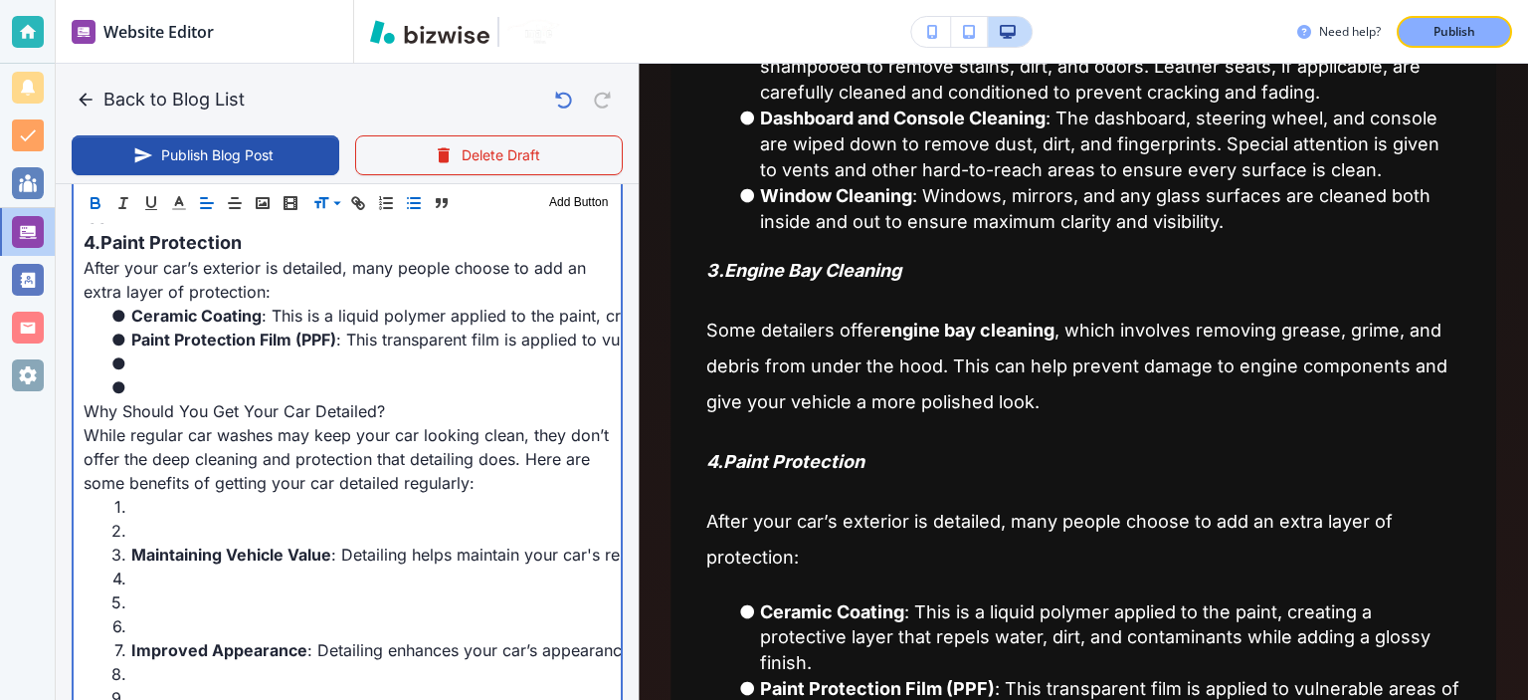
click at [486, 383] on li at bounding box center [359, 387] width 504 height 24
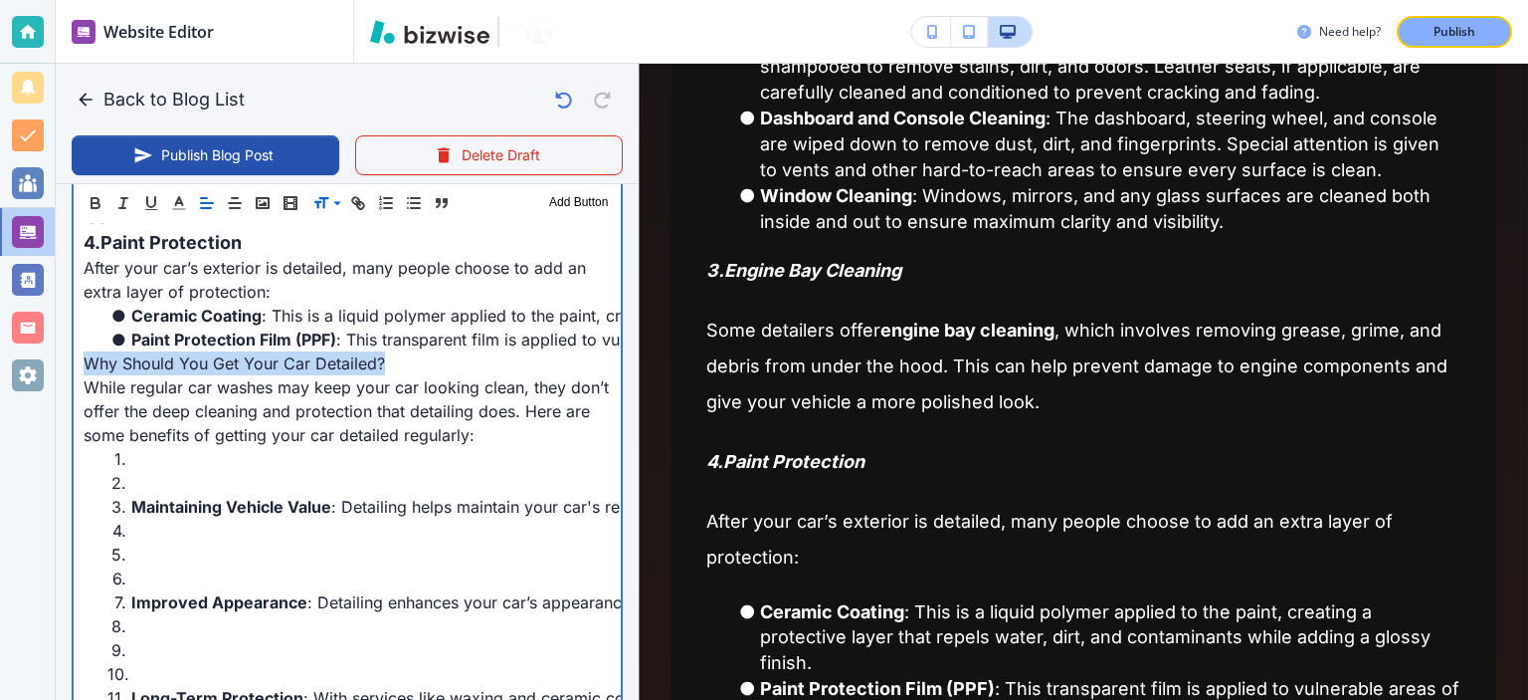
drag, startPoint x: 382, startPoint y: 367, endPoint x: 77, endPoint y: 357, distance: 305.7
click at [77, 357] on div "When it comes to keeping your vehicle in pristine condition, car detailing is o…" at bounding box center [347, 405] width 547 height 2301
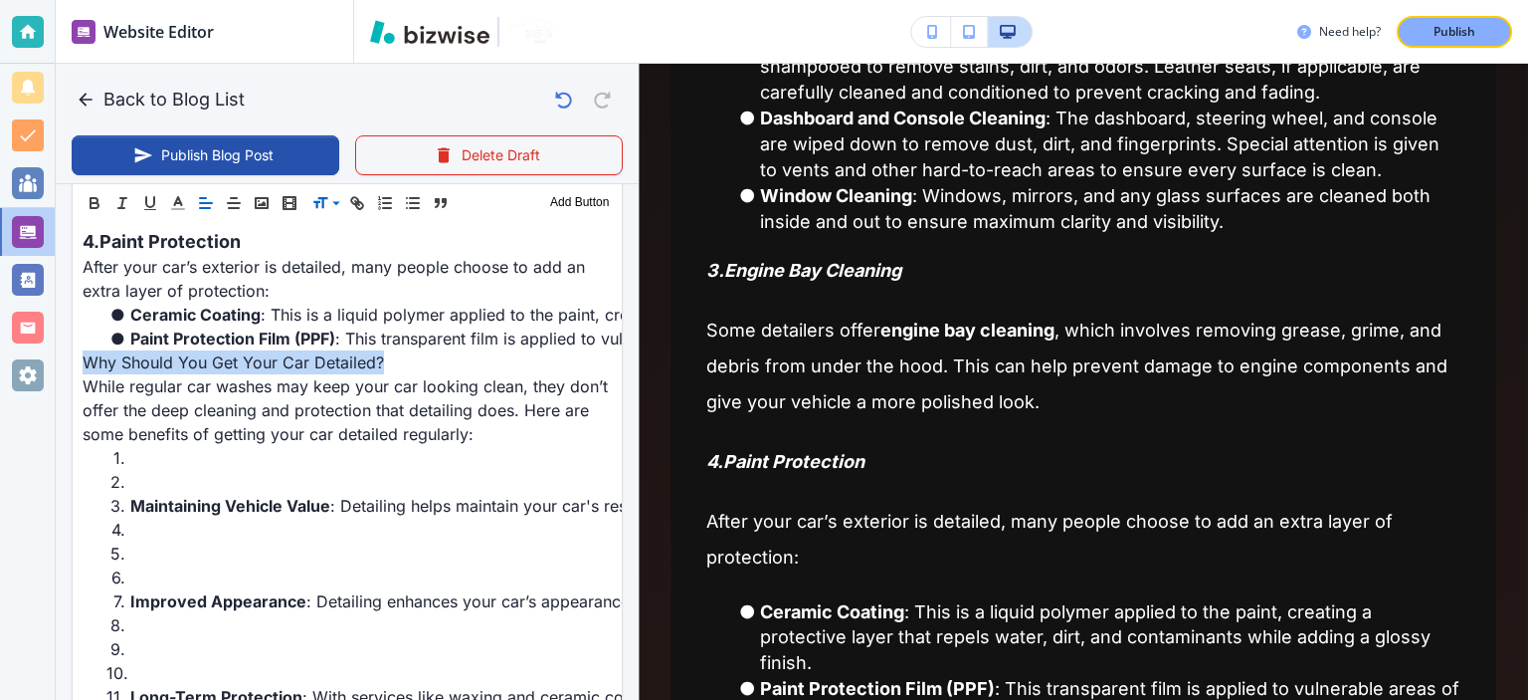
scroll to position [1639, 0]
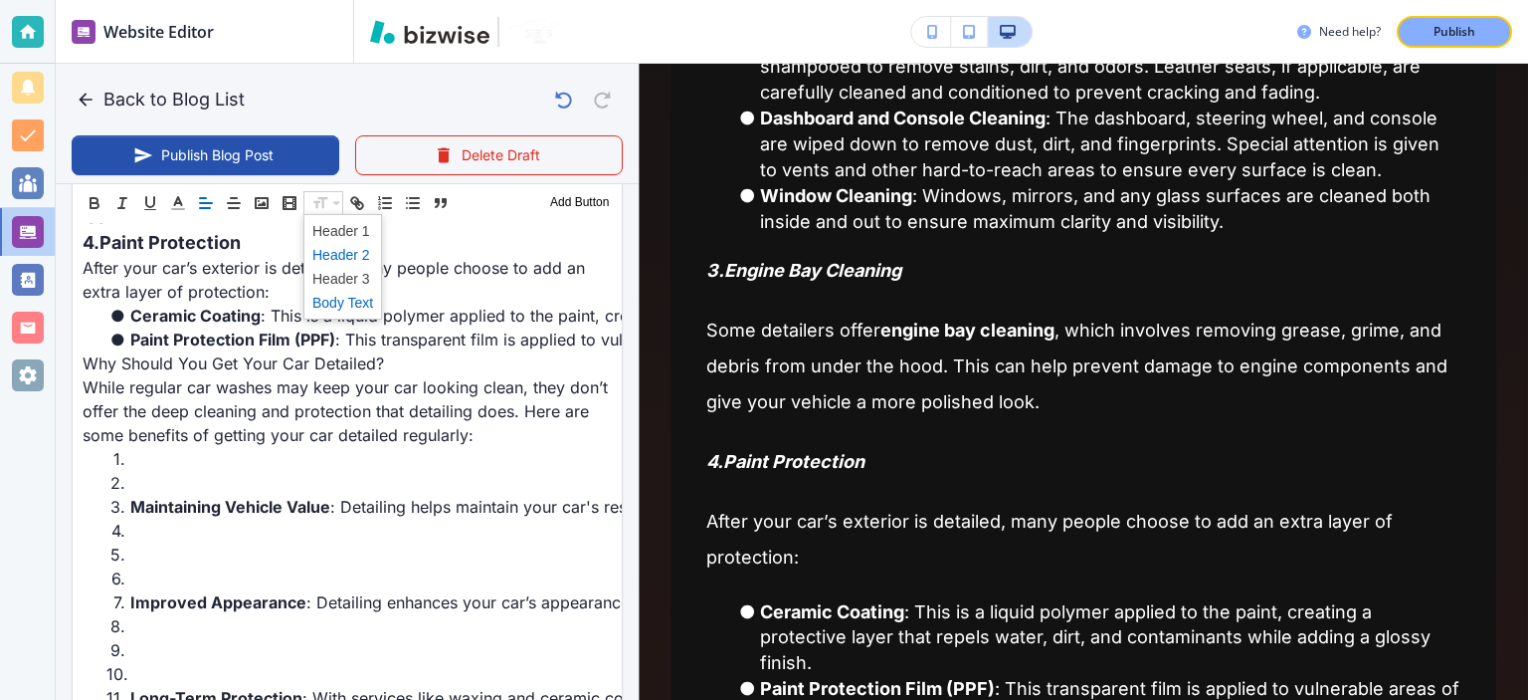
click at [358, 255] on span at bounding box center [342, 255] width 61 height 24
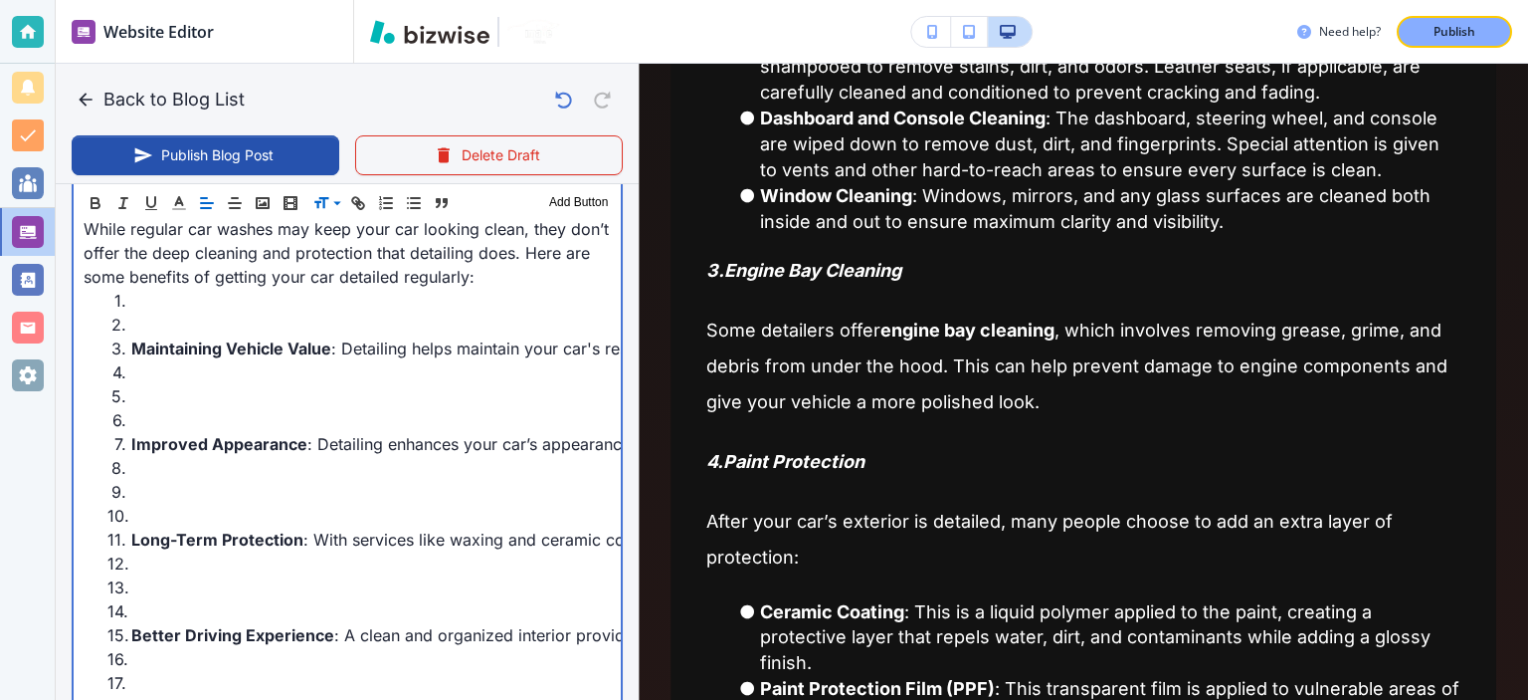
scroll to position [1802, 0]
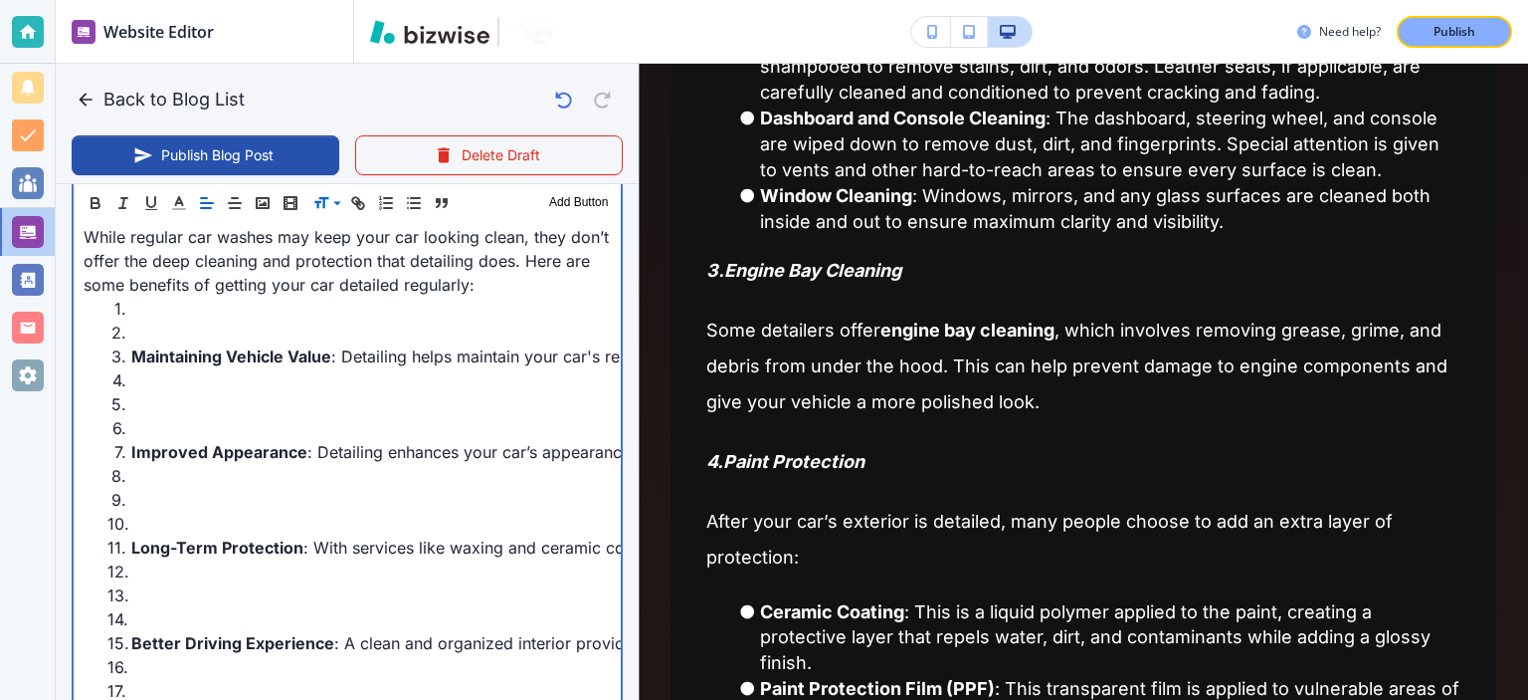
click at [326, 329] on li at bounding box center [359, 332] width 504 height 24
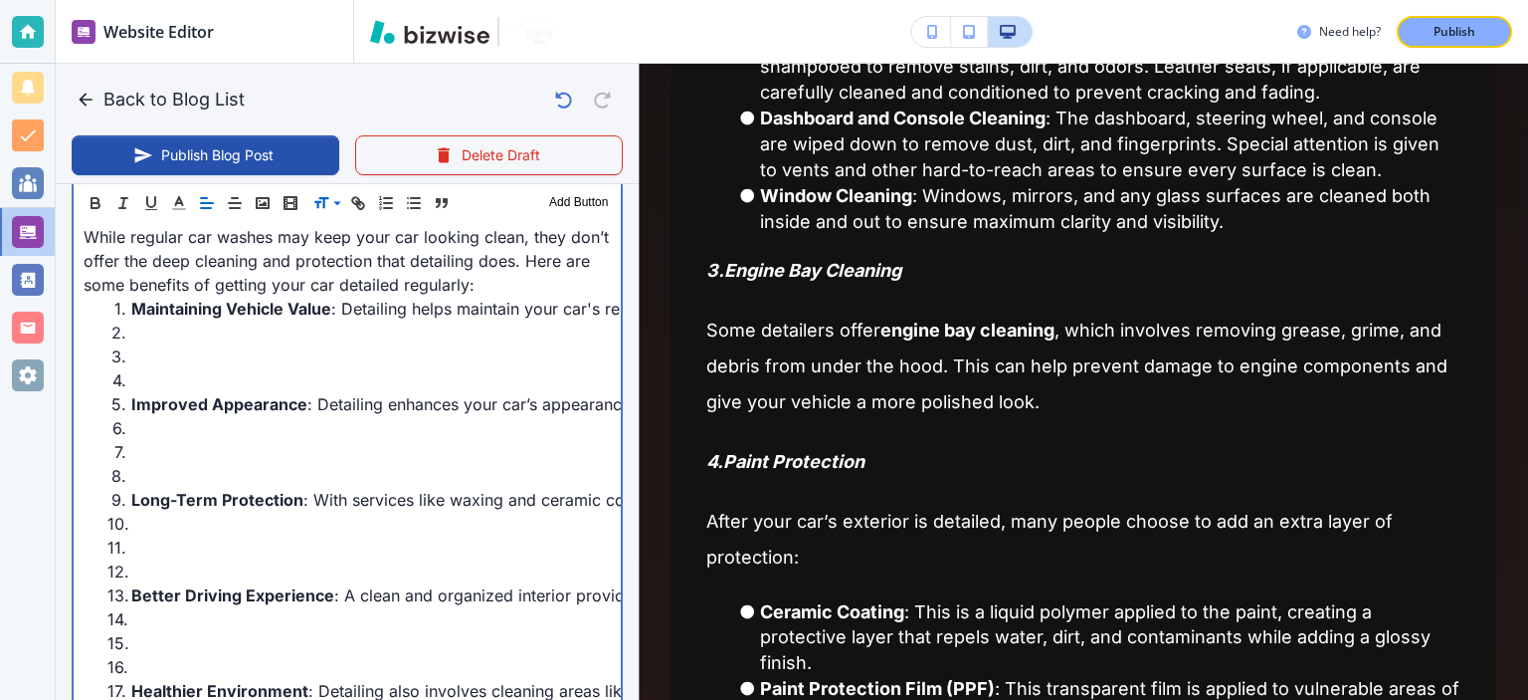
click at [326, 329] on li at bounding box center [359, 332] width 504 height 24
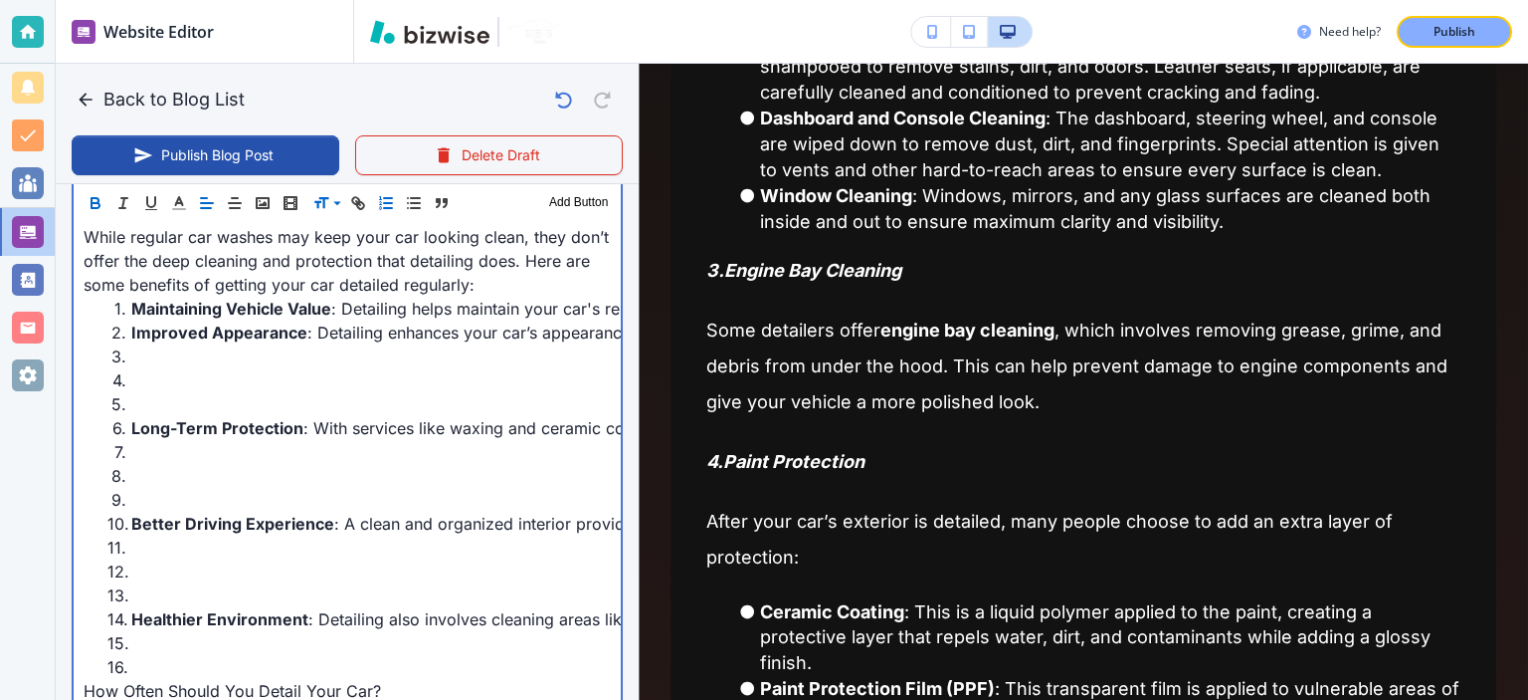
click at [338, 350] on li at bounding box center [359, 356] width 504 height 24
click at [340, 389] on li at bounding box center [359, 380] width 504 height 24
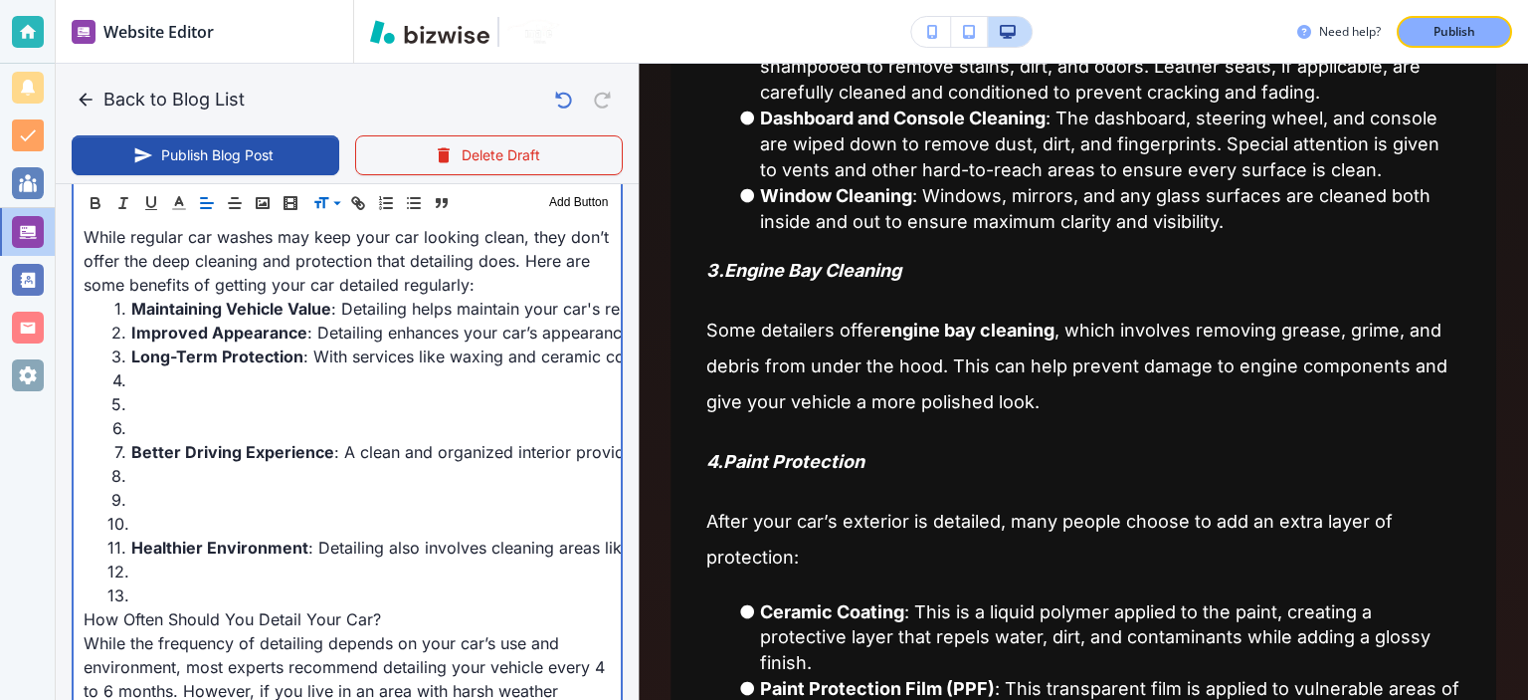
click at [342, 416] on li at bounding box center [359, 428] width 504 height 24
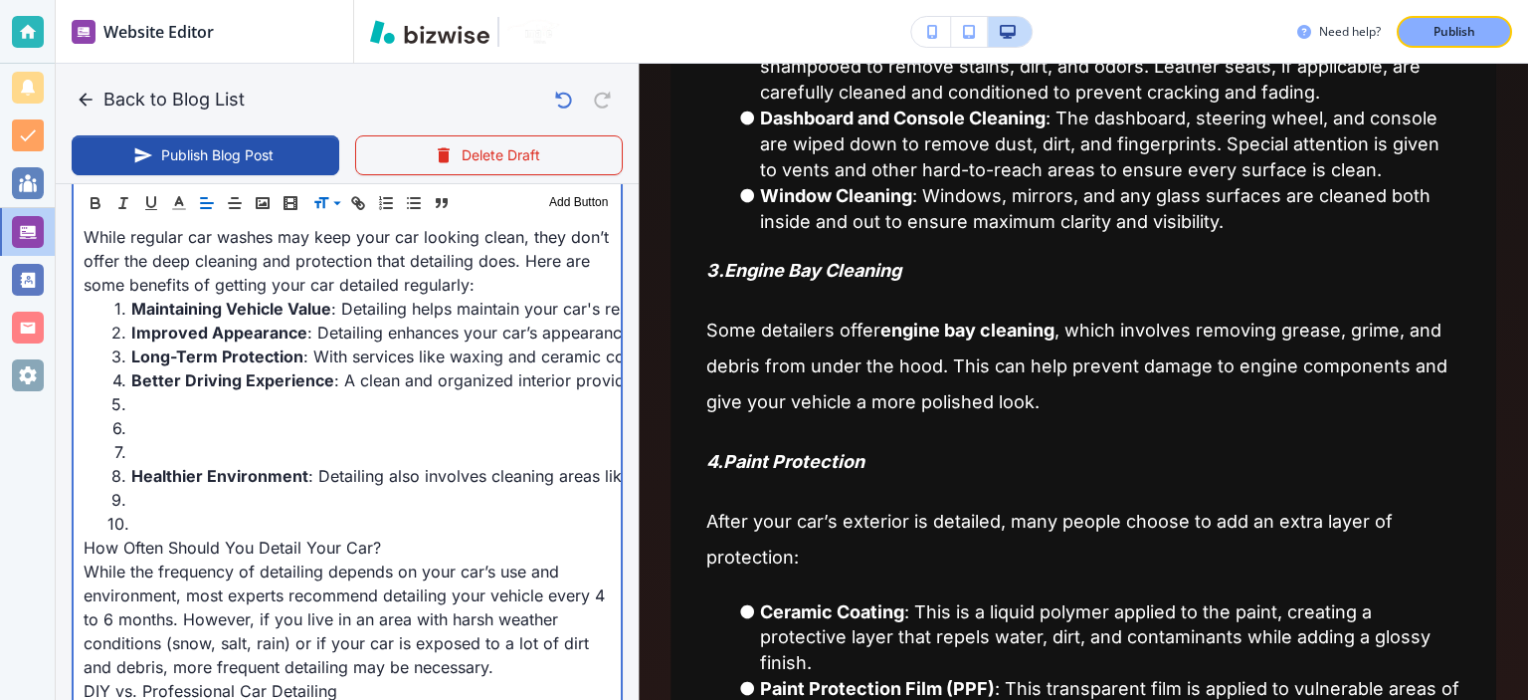
click at [342, 416] on li at bounding box center [359, 428] width 504 height 24
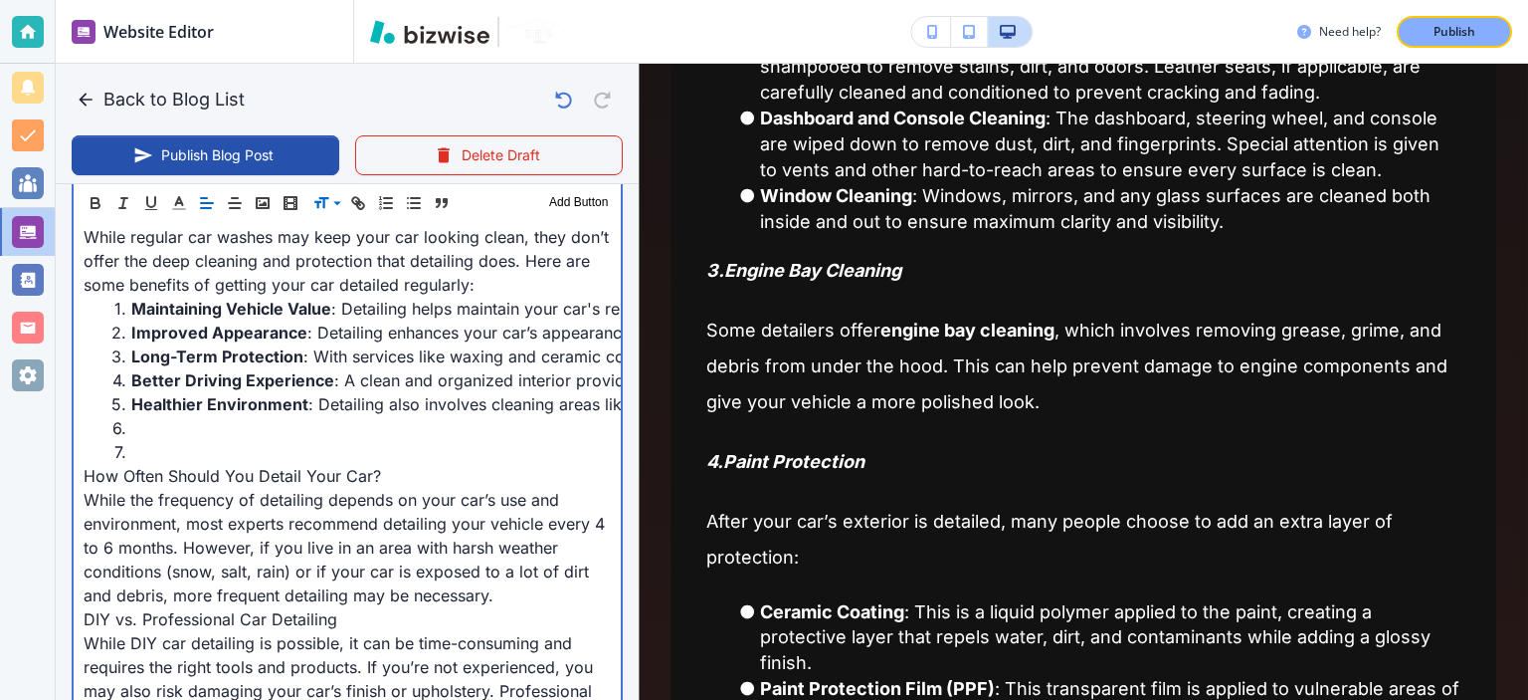
click at [334, 445] on li at bounding box center [359, 452] width 504 height 24
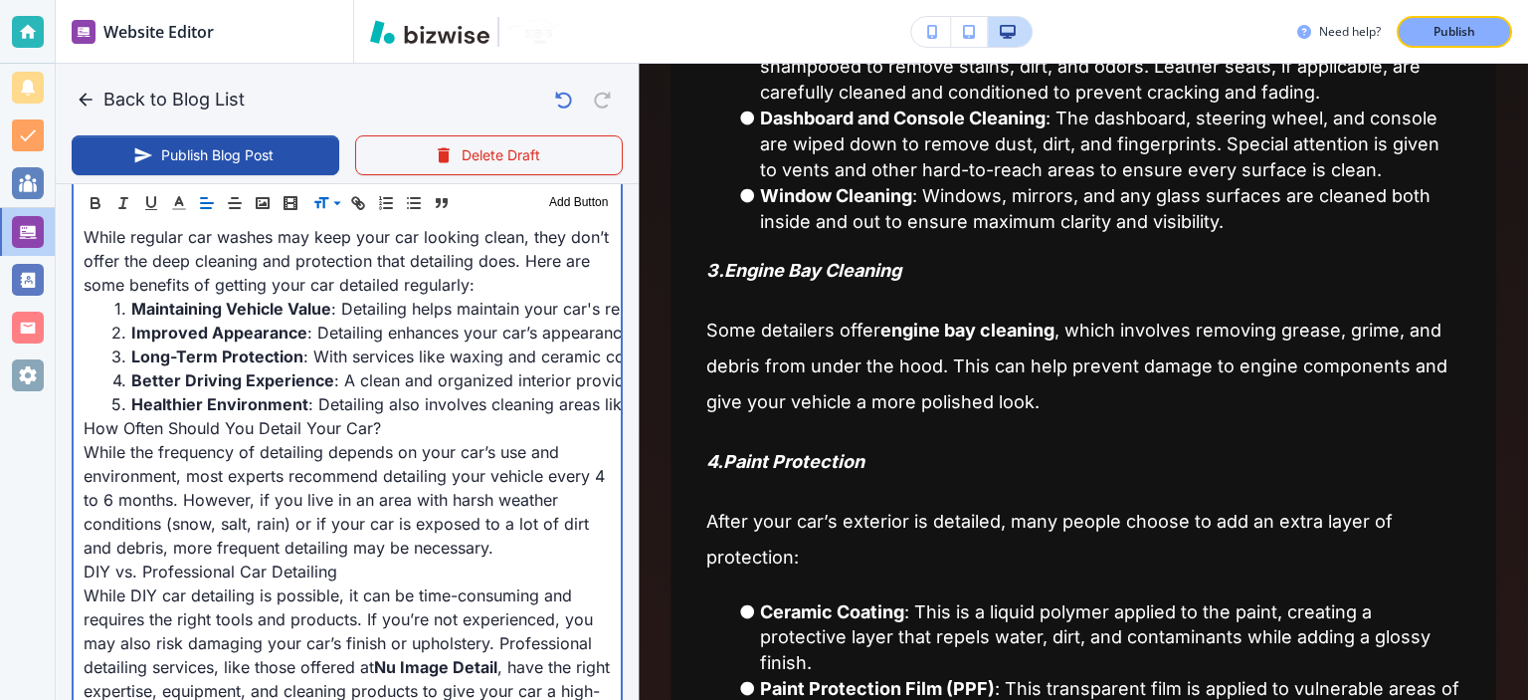
click at [319, 433] on p "How Often Should You Detail Your Car?" at bounding box center [347, 428] width 527 height 24
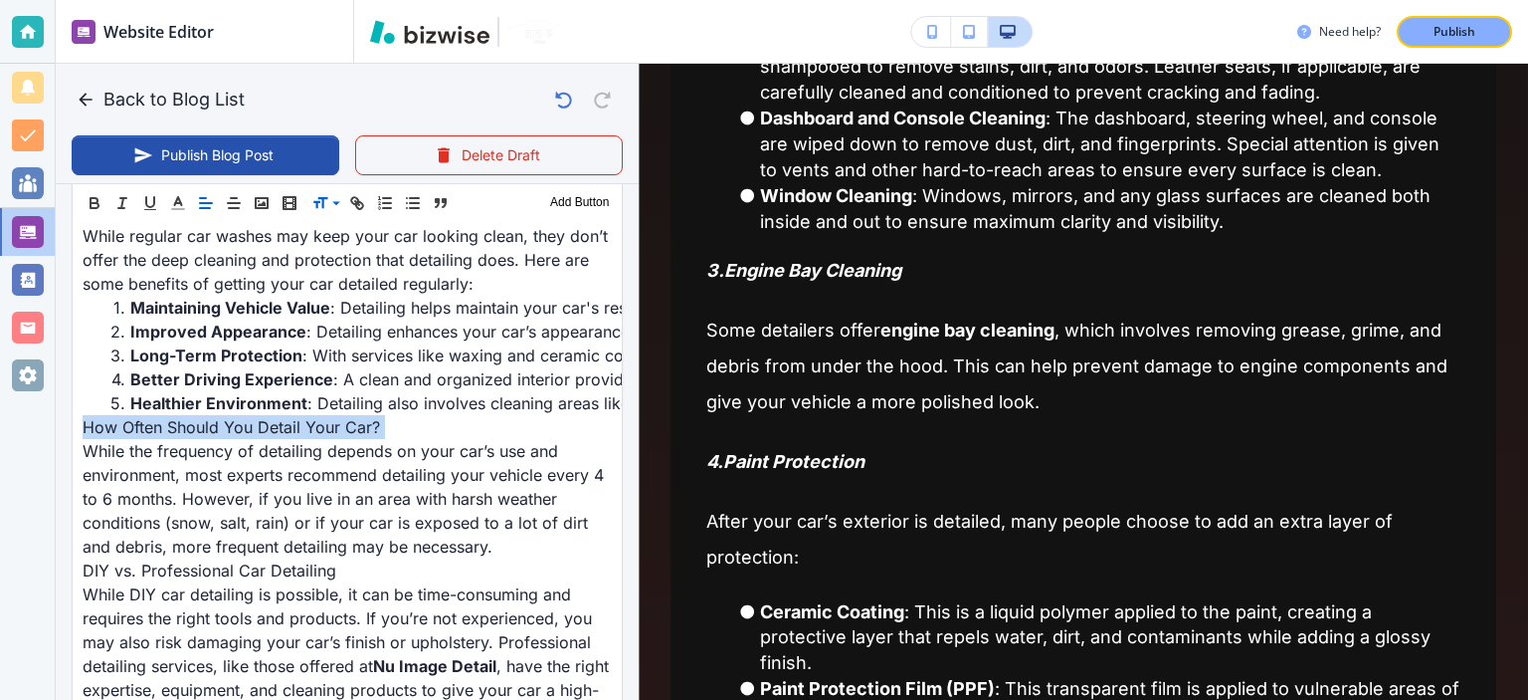
scroll to position [1801, 0]
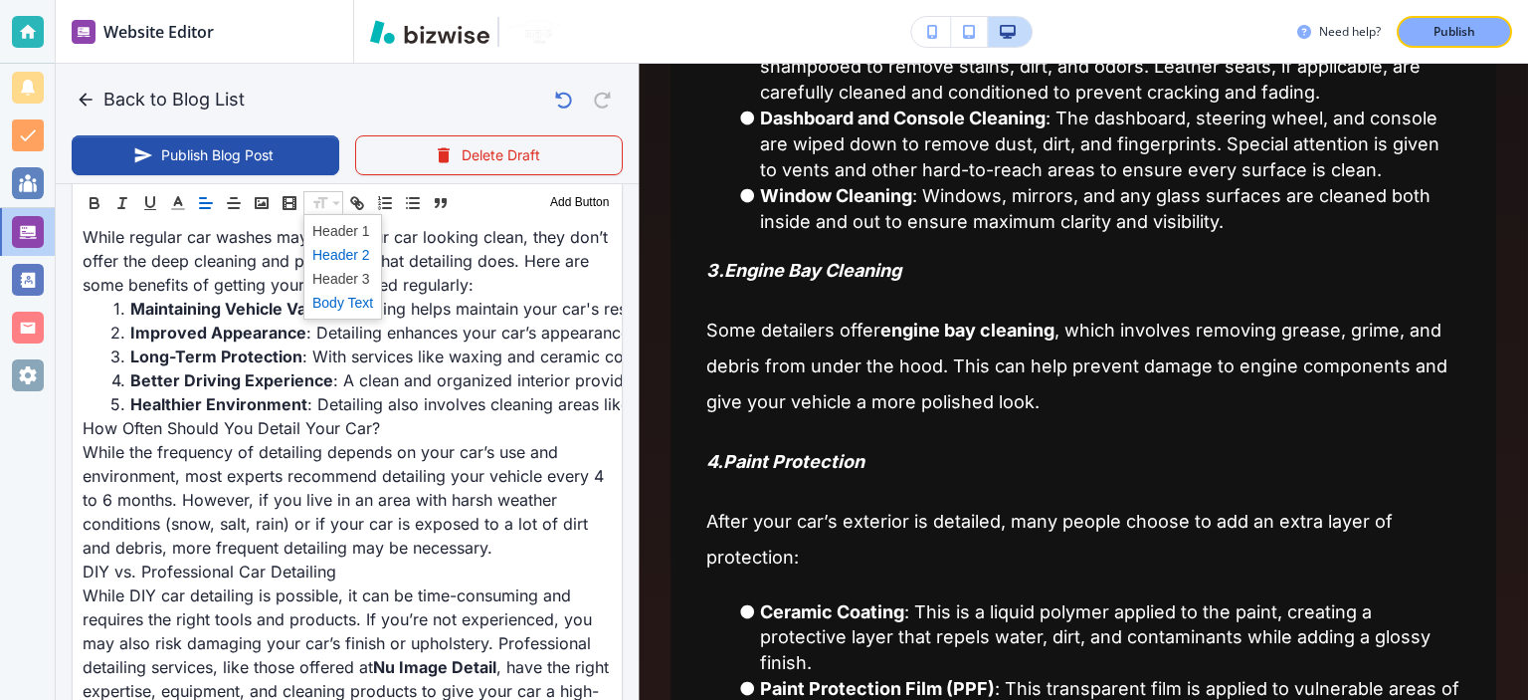
click at [341, 248] on span at bounding box center [342, 255] width 61 height 24
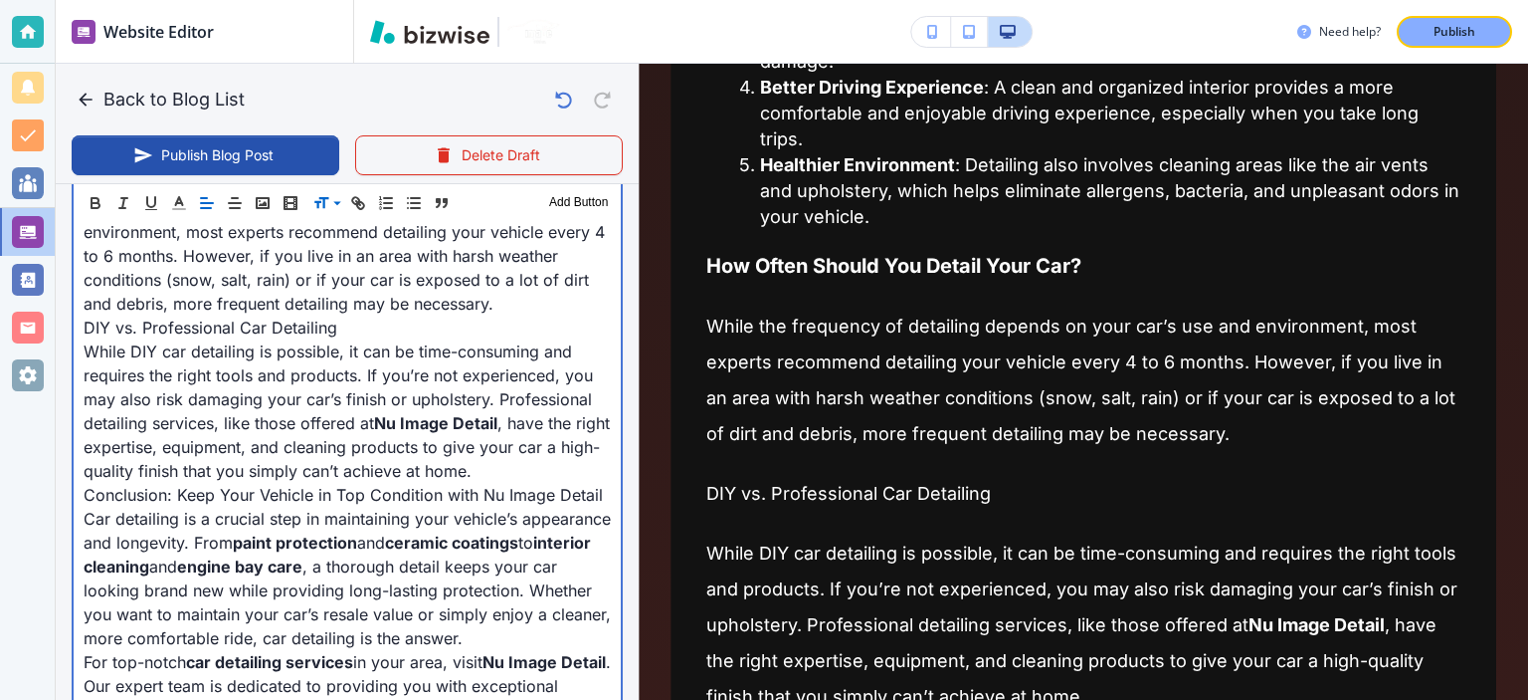
scroll to position [2855, 0]
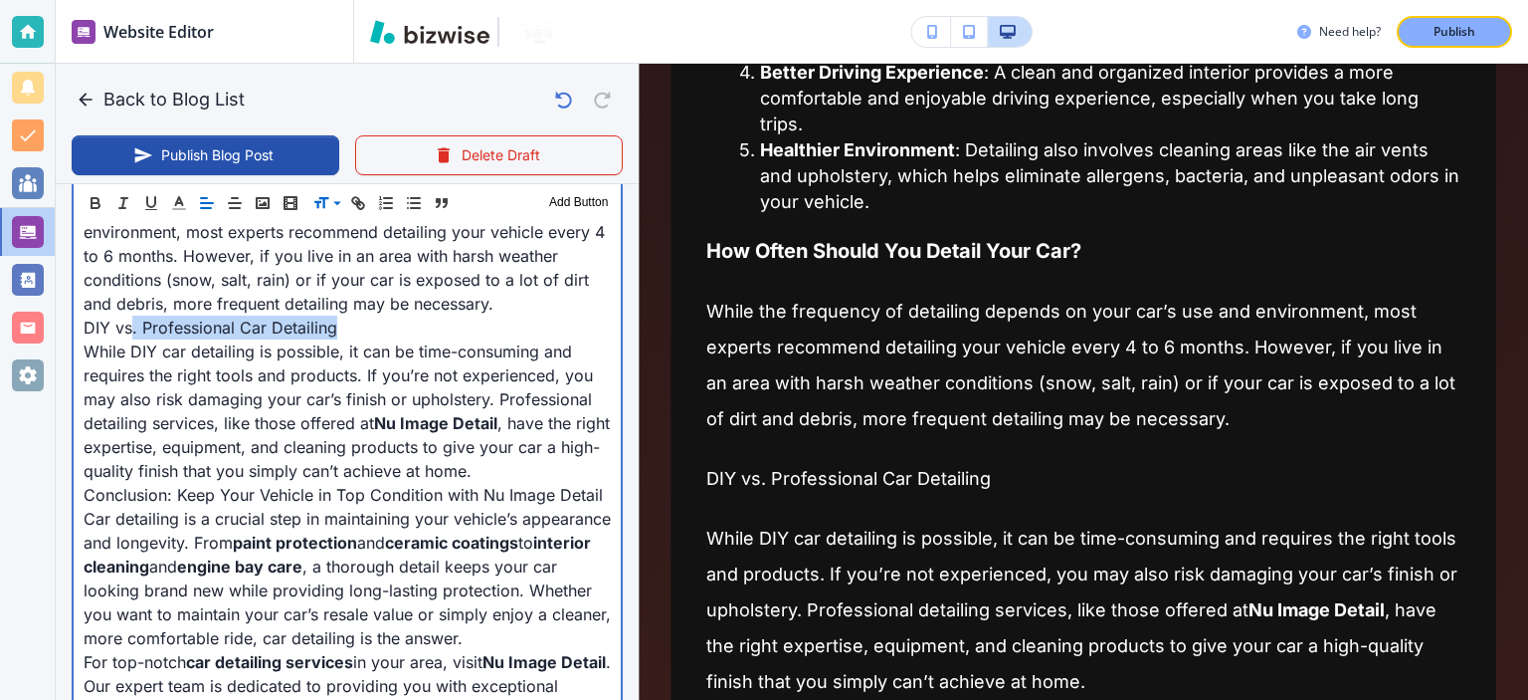
drag, startPoint x: 354, startPoint y: 323, endPoint x: 132, endPoint y: 325, distance: 221.9
click at [132, 325] on p "DIY vs. Professional Car Detailing" at bounding box center [347, 327] width 527 height 24
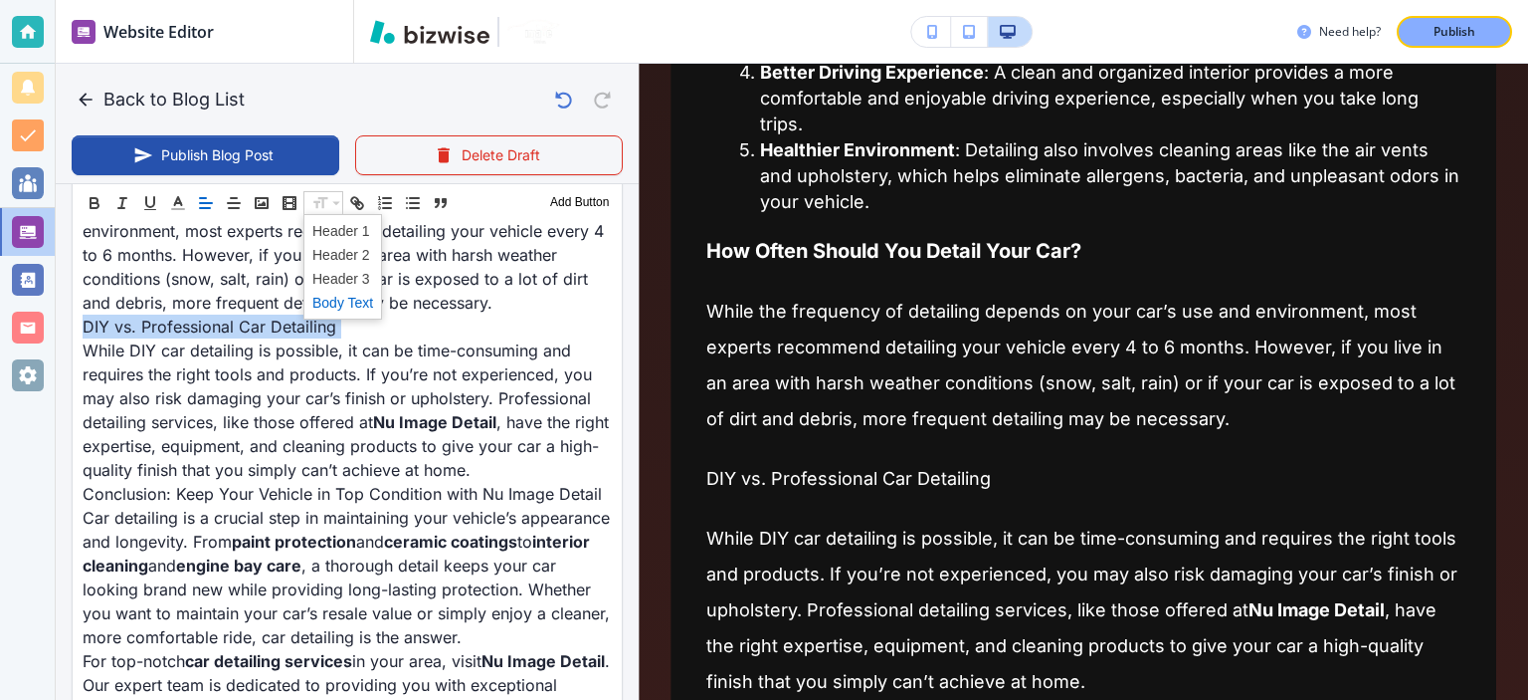
scroll to position [2058, 0]
click at [352, 254] on span at bounding box center [342, 255] width 61 height 24
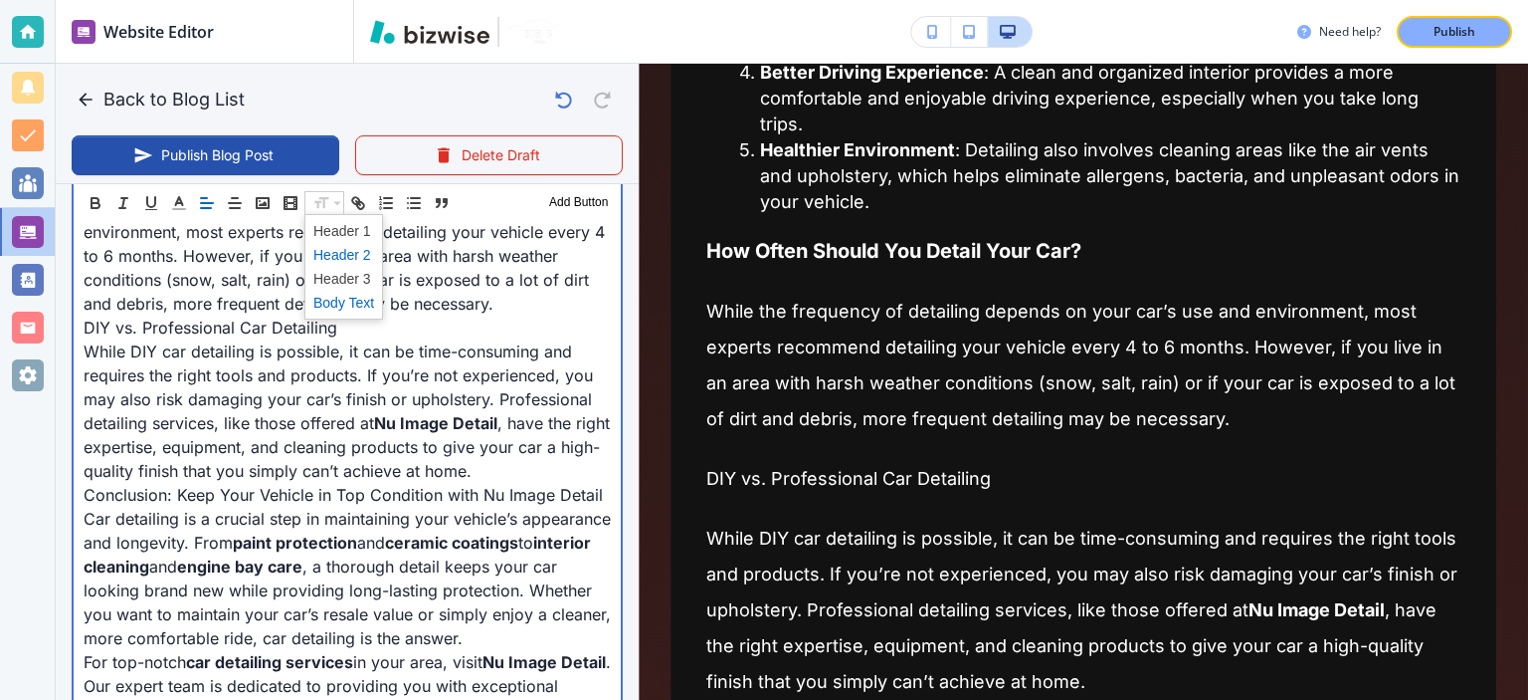
type input "[DATE] 07:16 PM"
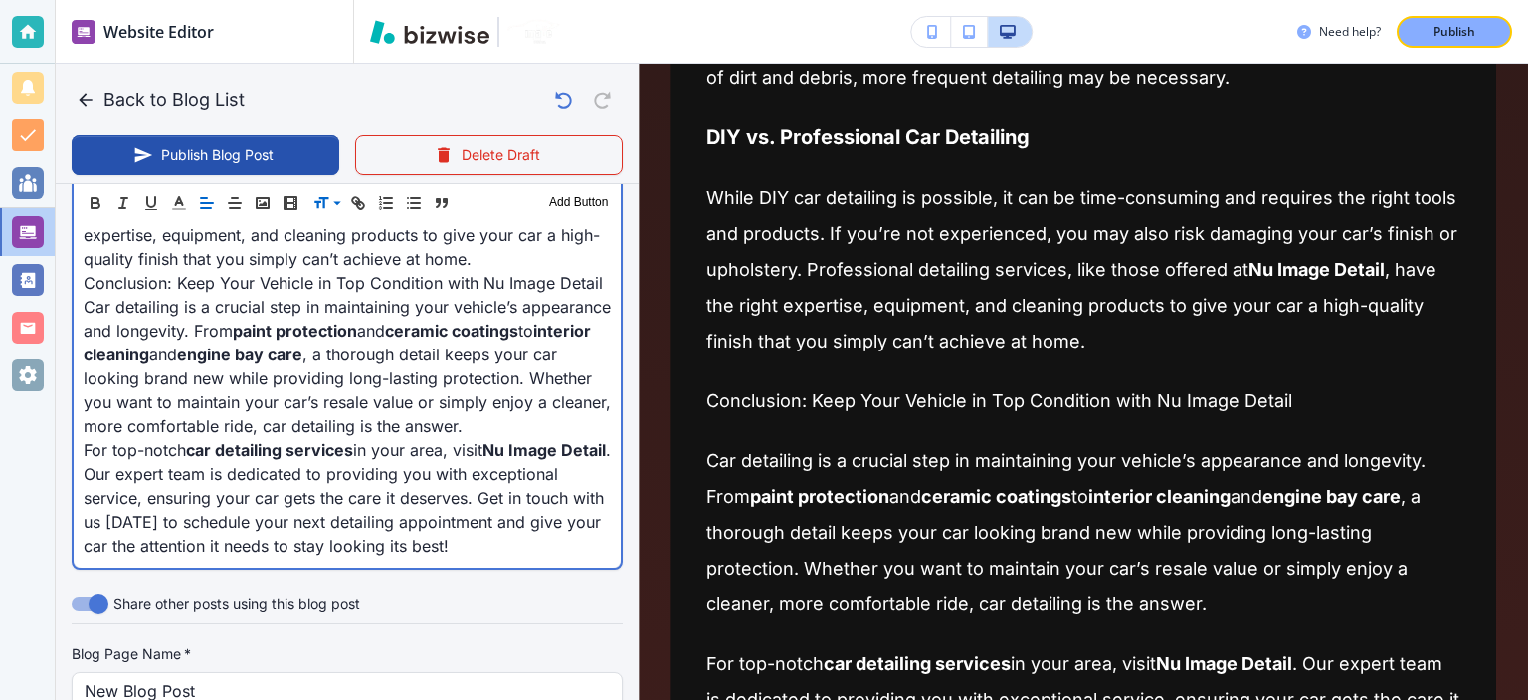
scroll to position [2274, 0]
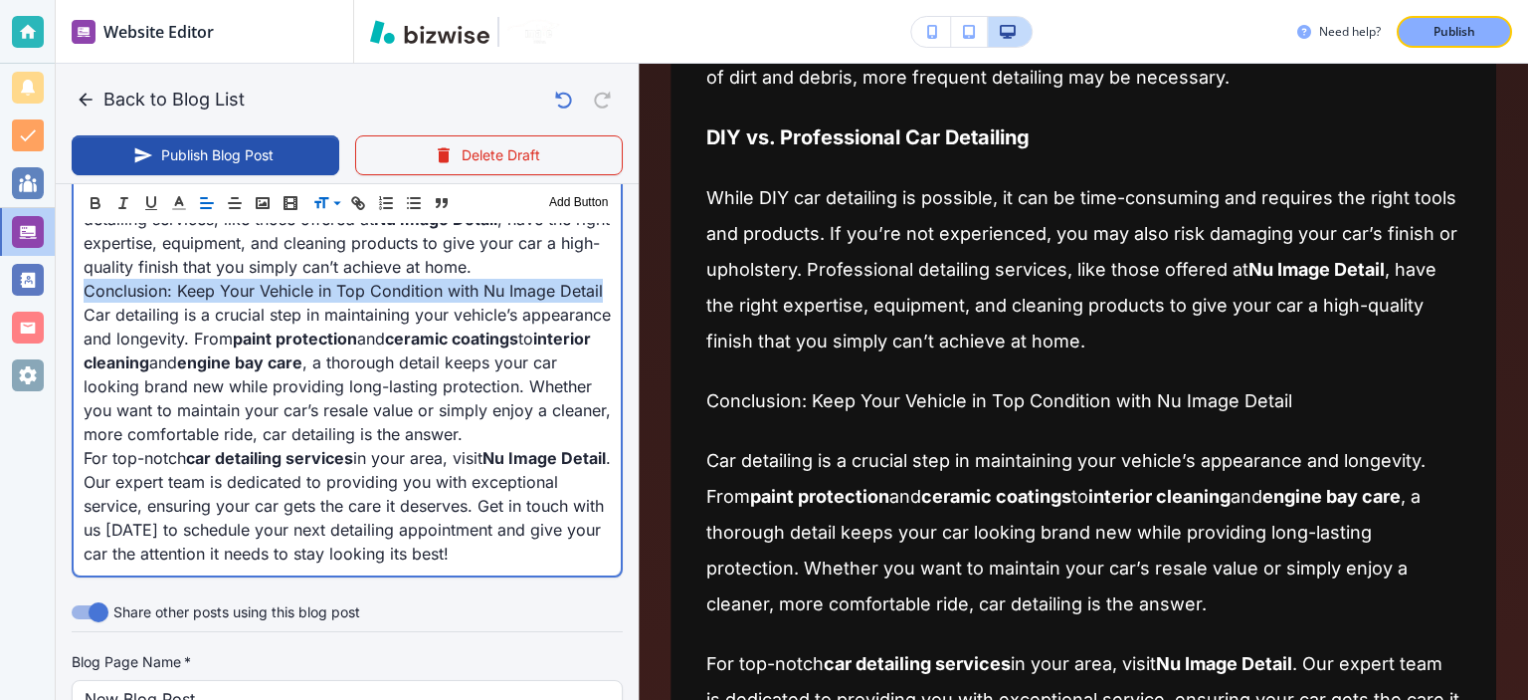
drag, startPoint x: 133, startPoint y: 315, endPoint x: 81, endPoint y: 294, distance: 57.1
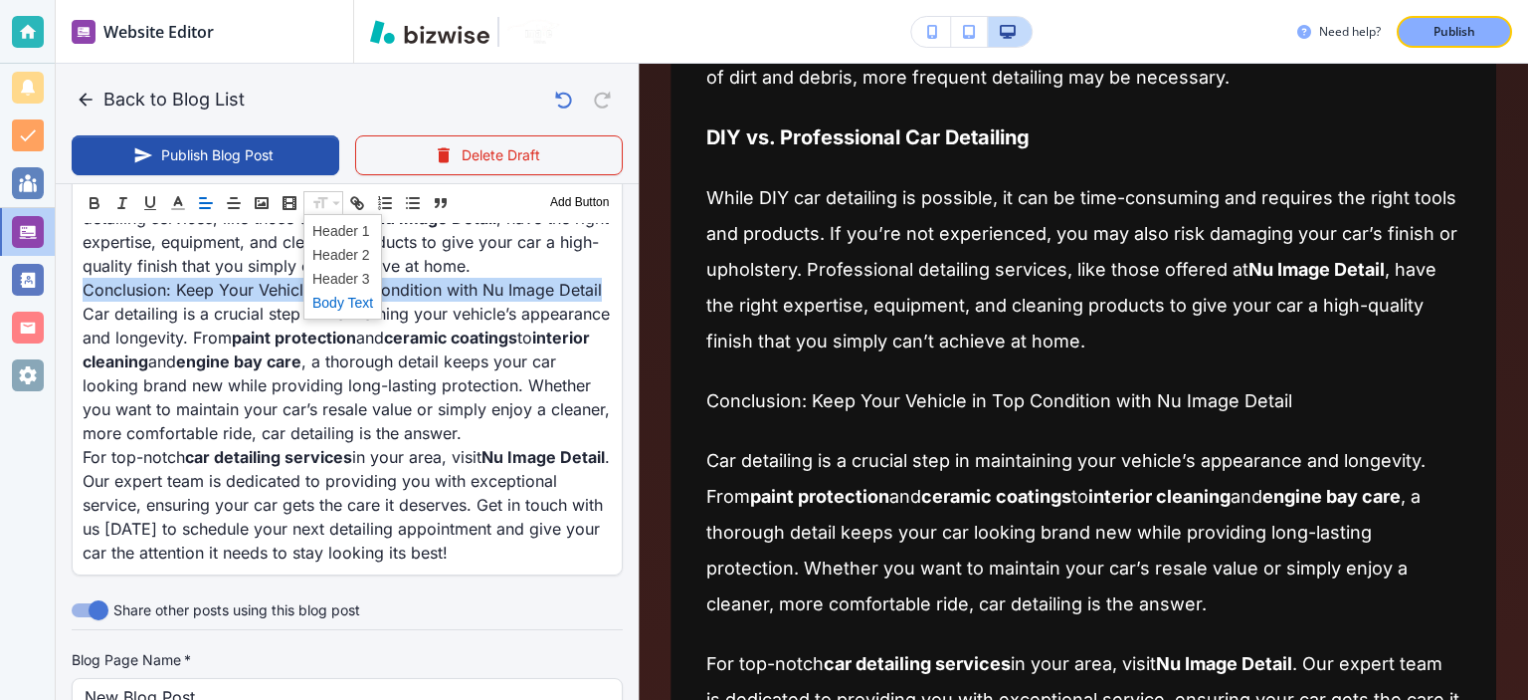
scroll to position [2273, 0]
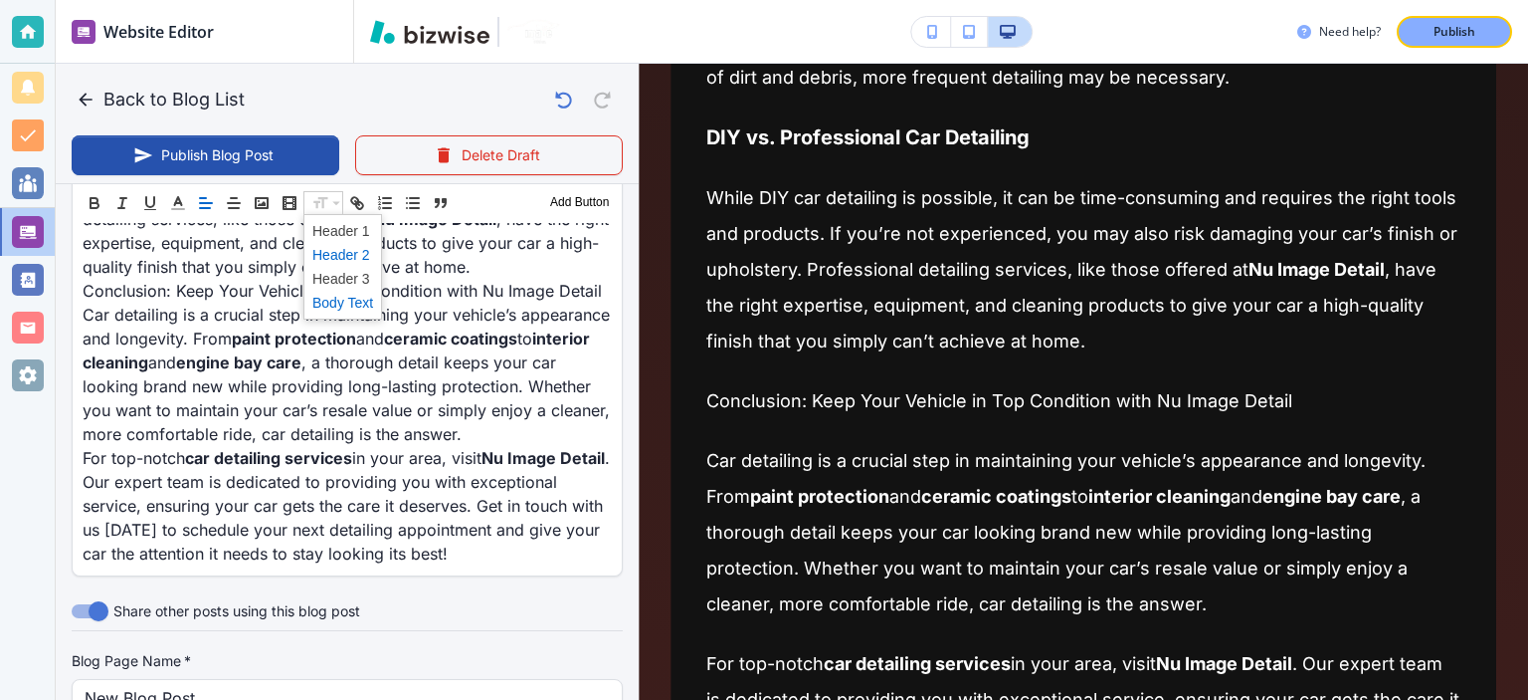
click at [350, 258] on span at bounding box center [342, 255] width 61 height 24
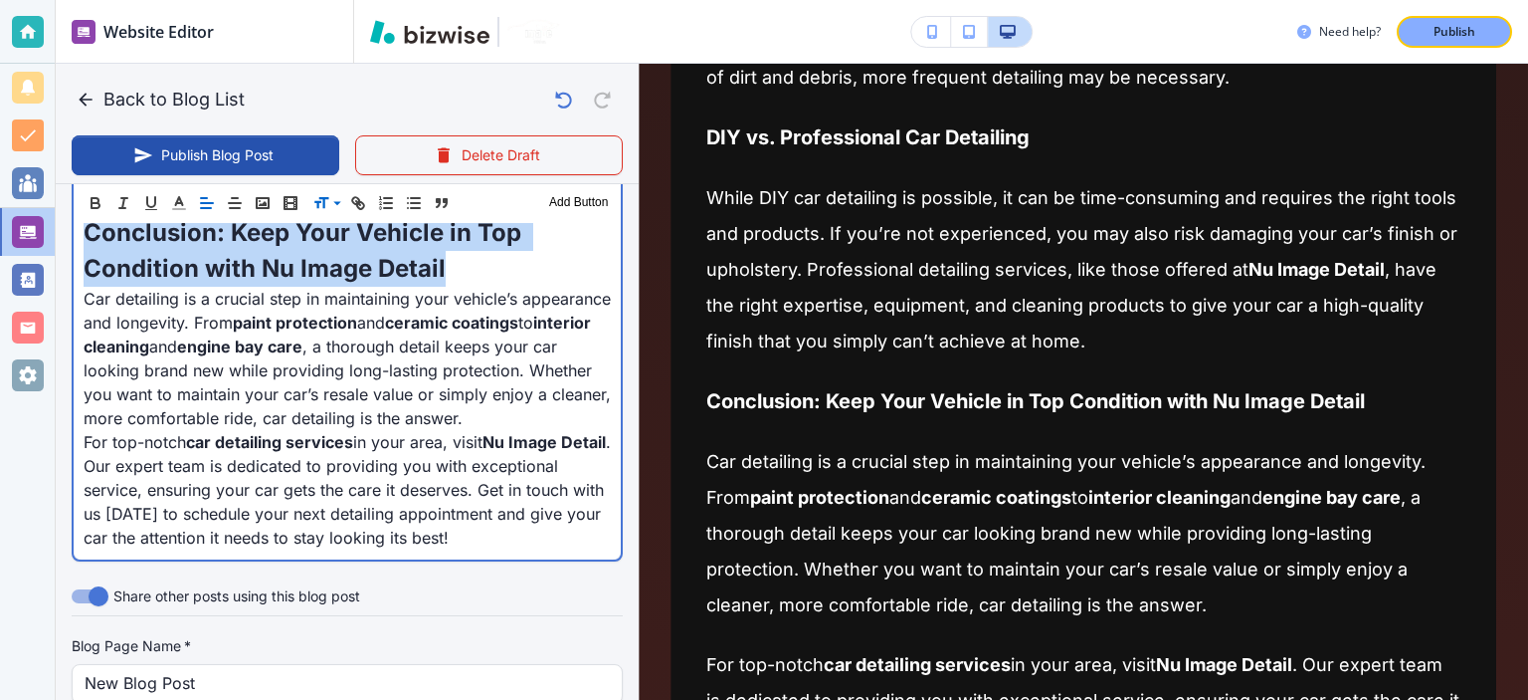
scroll to position [2344, 0]
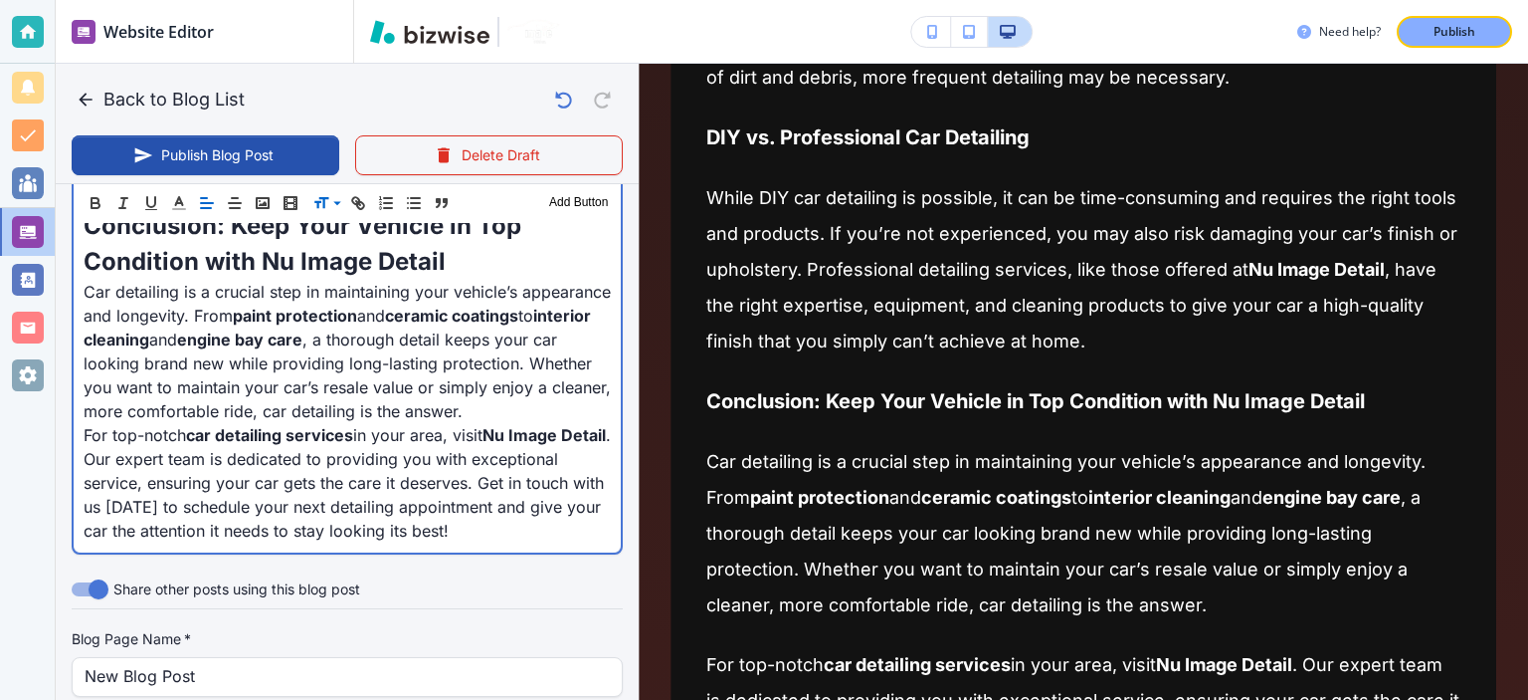
click at [433, 403] on p "Car detailing is a crucial step in maintaining your vehicle’s appearance and lo…" at bounding box center [347, 351] width 527 height 143
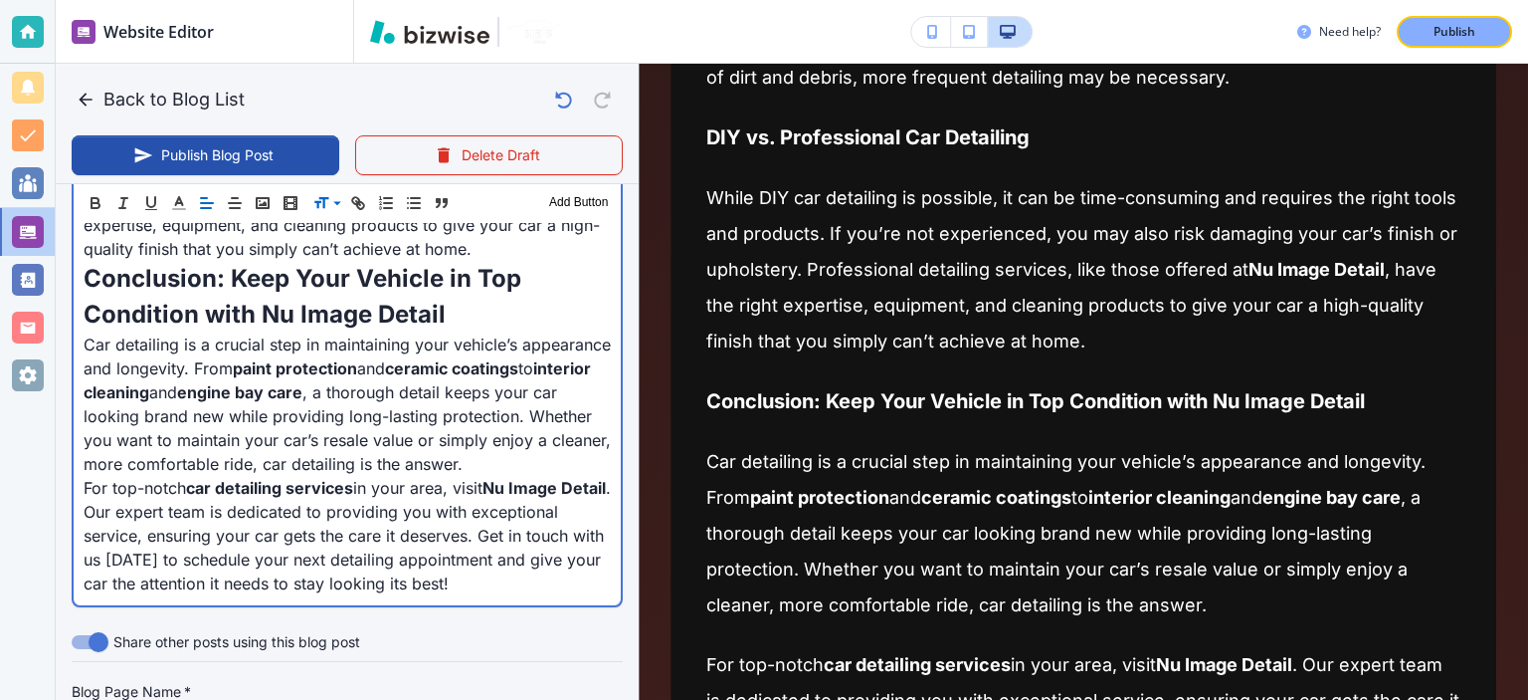
scroll to position [2282, 0]
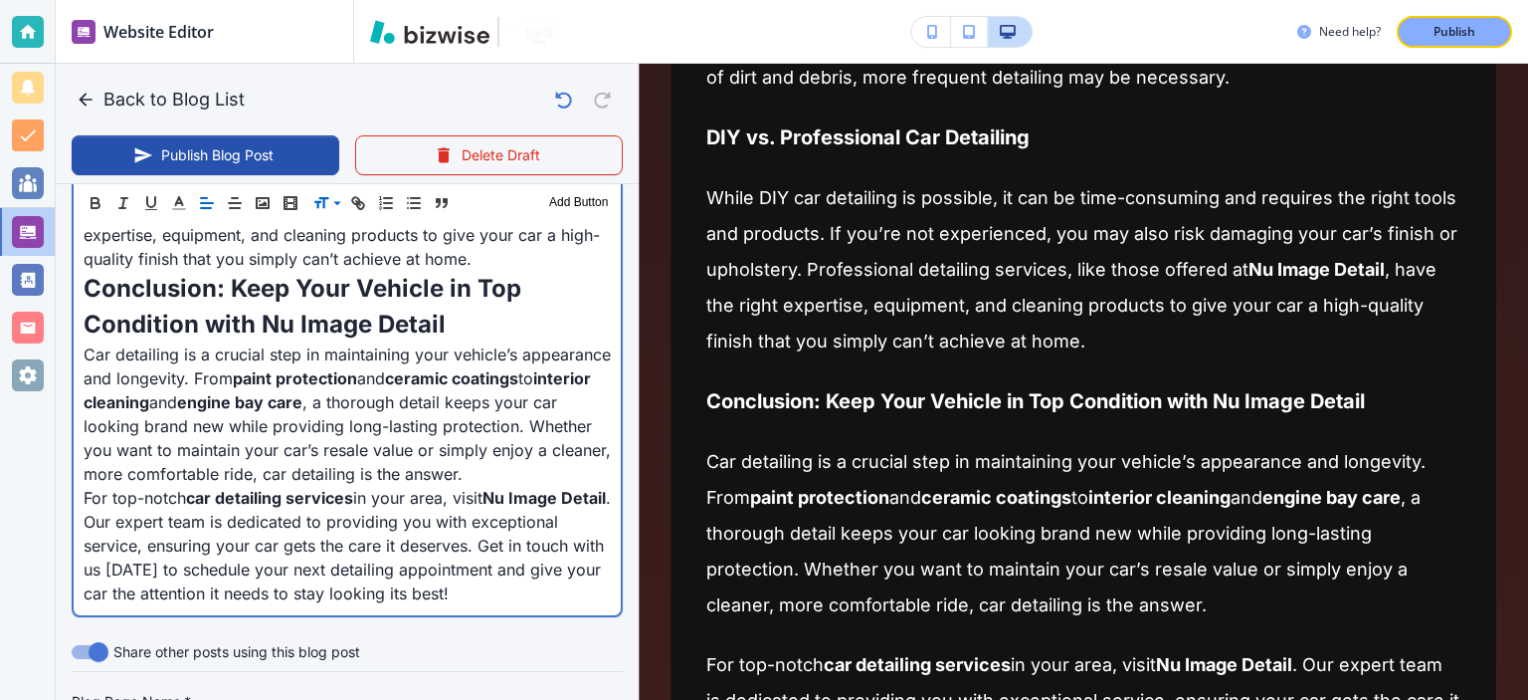
click at [193, 280] on span "Conclusion: Keep Your Vehicle in Top Condition with Nu Image Detail" at bounding box center [306, 306] width 444 height 65
click at [267, 298] on span "Summary: Keep Your Vehicle in Top Condition with Nu Image Detail" at bounding box center [295, 306] width 423 height 65
click at [289, 289] on span "Summary: Keep Your Vehicle in Top Condition with Nu Image Detail" at bounding box center [295, 306] width 423 height 65
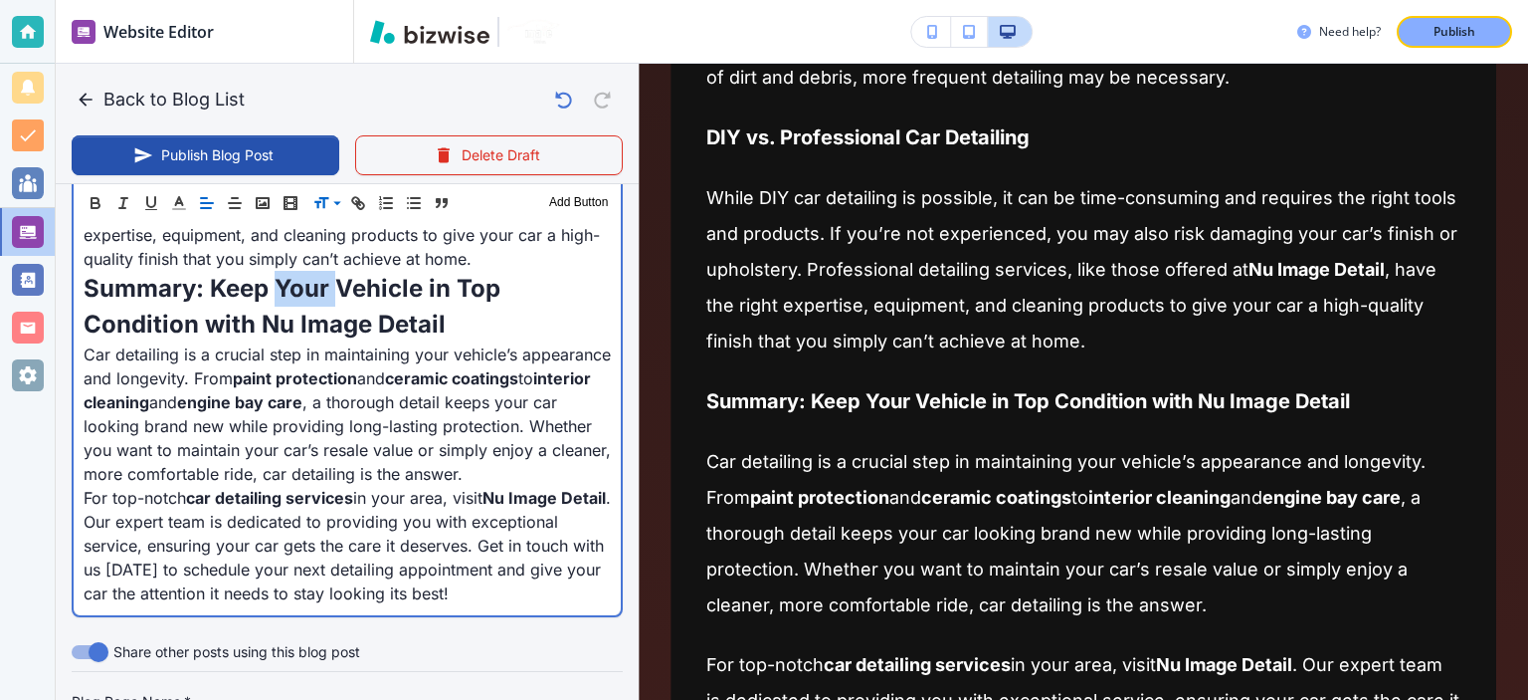
click at [289, 289] on span "Summary: Keep Your Vehicle in Top Condition with Nu Image Detail" at bounding box center [295, 306] width 423 height 65
click at [394, 321] on span "Summary: Keep Your Vehicle in Top Condition with Nu Image Detail" at bounding box center [295, 306] width 423 height 65
click at [394, 320] on span "Summary: Keep Your Vehicle in Top Condition with Nu Image Detail" at bounding box center [295, 306] width 423 height 65
click at [394, 319] on span "Summary: Keep Your Vehicle in Top Condition with Nu Image Detail" at bounding box center [295, 306] width 423 height 65
click at [394, 318] on span "Summary: Keep Your Vehicle in Top Condition with Nu Image Detail" at bounding box center [295, 306] width 423 height 65
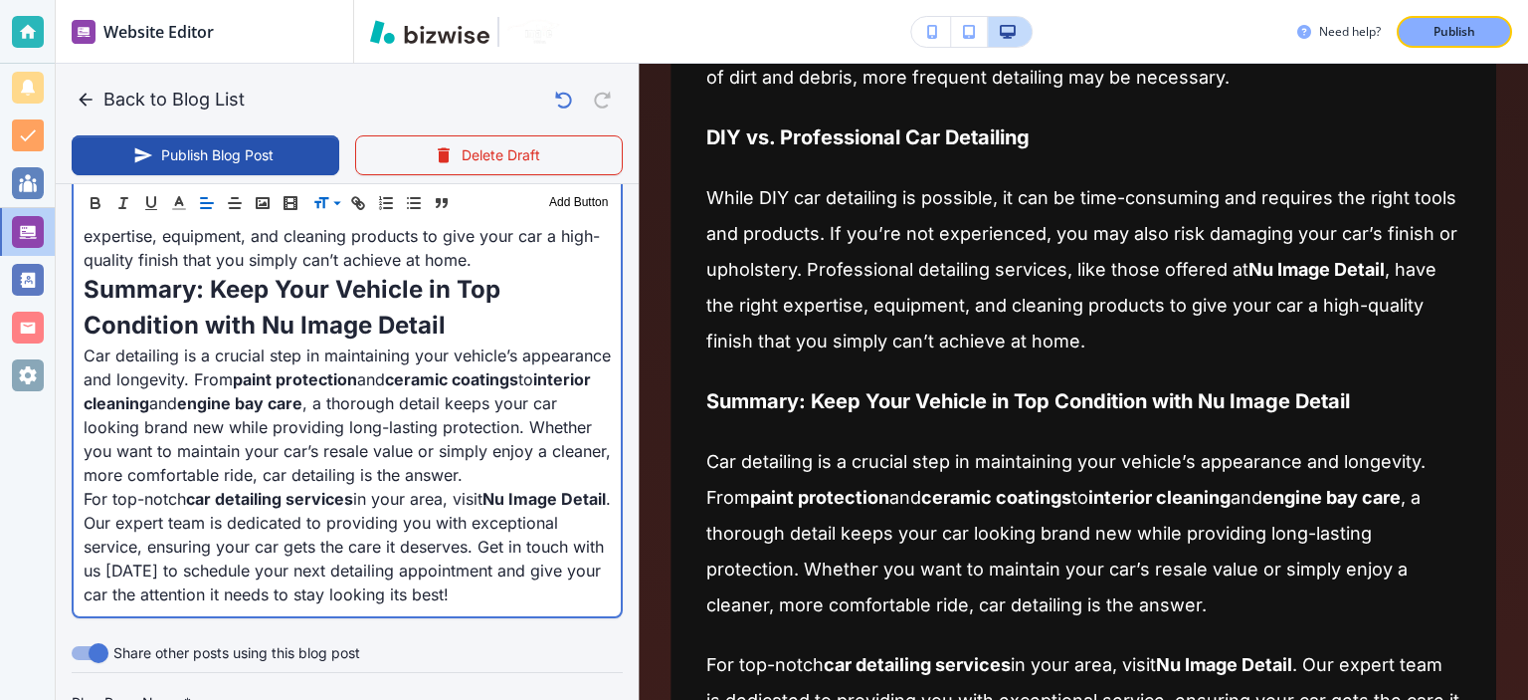
click at [373, 434] on p "Car detailing is a crucial step in maintaining your vehicle’s appearance and lo…" at bounding box center [347, 414] width 527 height 143
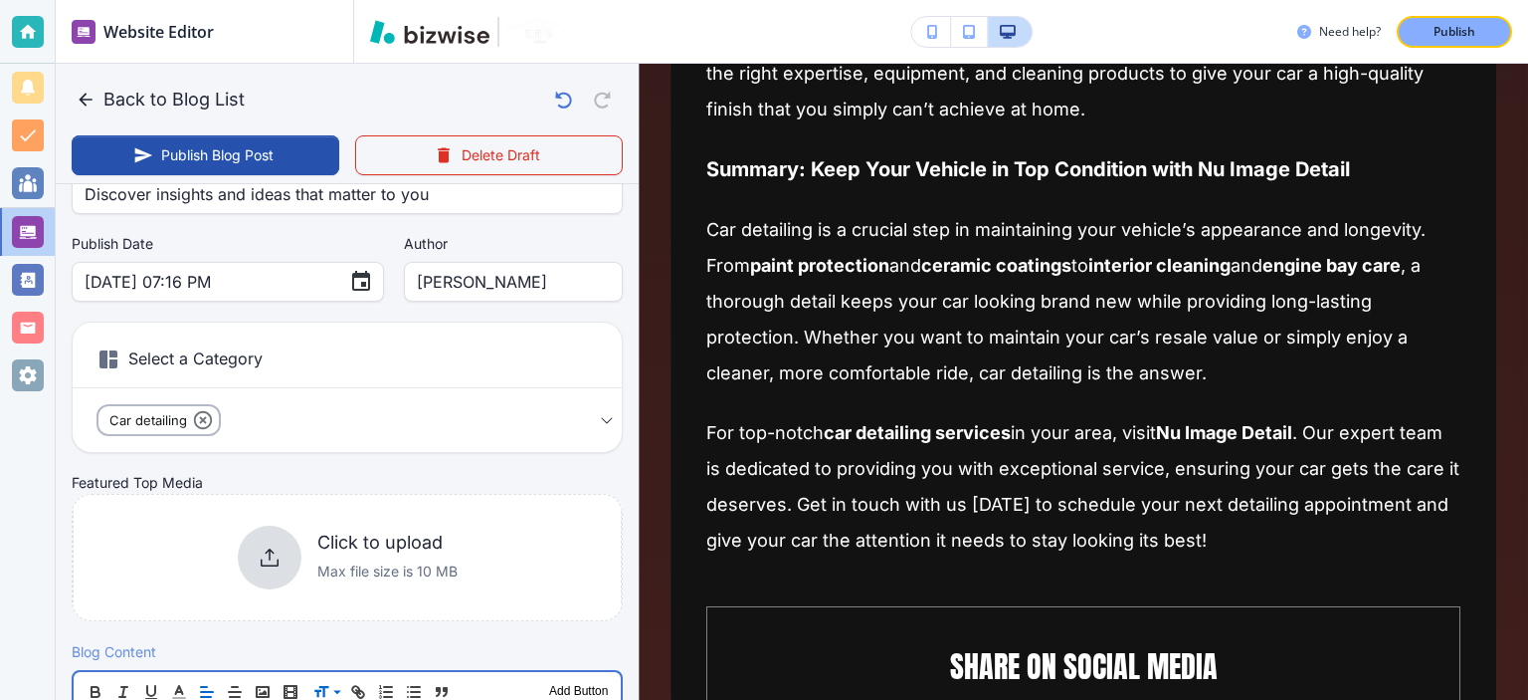
scroll to position [232, 0]
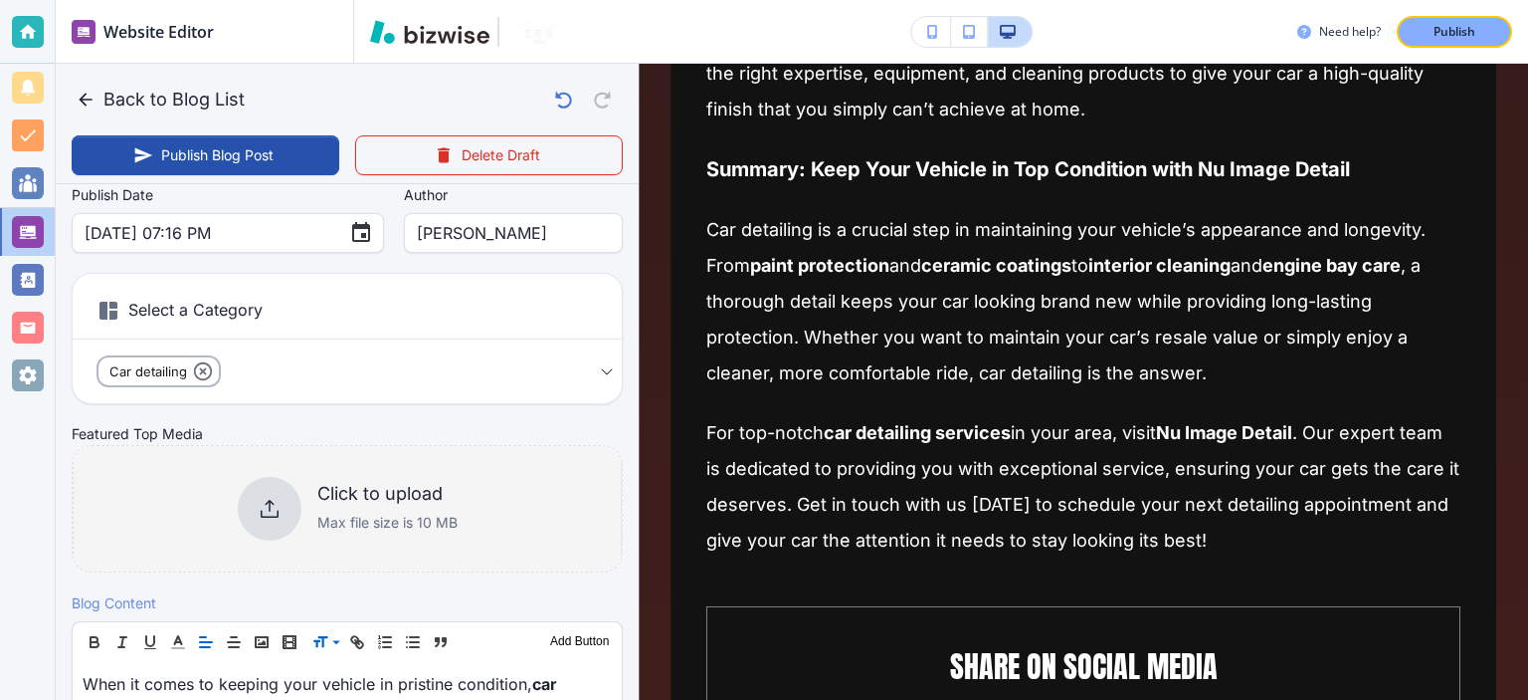
click at [301, 499] on div "Click to upload Max file size is 10 MB" at bounding box center [348, 509] width 220 height 64
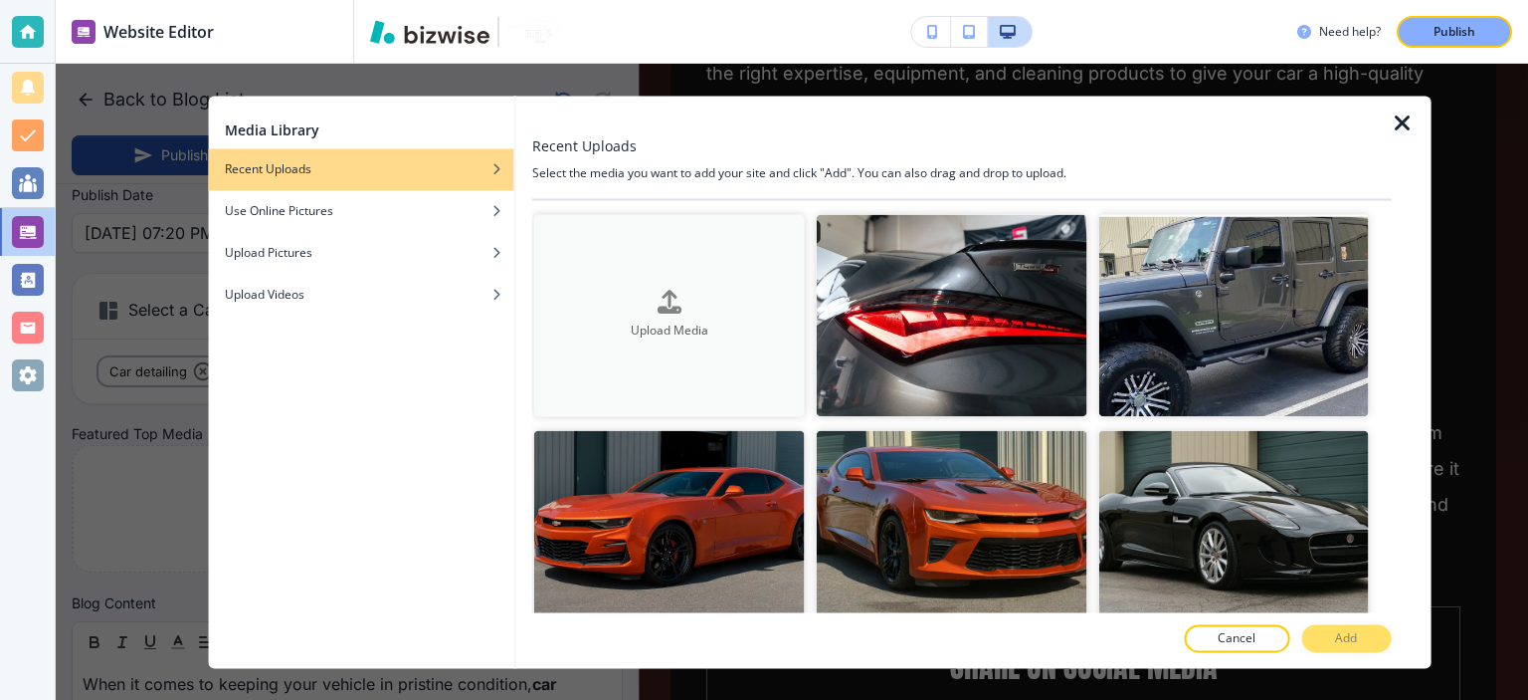
click at [649, 303] on div "Upload Media" at bounding box center [669, 316] width 271 height 50
click at [720, 334] on h4 "Upload Media" at bounding box center [669, 331] width 271 height 18
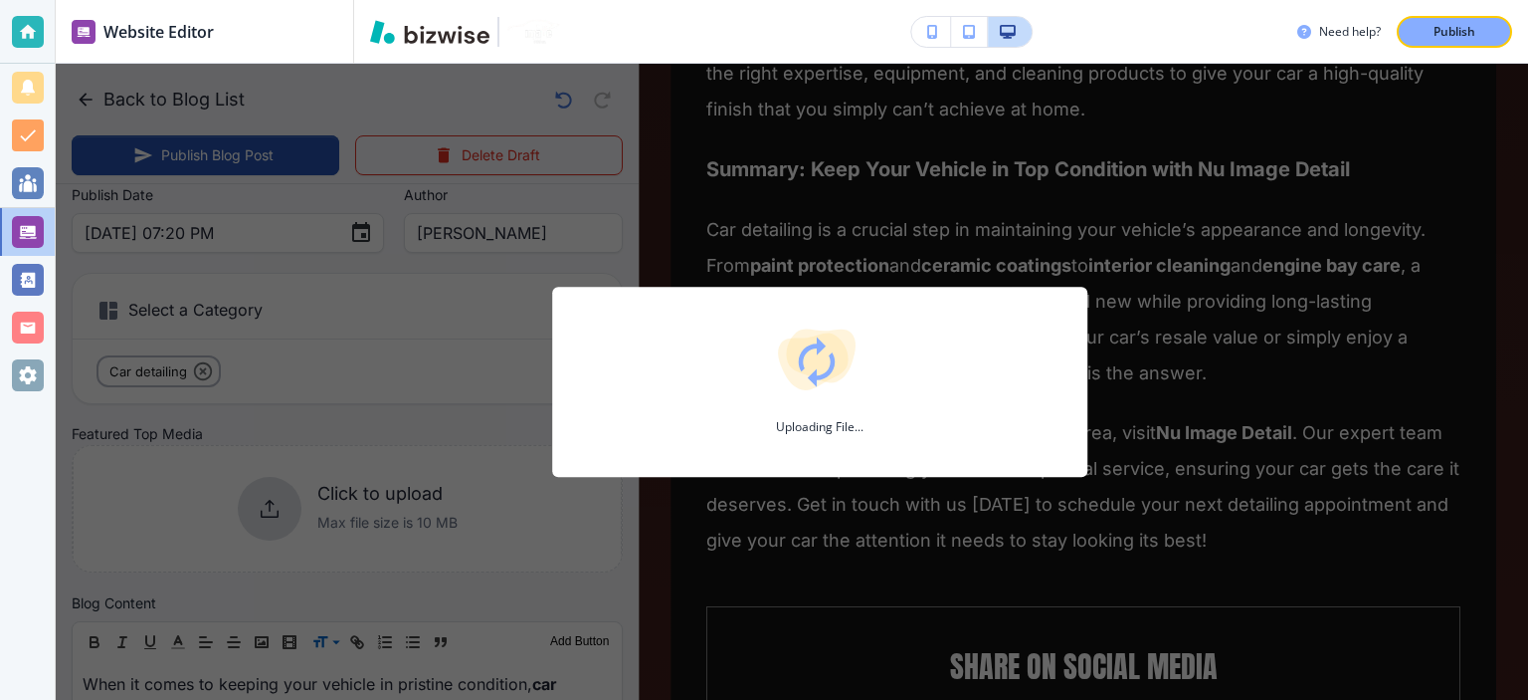
type input "[DATE] 07:24 PM"
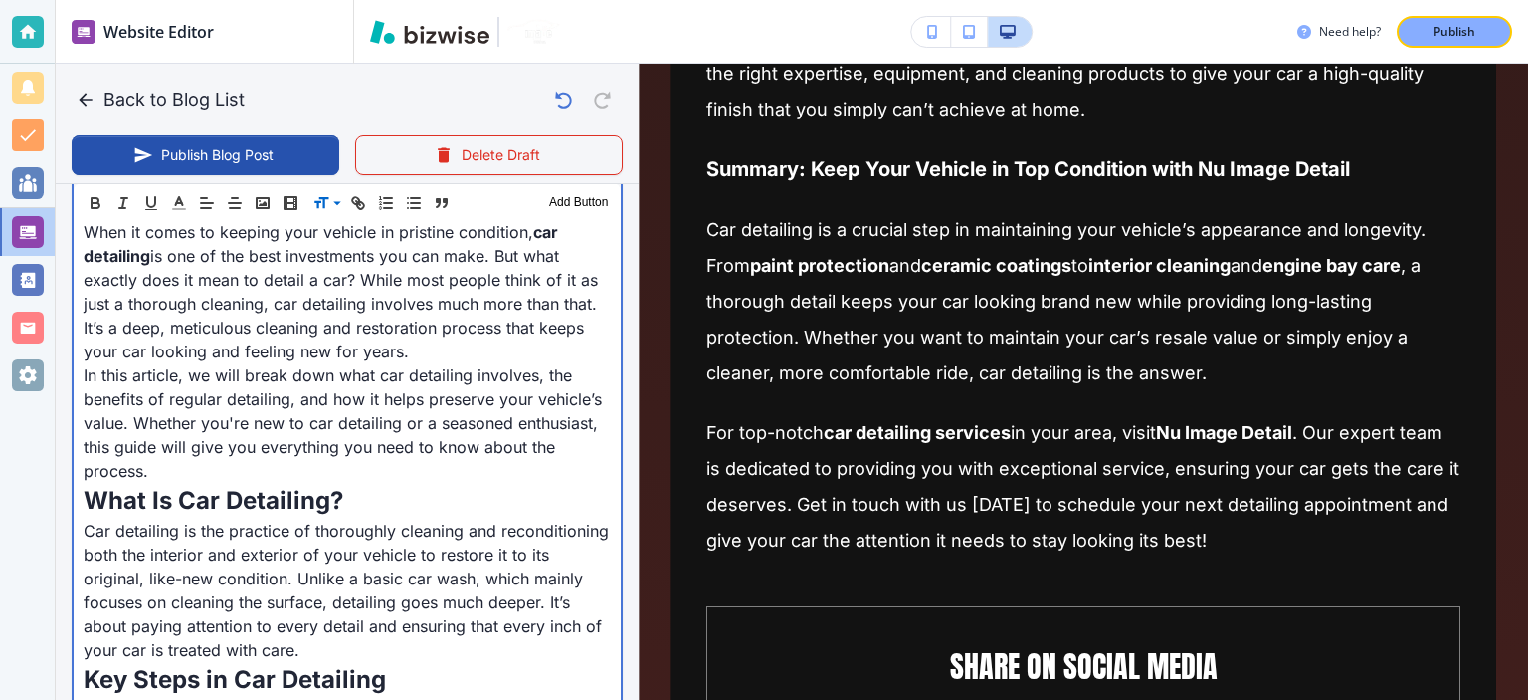
click at [422, 472] on p "In this article, we will break down what car detailing involves, the benefits o…" at bounding box center [347, 422] width 527 height 119
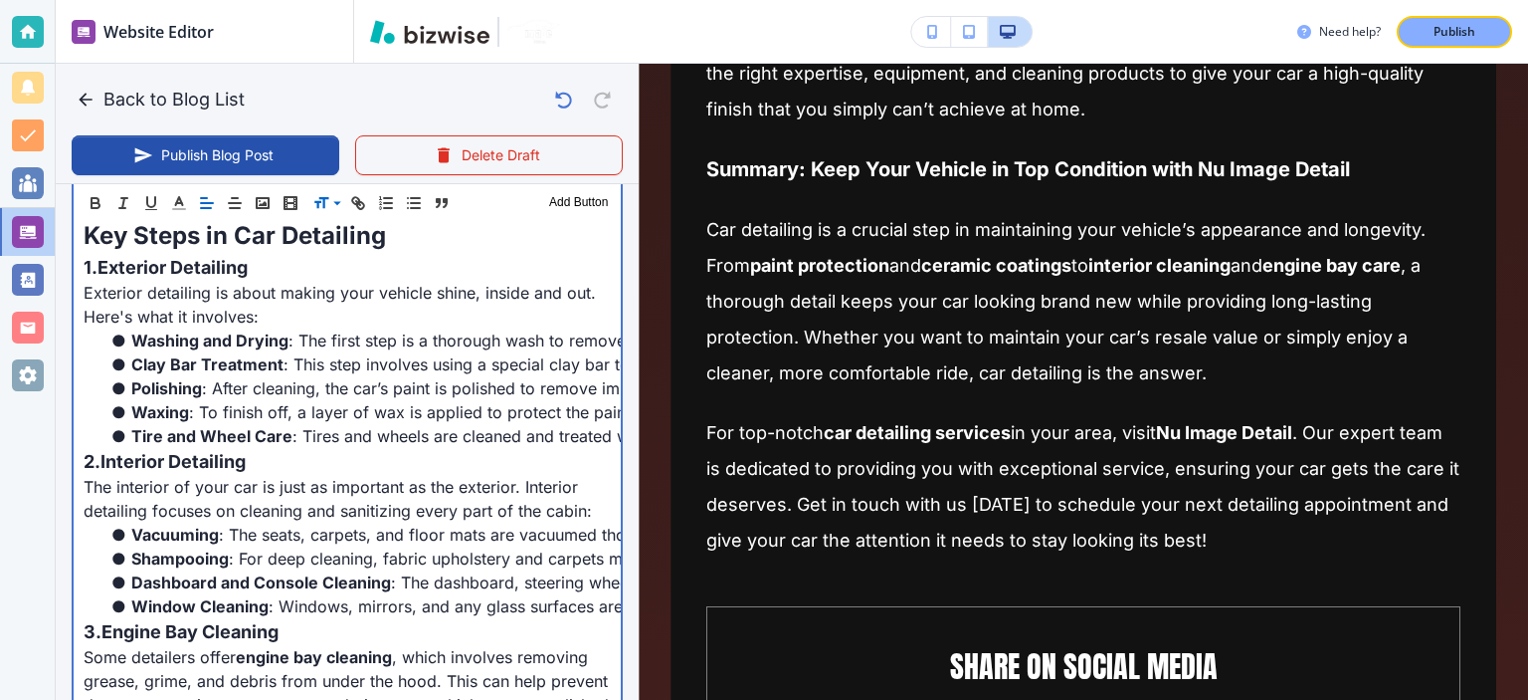
scroll to position [1161, 0]
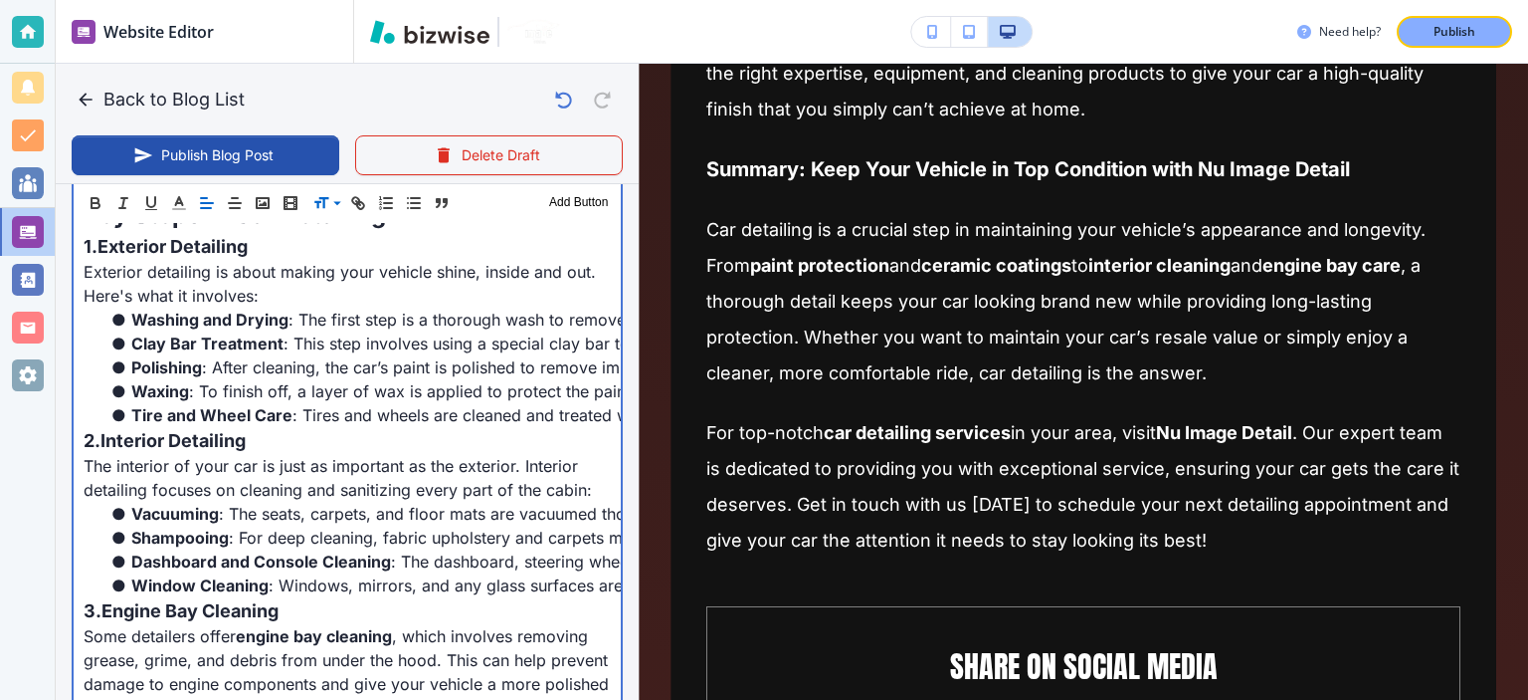
click at [422, 472] on p "The interior of your car is just as important as the exterior. Interior detaili…" at bounding box center [347, 478] width 527 height 48
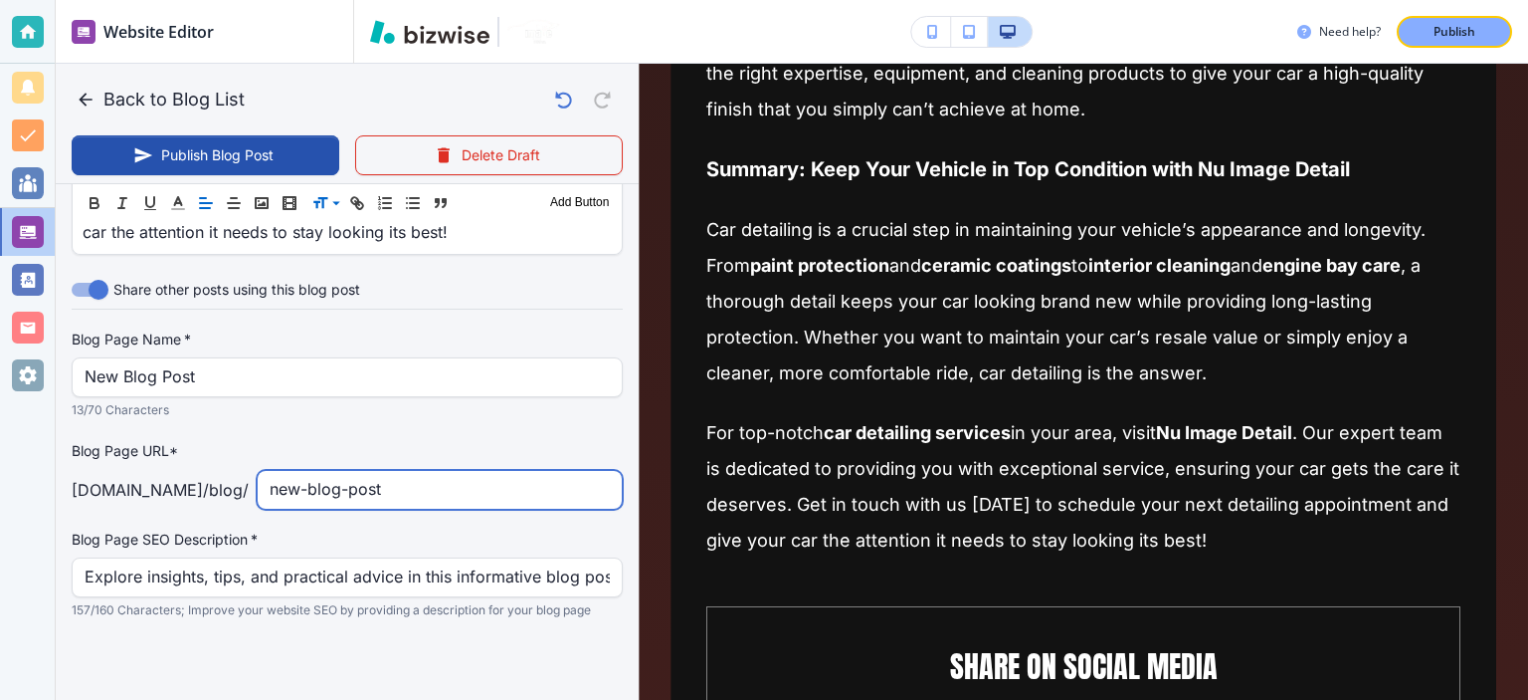
scroll to position [2691, 0]
drag, startPoint x: 446, startPoint y: 490, endPoint x: 273, endPoint y: 485, distance: 173.2
click at [273, 485] on div "new-blog-post ​" at bounding box center [440, 490] width 366 height 40
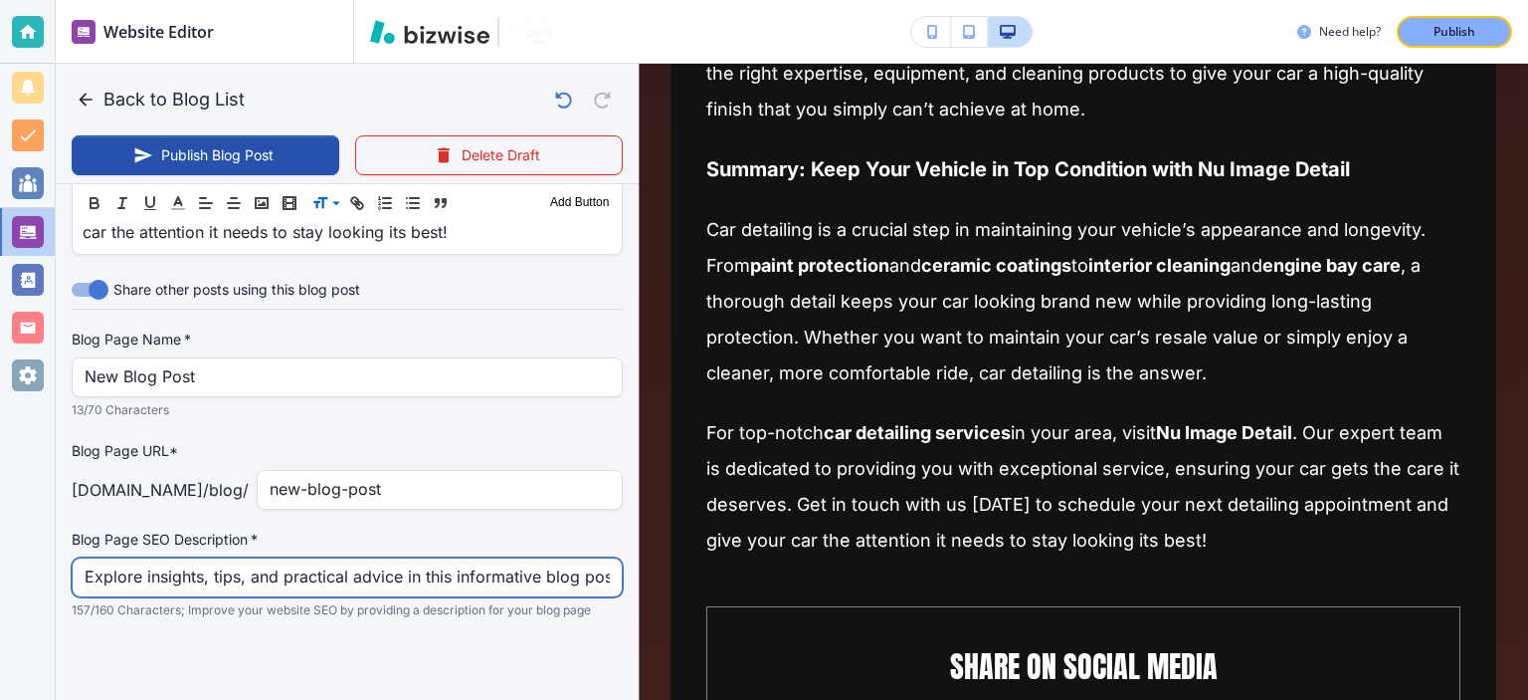
click at [248, 582] on input "Explore insights, tips, and practical advice in this informative blog post. Dis…" at bounding box center [347, 577] width 525 height 38
paste input "Wondering what car detailing involves? Learn about the key steps like exterior …"
type input "Wondering what car detailing involves? Learn about the key steps like exterior …"
type input "[DATE] 07:25 PM"
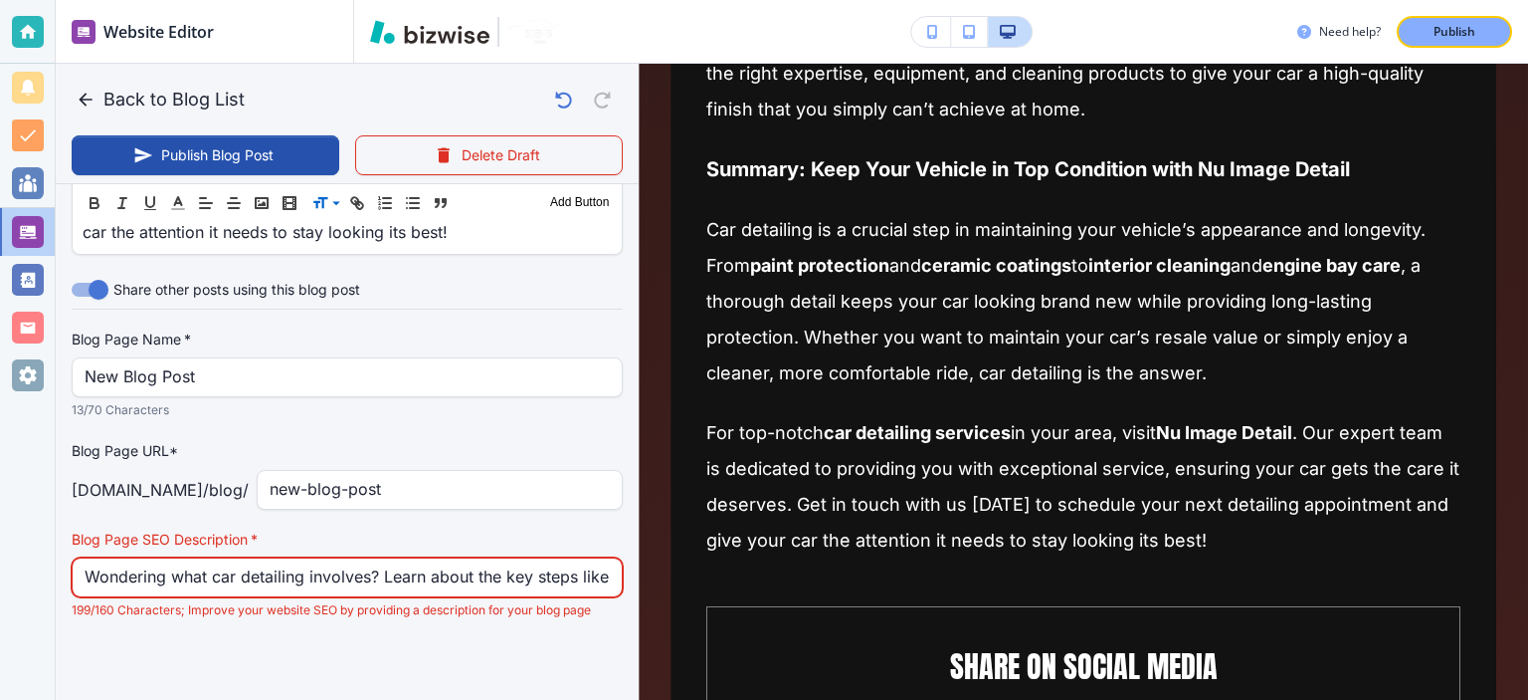
scroll to position [0, 943]
drag, startPoint x: 104, startPoint y: 572, endPoint x: 732, endPoint y: 582, distance: 628.0
click at [1527, 582] on div "Back to Blog List Publish Blog Post Delete Draft Your Blog is automatically sav…" at bounding box center [1528, 350] width 0 height 700
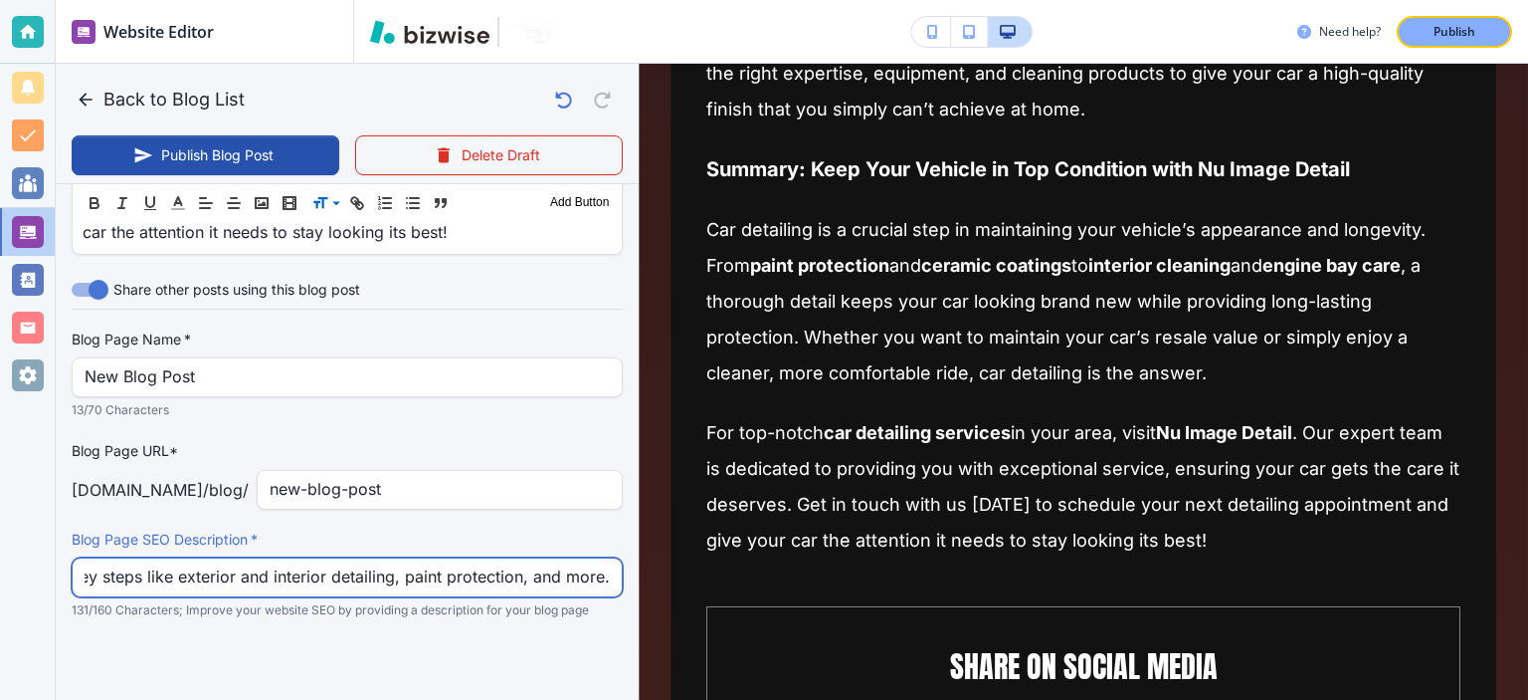
scroll to position [0, 450]
type input "Wondering what car detailing involves? Learn about the key steps like exterior …"
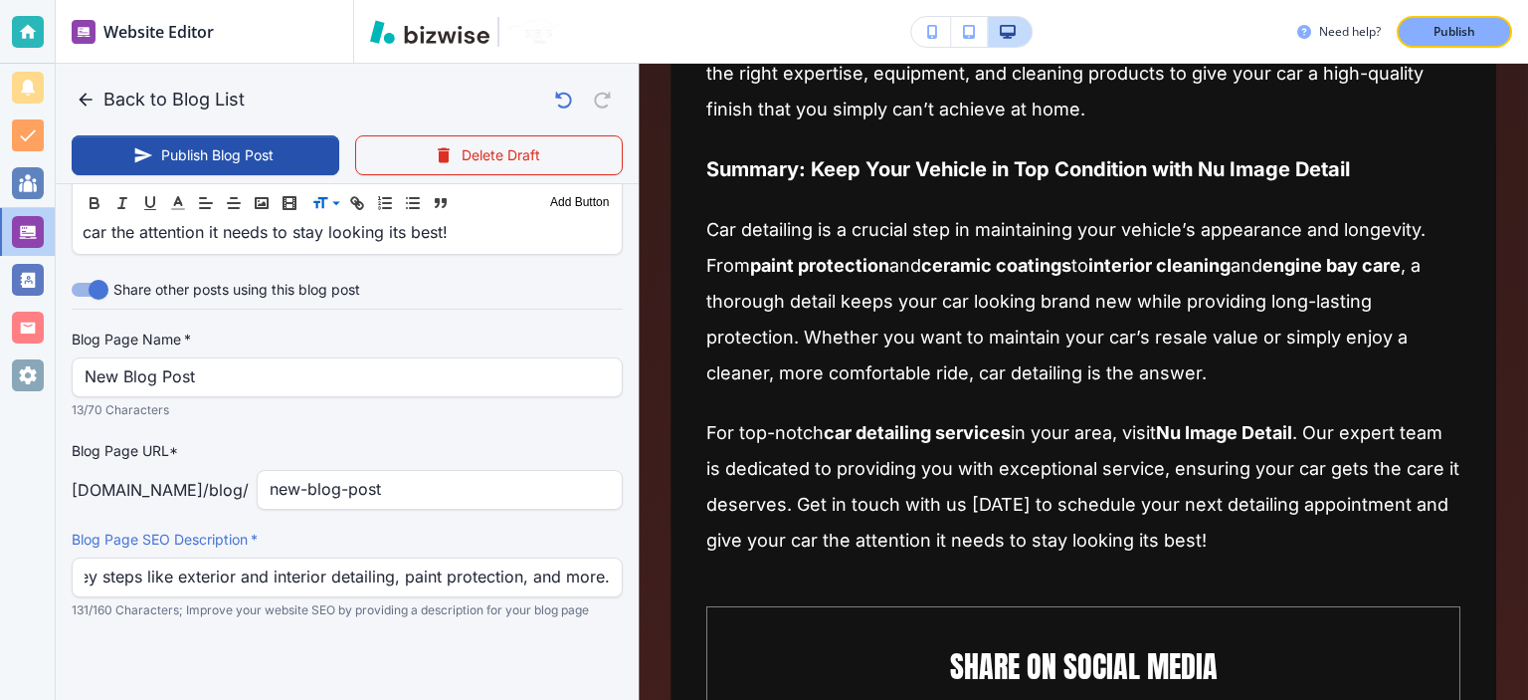
click at [490, 671] on div at bounding box center [347, 660] width 551 height 80
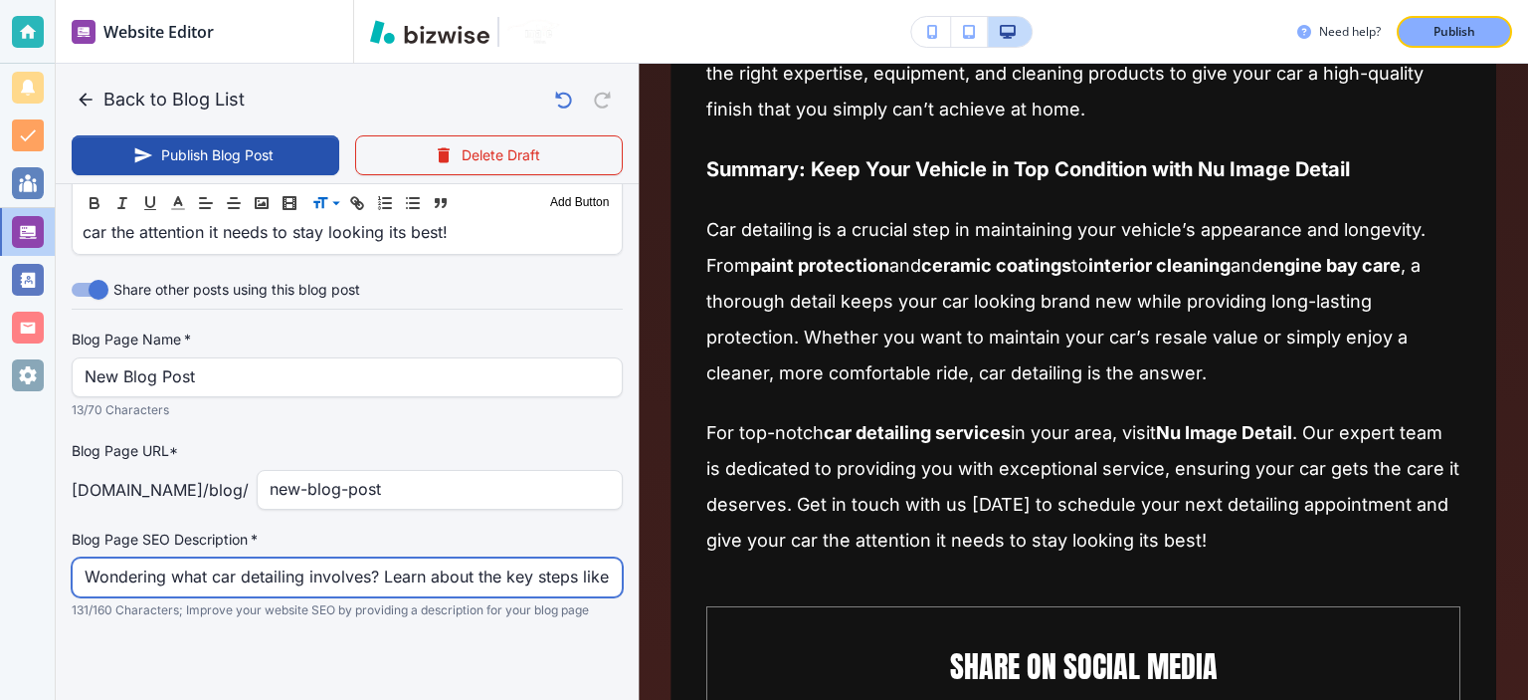
click at [521, 559] on input "Wondering what car detailing involves? Learn about the key steps like exterior …" at bounding box center [347, 577] width 525 height 38
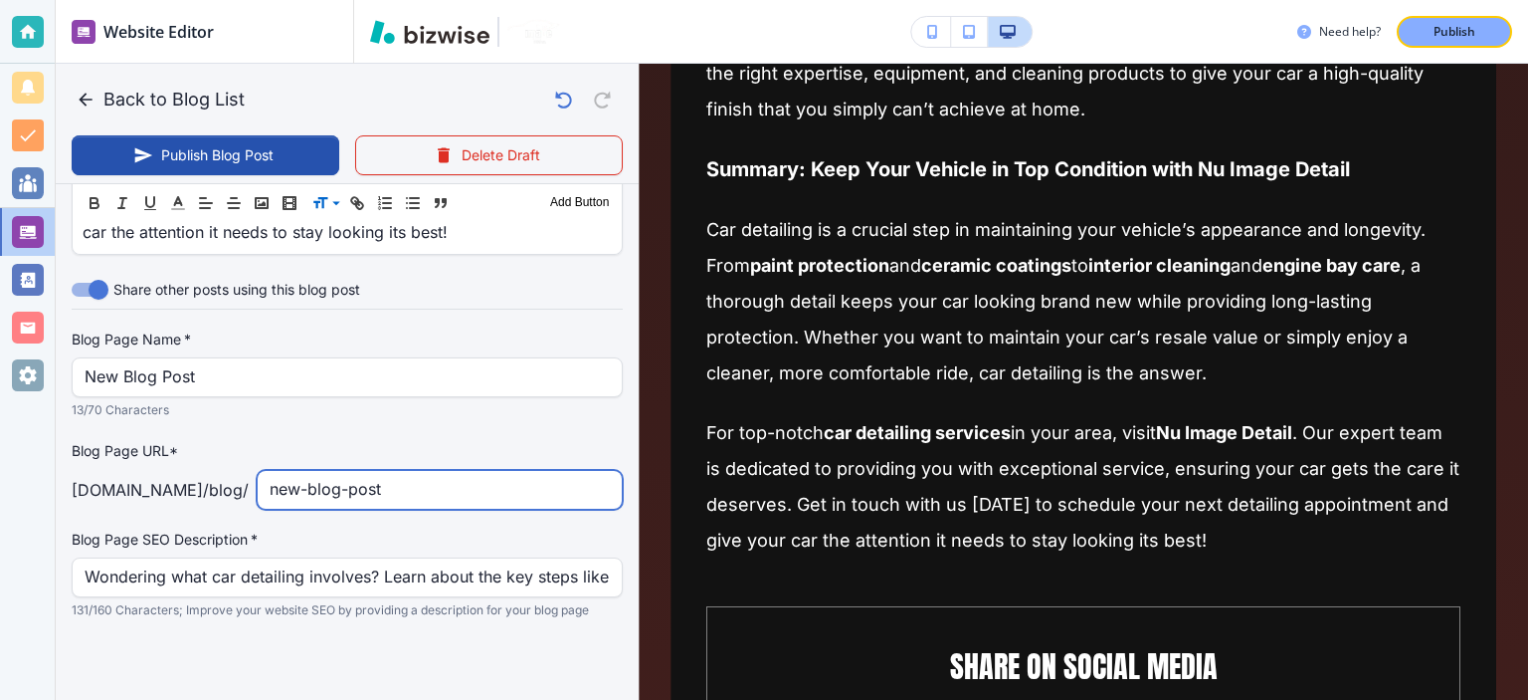
click at [330, 474] on input "new-blog-post" at bounding box center [440, 490] width 340 height 38
paste input "what-does-detailing-a-car-involve"
type input "[DATE] 07:26 PM"
type input "what-does-detailing-a-car-involve"
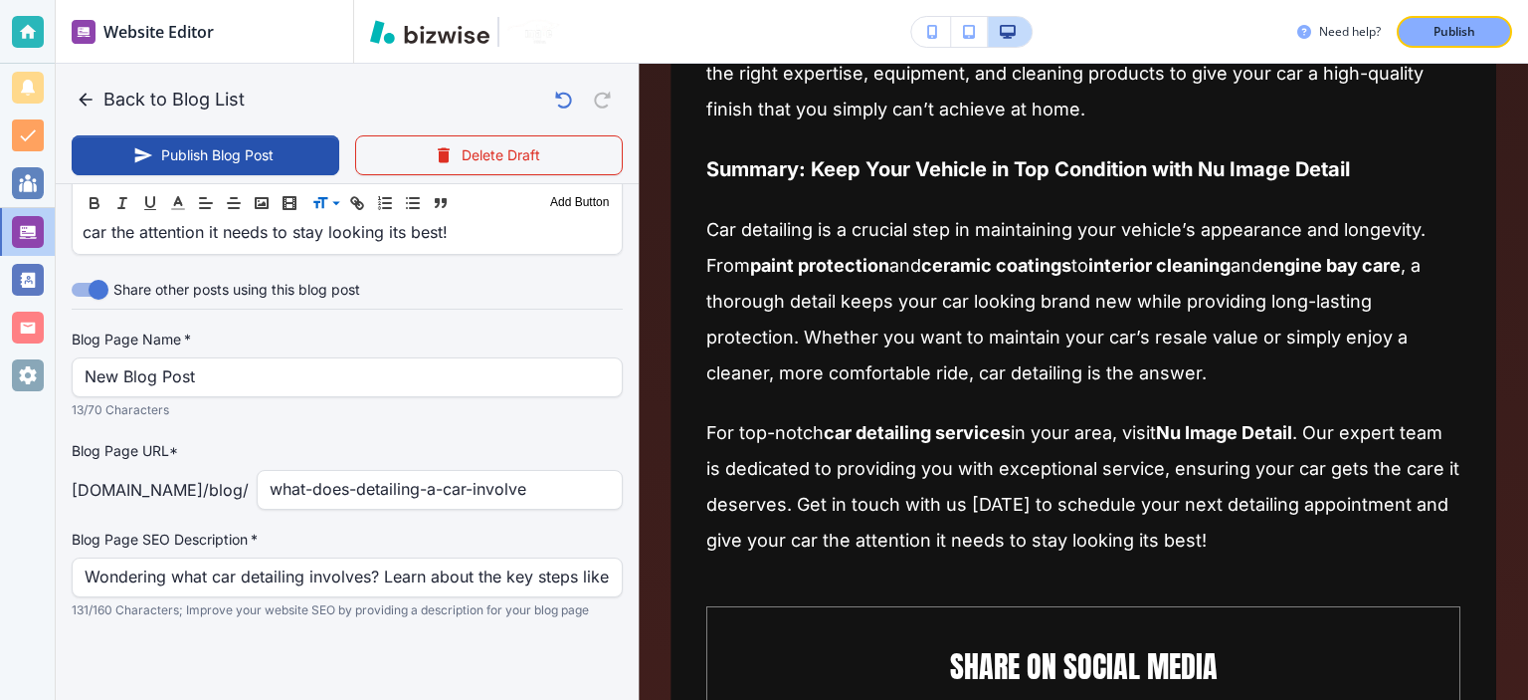
click at [455, 449] on p "Blog Page URL*" at bounding box center [347, 451] width 551 height 22
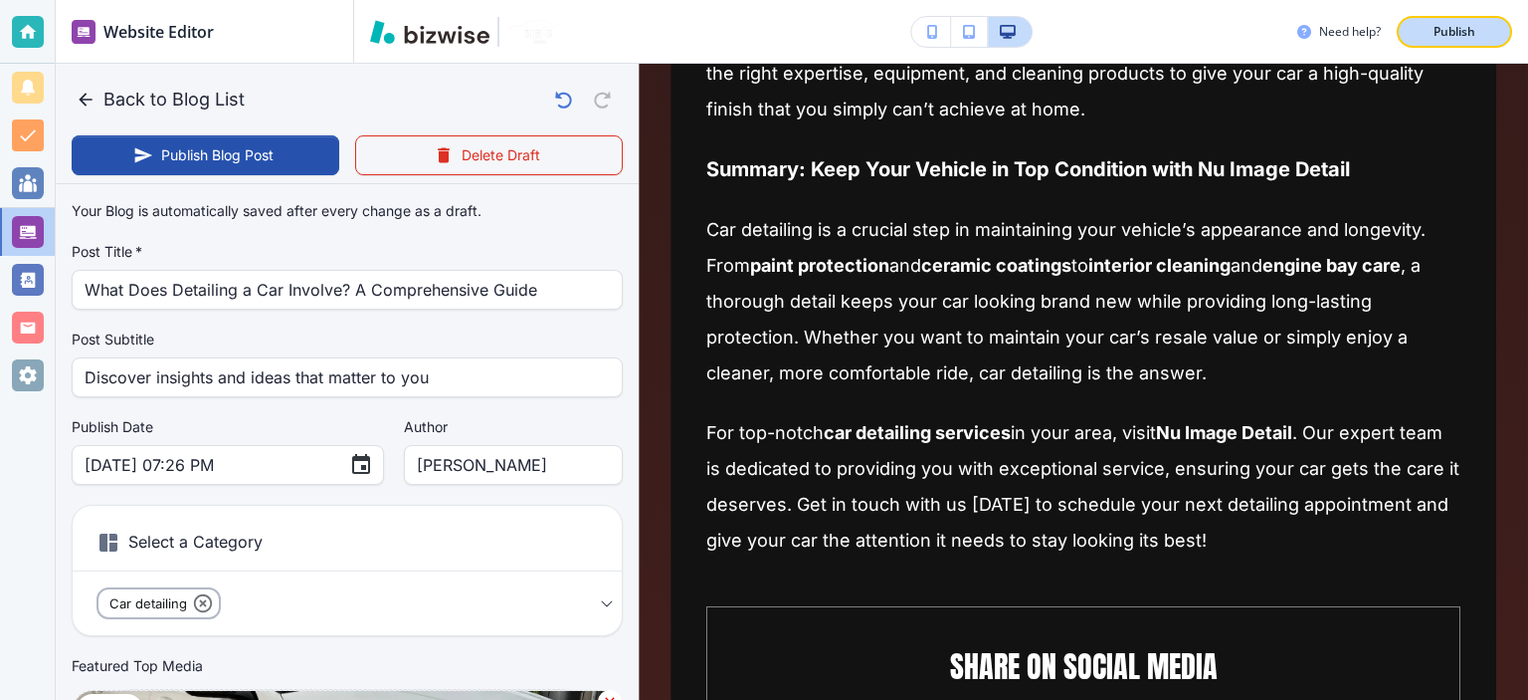
click at [1420, 45] on button "Publish" at bounding box center [1454, 32] width 115 height 32
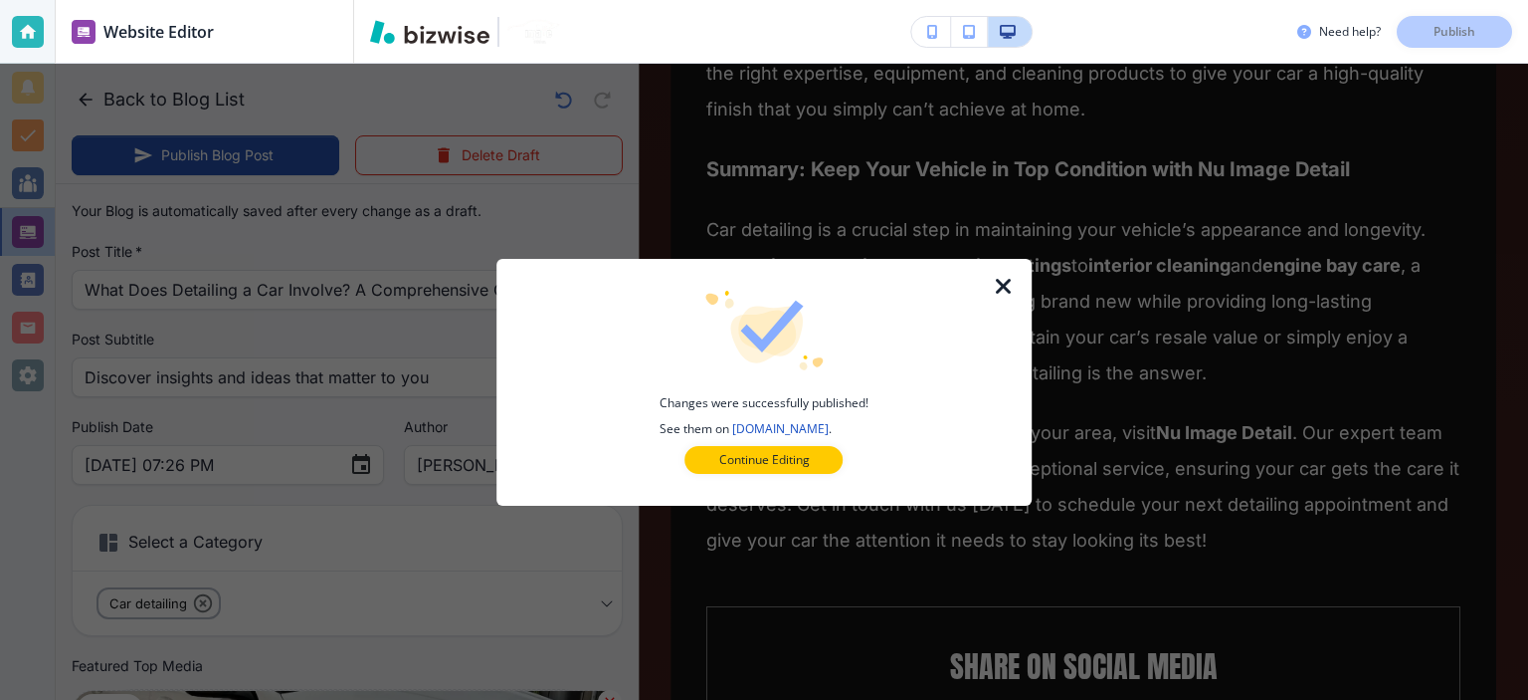
click at [994, 293] on icon "button" at bounding box center [1004, 287] width 24 height 24
type input "[DATE] 07:27 PM"
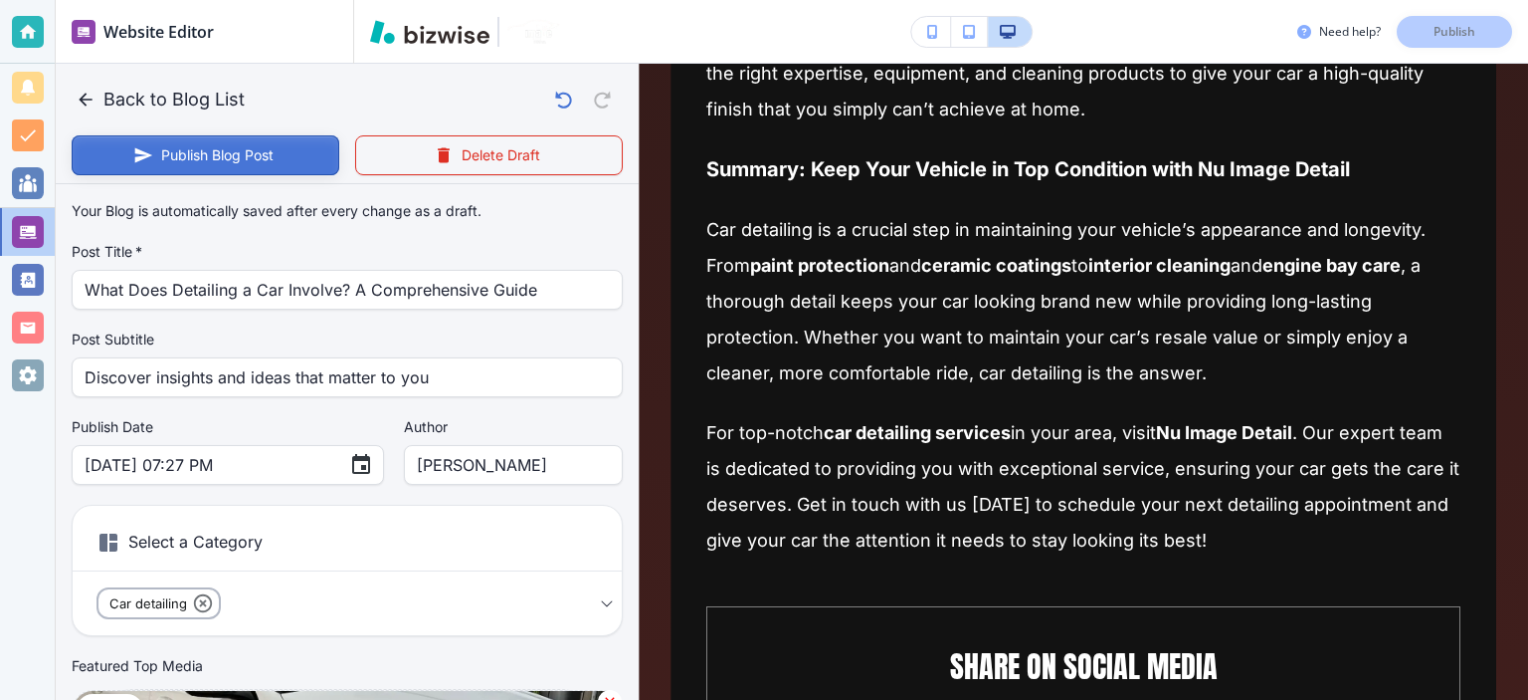
click at [202, 158] on button "Publish Blog Post" at bounding box center [206, 155] width 268 height 40
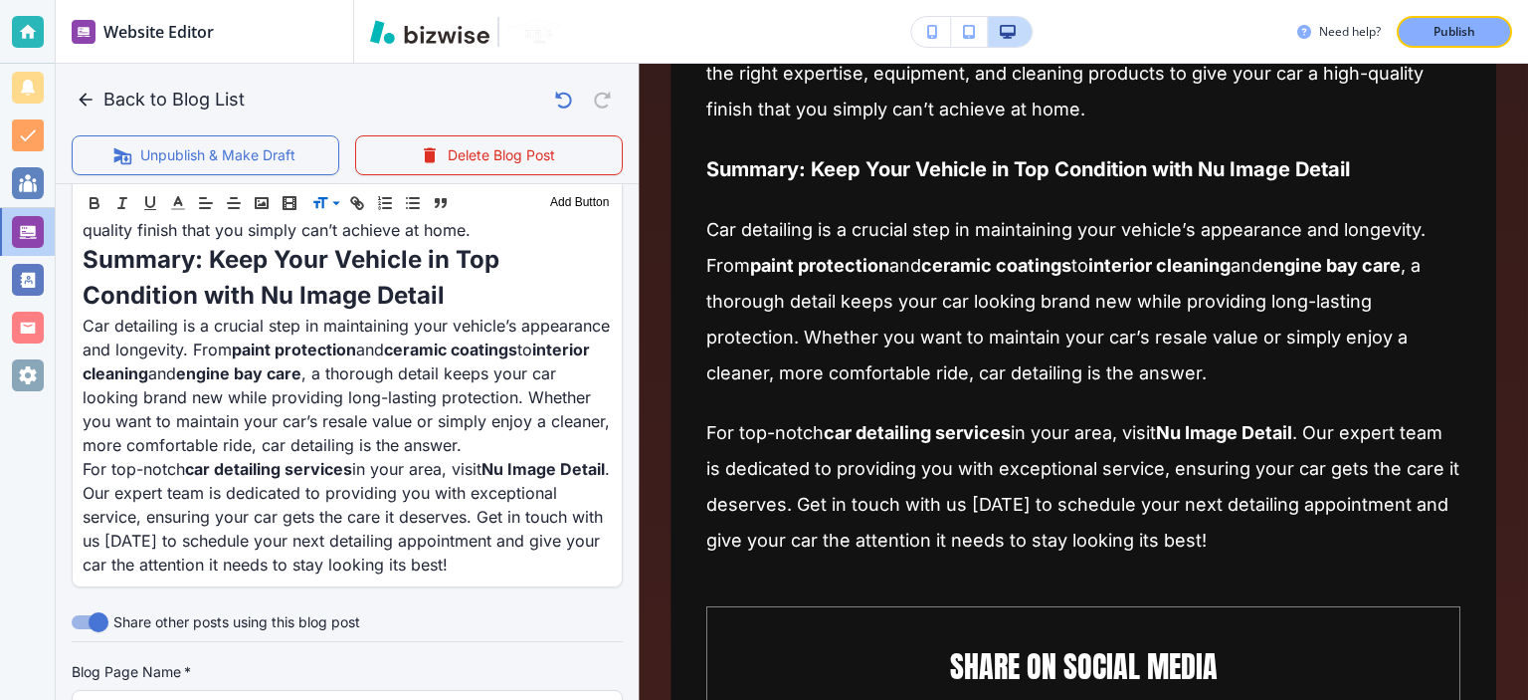
scroll to position [2691, 0]
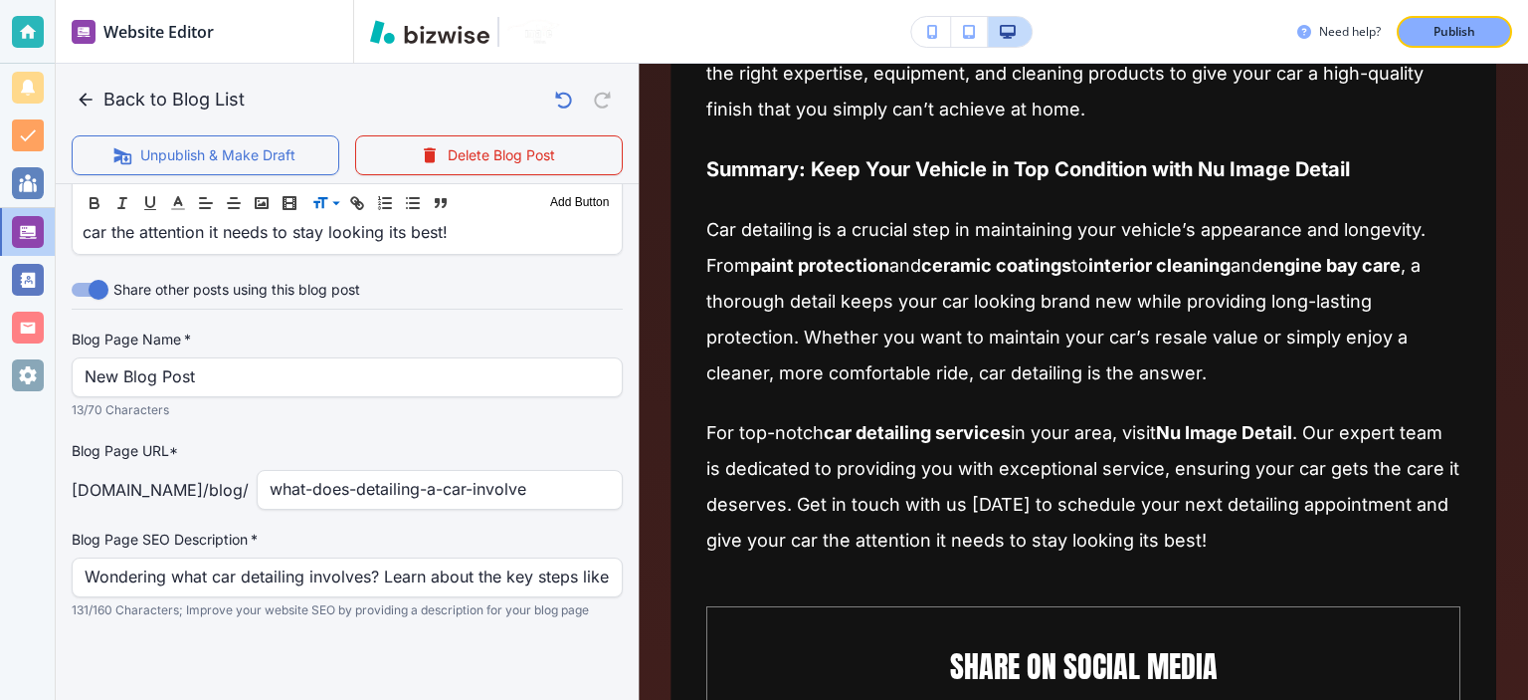
click at [1469, 55] on div "Need help? Publish" at bounding box center [941, 32] width 1174 height 64
click at [1465, 31] on p "Publish" at bounding box center [1455, 32] width 42 height 18
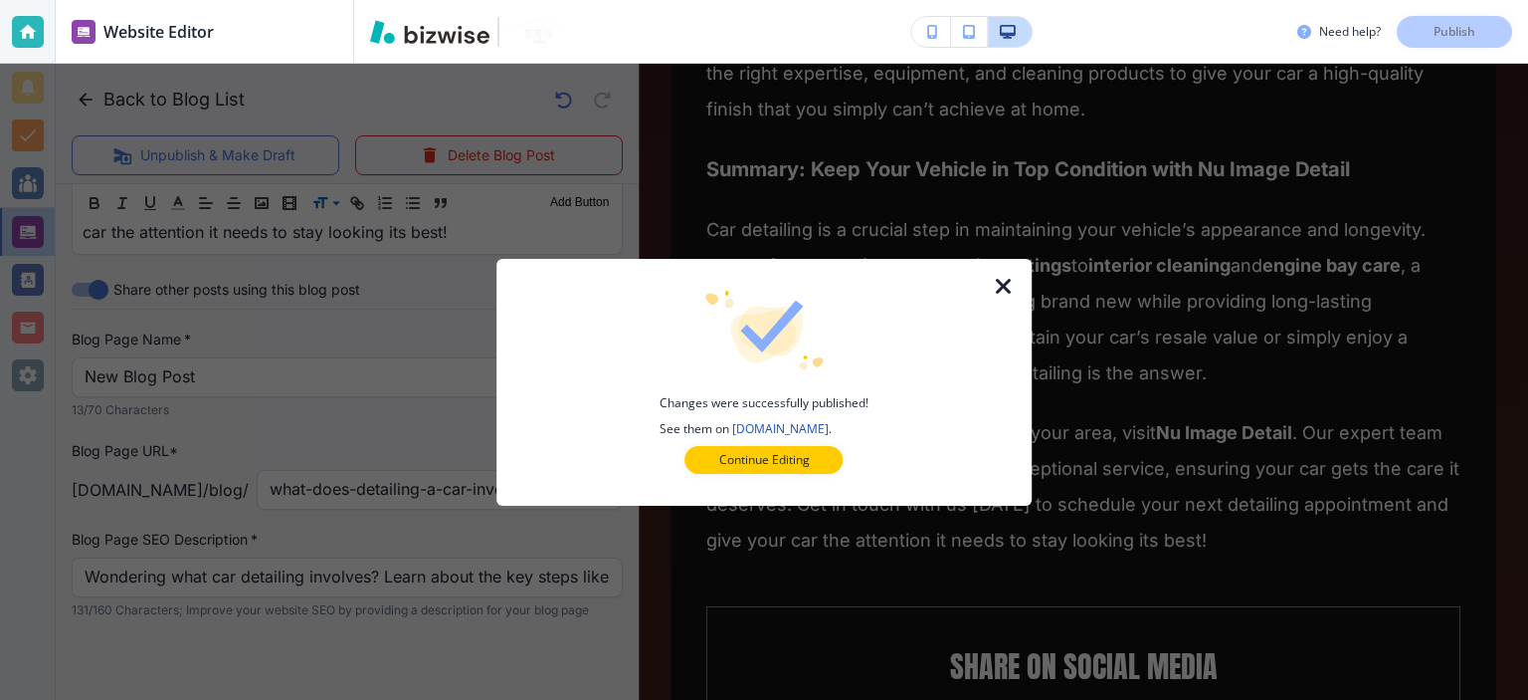
click at [1015, 293] on div at bounding box center [1016, 382] width 32 height 247
click at [1014, 293] on icon "button" at bounding box center [1004, 287] width 24 height 24
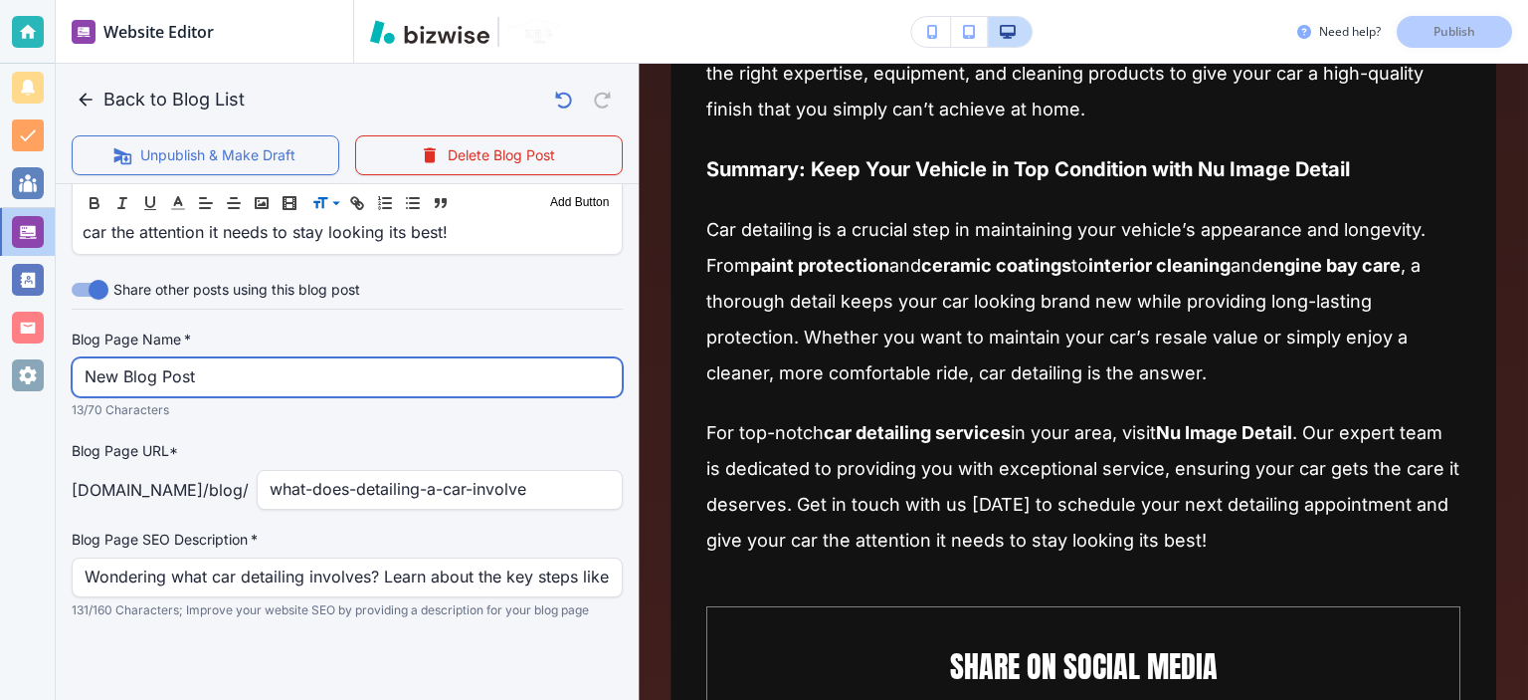
click at [369, 389] on input "New Blog Post" at bounding box center [347, 377] width 525 height 38
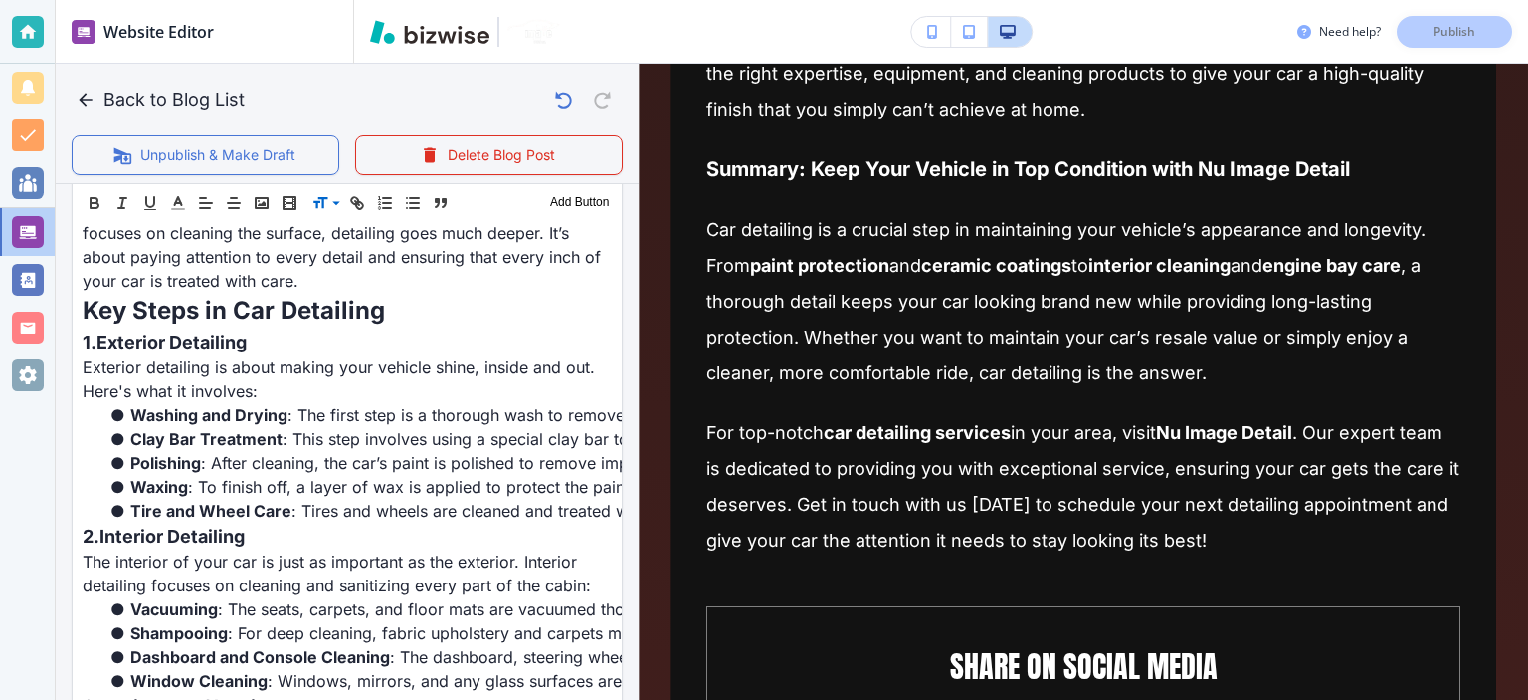
scroll to position [0, 0]
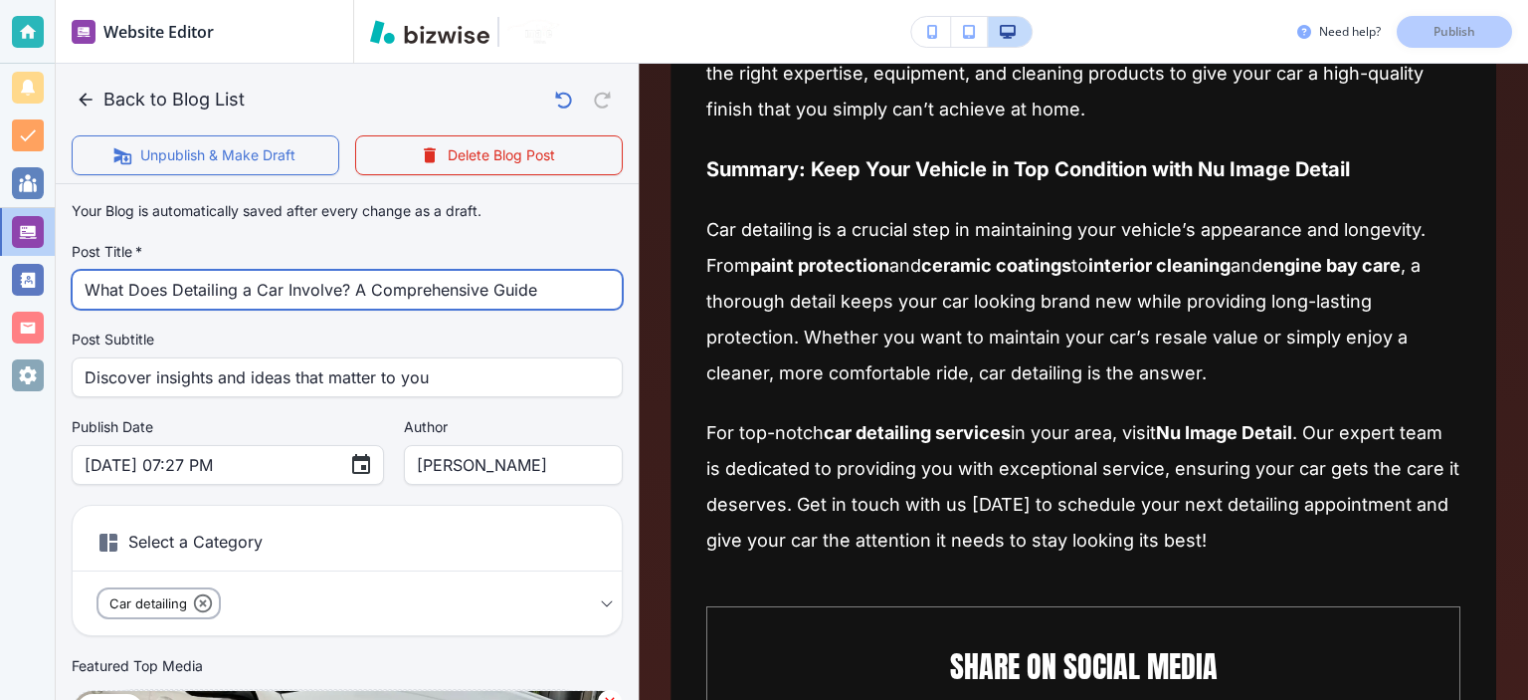
click at [429, 289] on input "What Does Detailing a Car Involve? A Comprehensive Guide" at bounding box center [347, 290] width 525 height 38
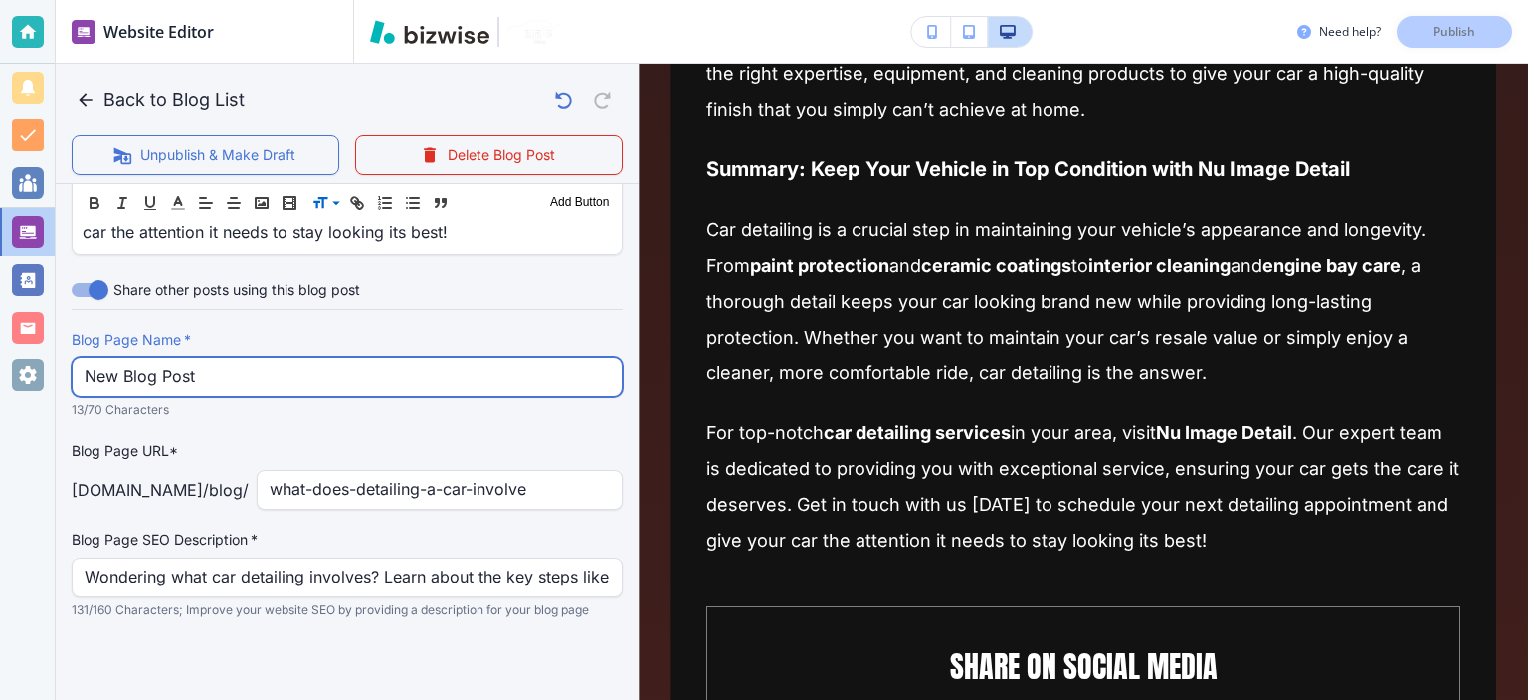
click at [326, 376] on input "New Blog Post" at bounding box center [347, 377] width 525 height 38
paste input "What Does Detailing a Car Involve? A Comprehensive Guide"
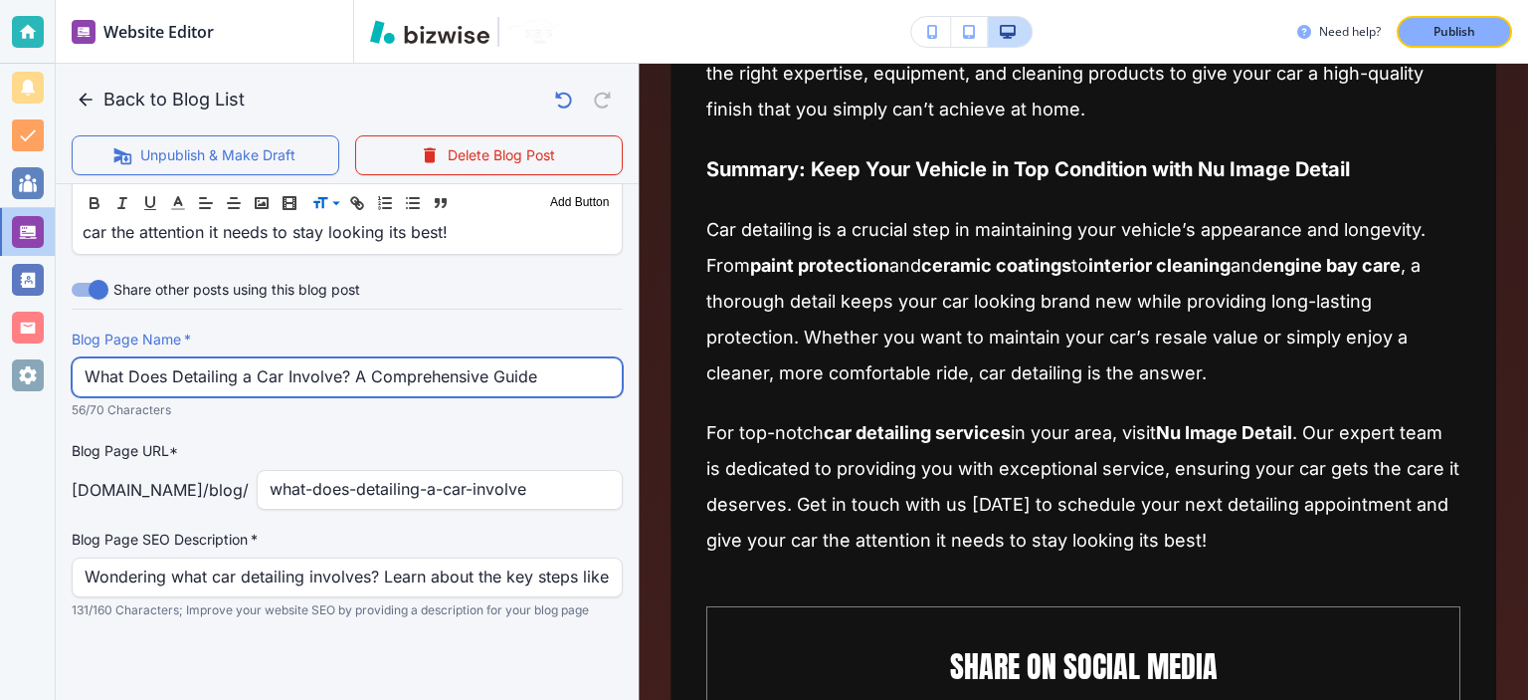
type input "What Does Detailing a Car Involve? A Comprehensive Guide"
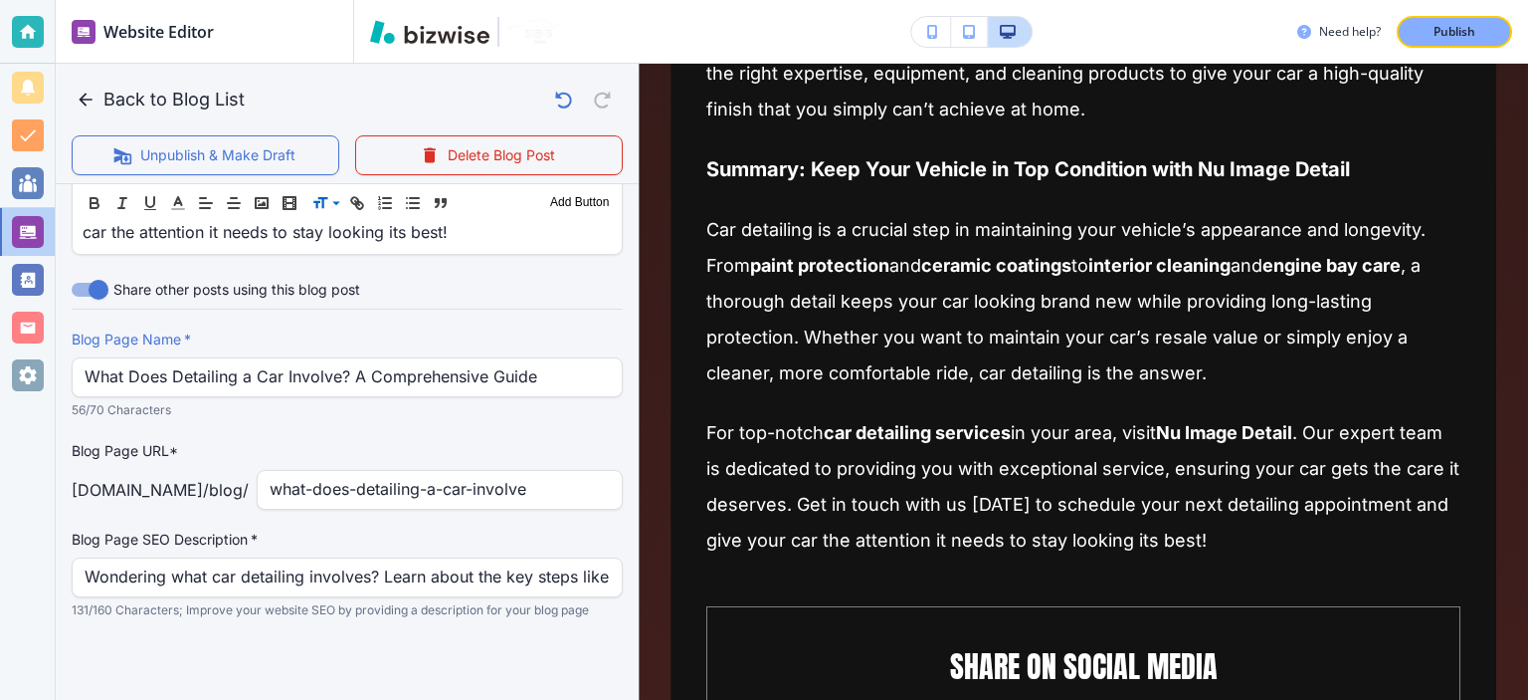
click at [373, 437] on div "Blog Page Name   * What Does Detailing a Car Involve? A Comprehensive Guide Blo…" at bounding box center [347, 474] width 551 height 291
click at [1453, 25] on p "Publish" at bounding box center [1455, 32] width 42 height 18
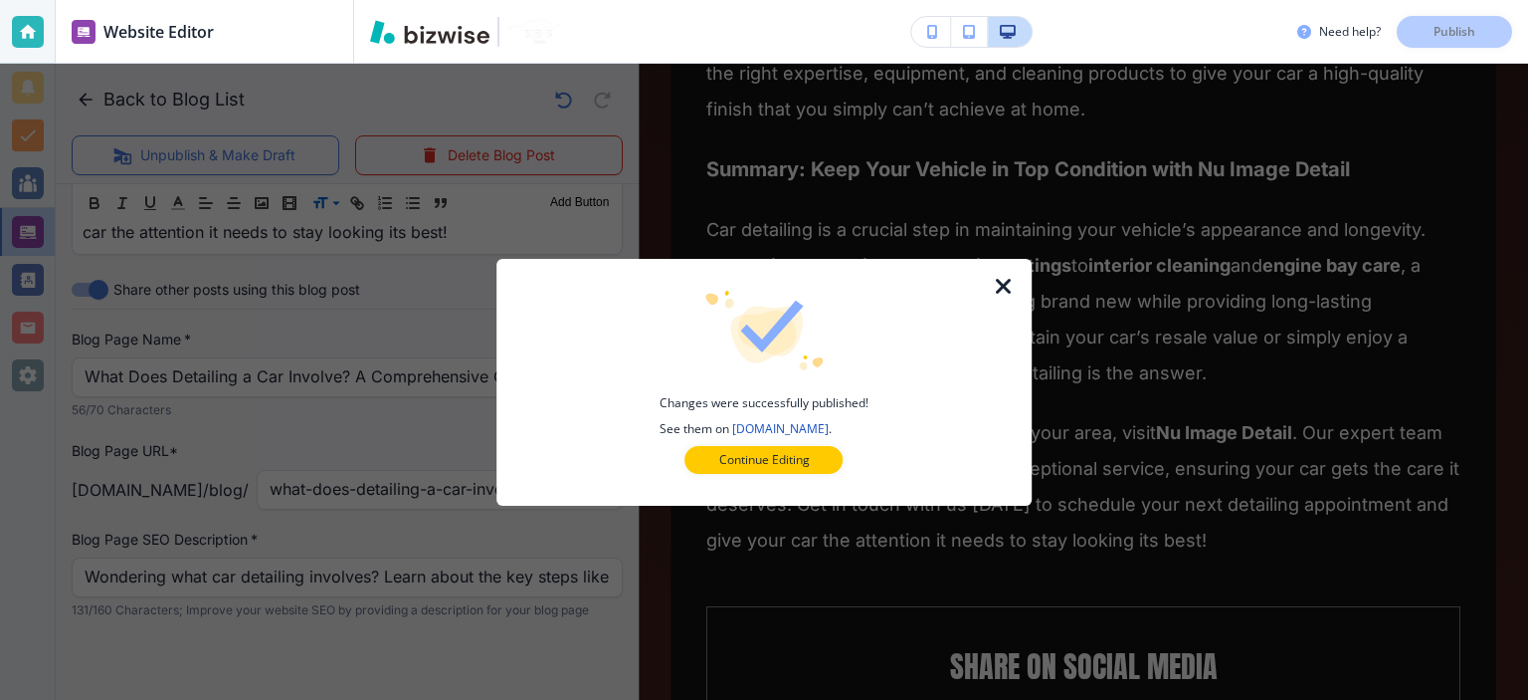
click at [1009, 288] on icon "button" at bounding box center [1004, 287] width 24 height 24
